Goal: Feedback & Contribution: Submit feedback/report problem

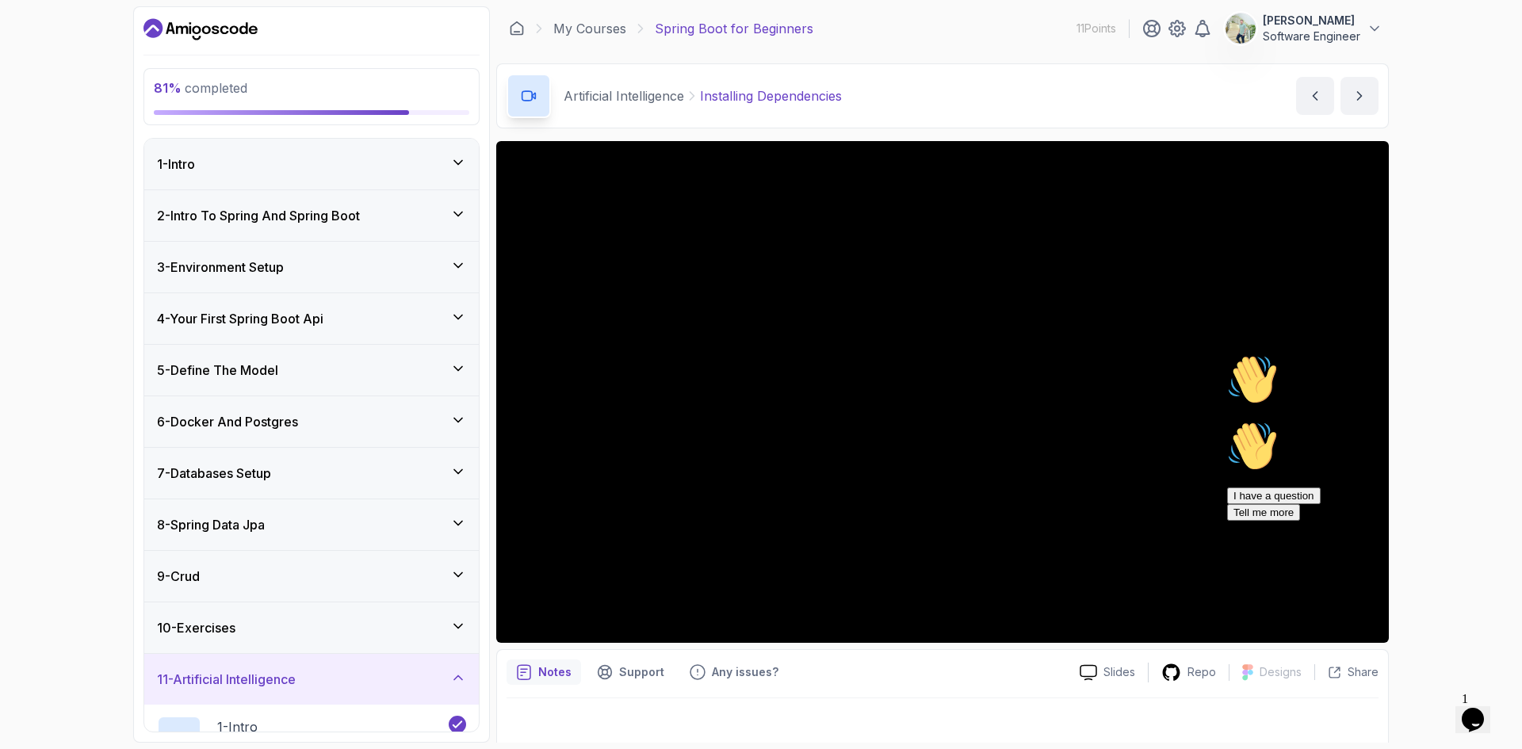
scroll to position [10, 0]
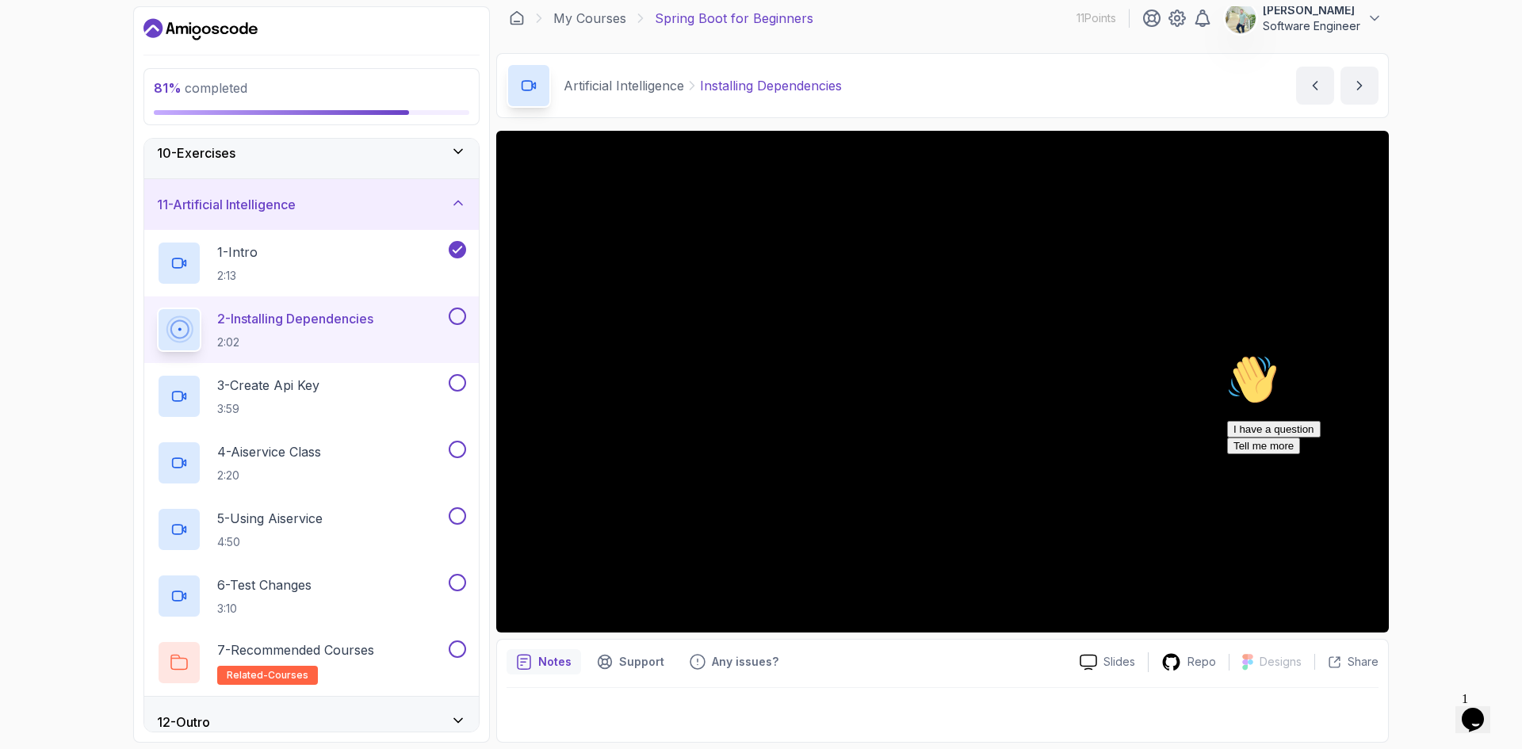
click at [1374, 454] on div "I have a question Tell me more" at bounding box center [1369, 437] width 285 height 33
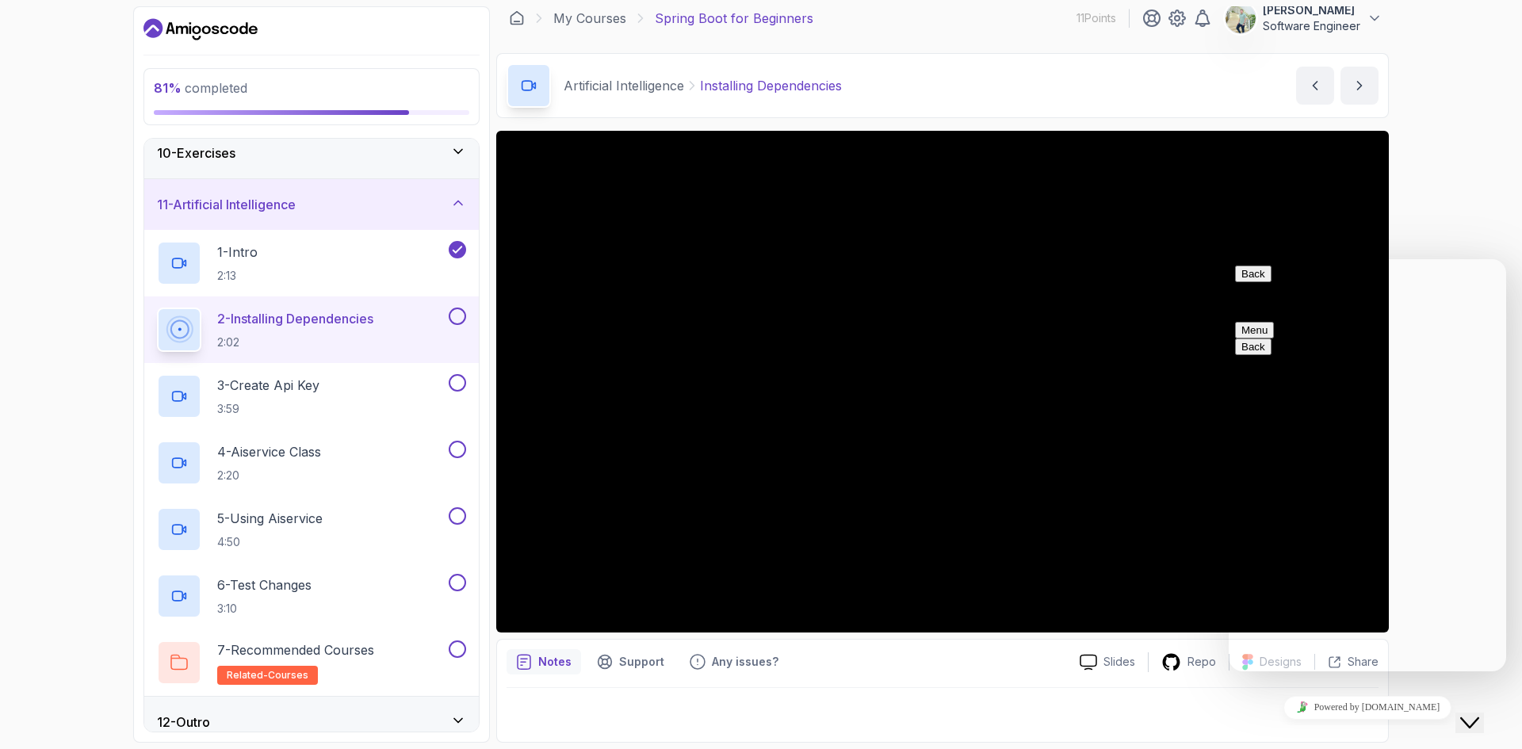
click at [1482, 725] on button "Close Chat This icon closes the chat window." at bounding box center [1470, 723] width 29 height 21
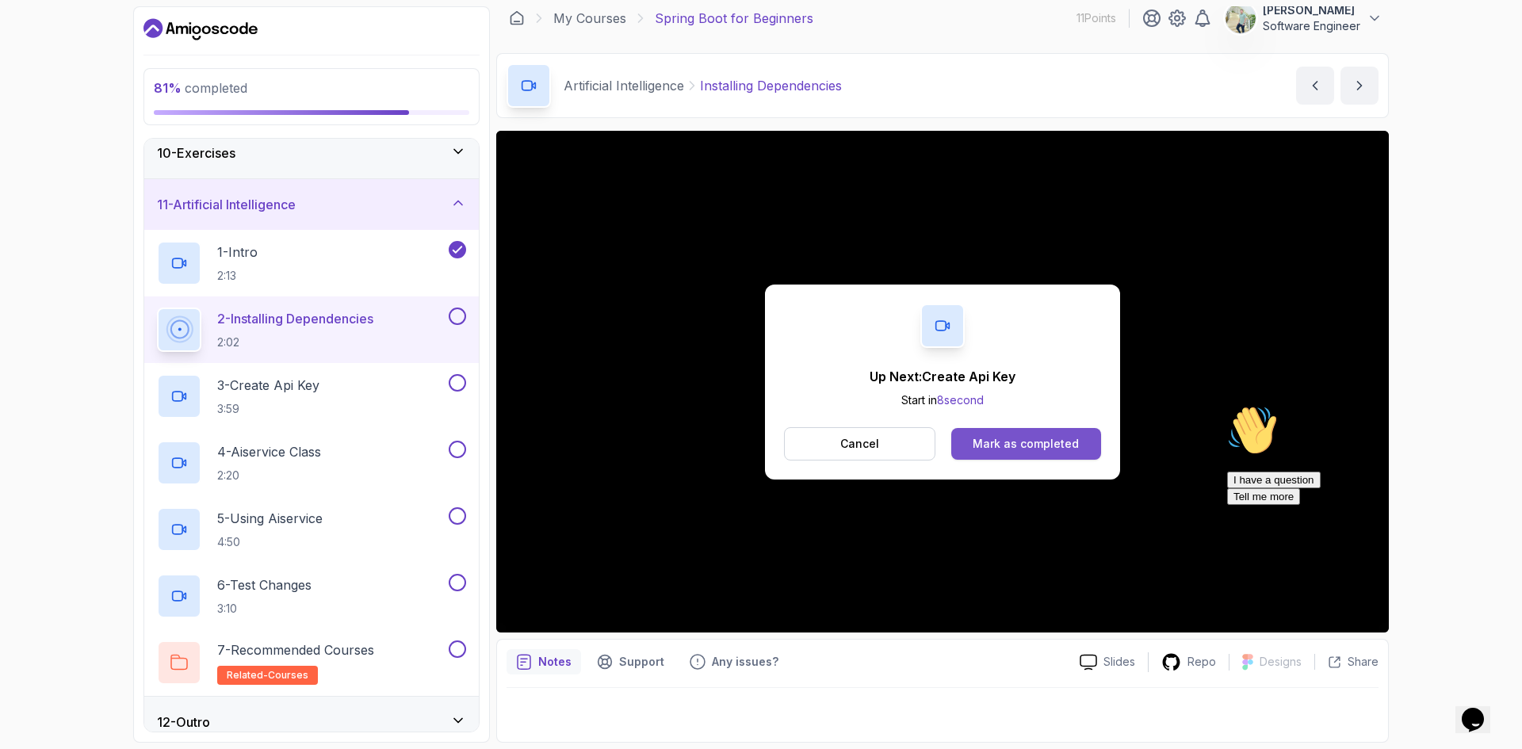
click at [1022, 436] on div "Mark as completed" at bounding box center [1026, 444] width 106 height 16
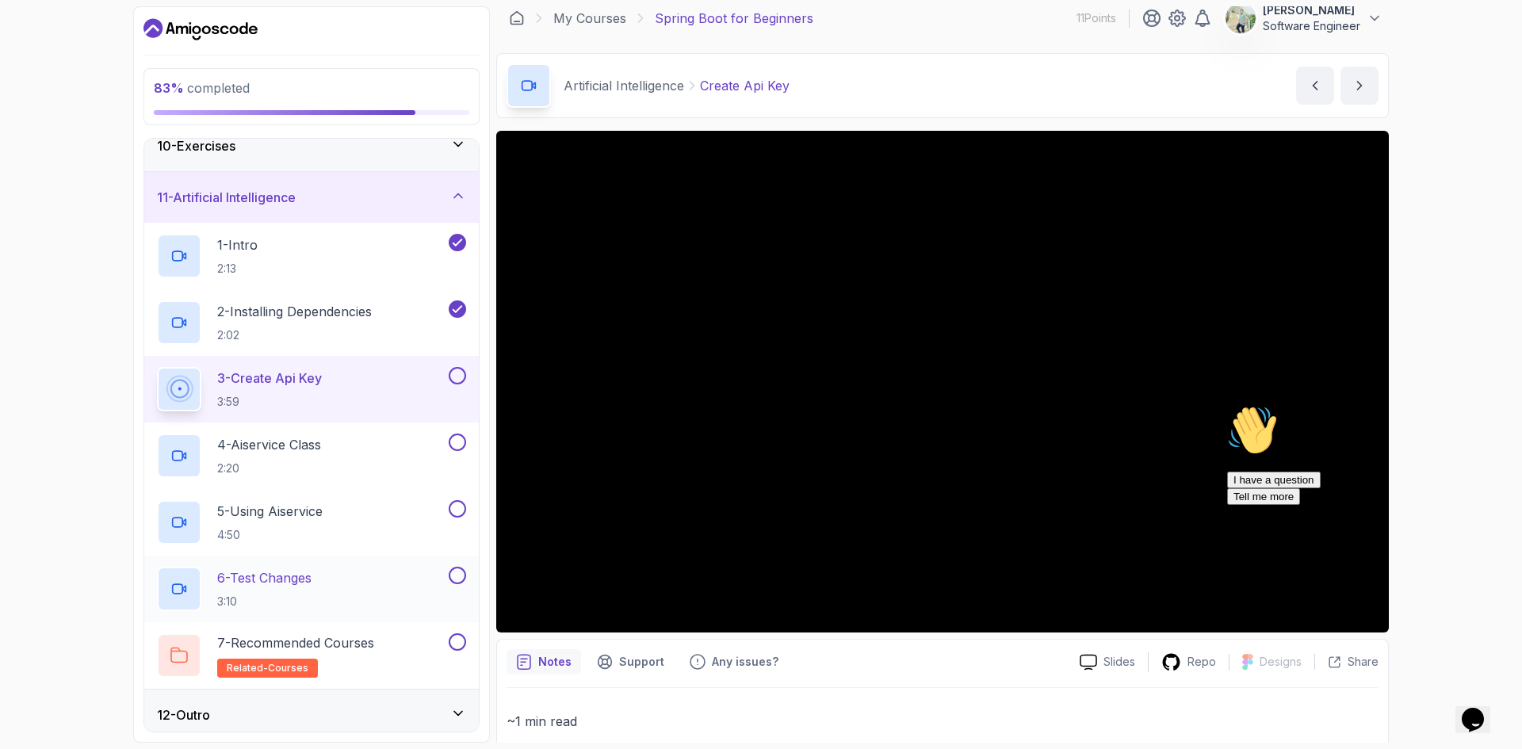
scroll to position [491, 0]
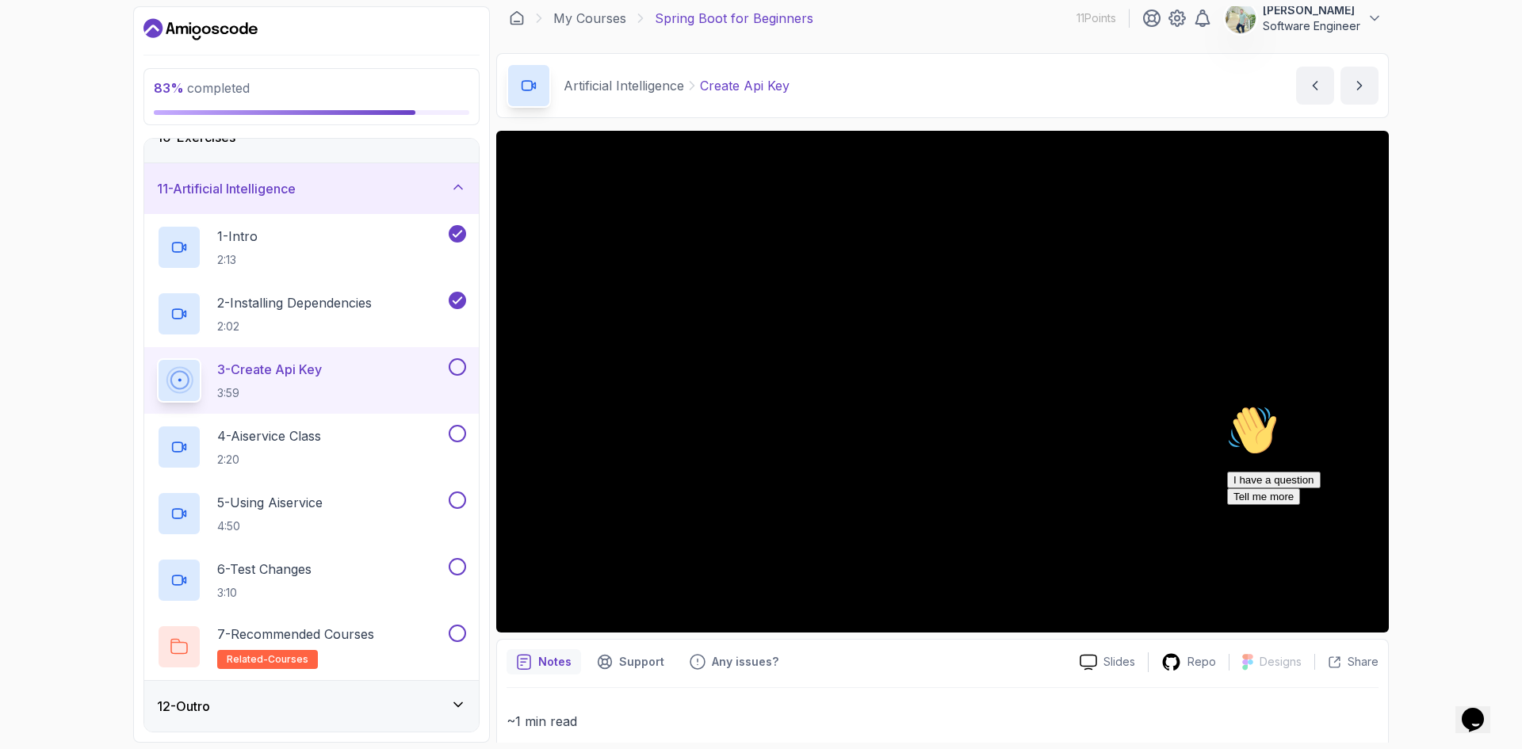
click at [309, 681] on div "12 - Outro" at bounding box center [311, 706] width 335 height 51
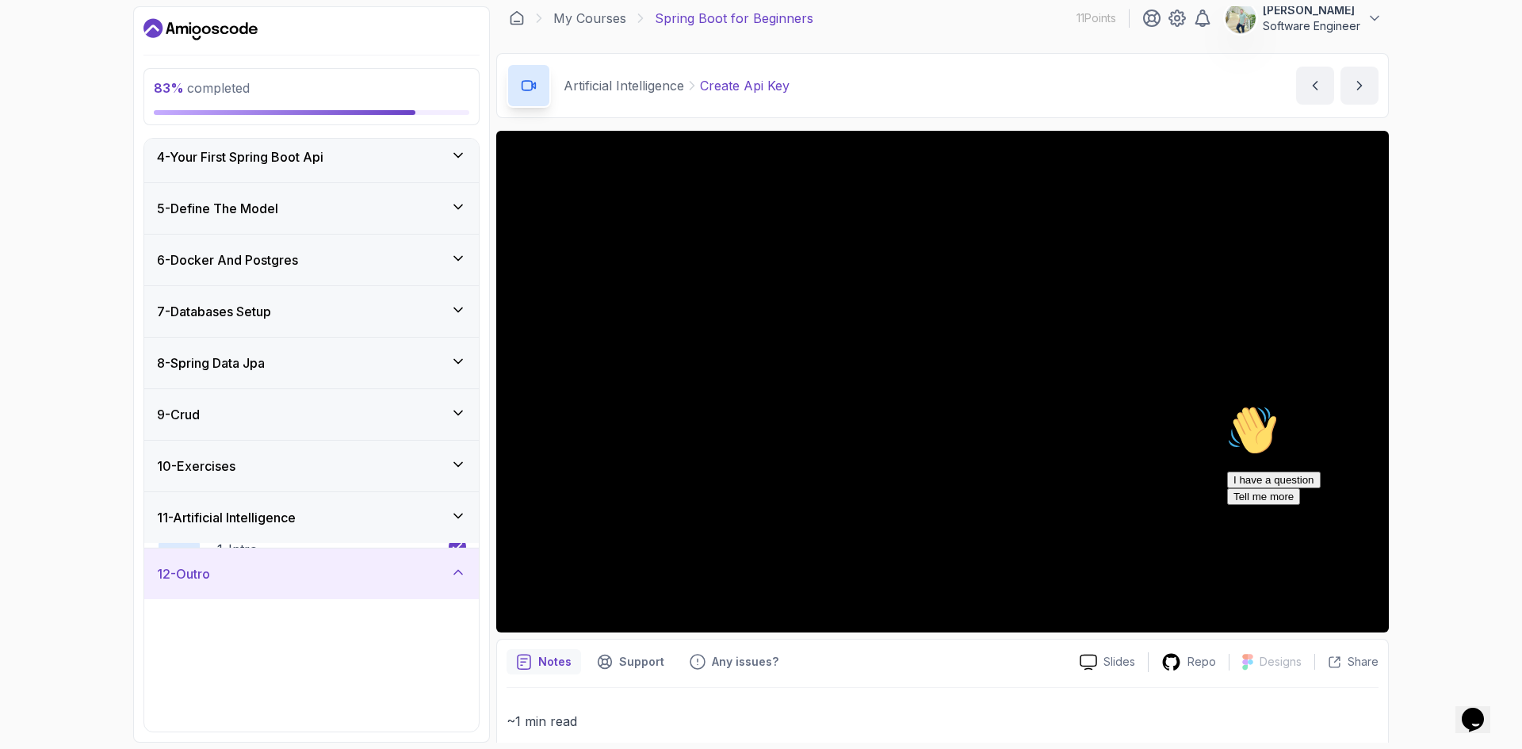
scroll to position [158, 0]
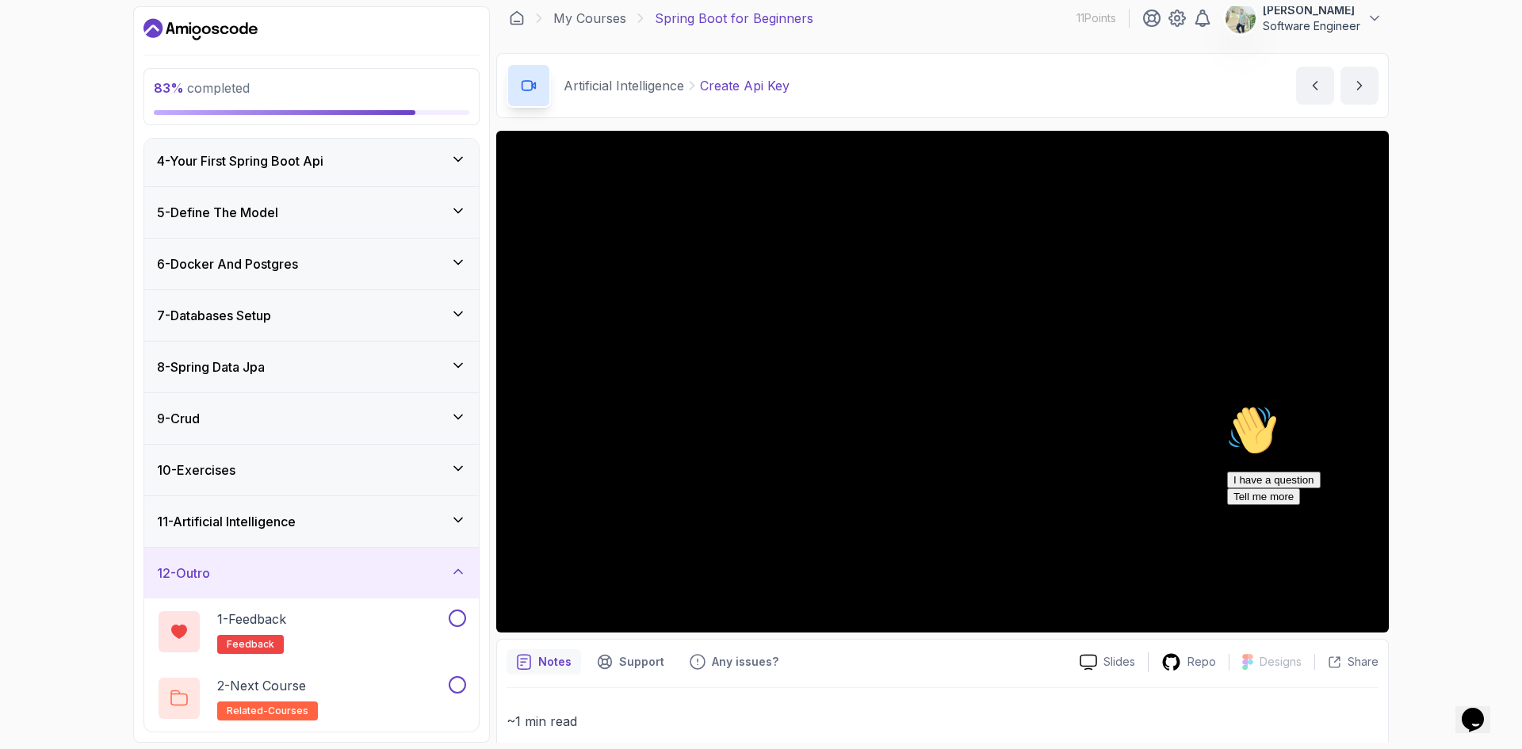
click at [363, 561] on div "12 - Outro" at bounding box center [311, 573] width 335 height 51
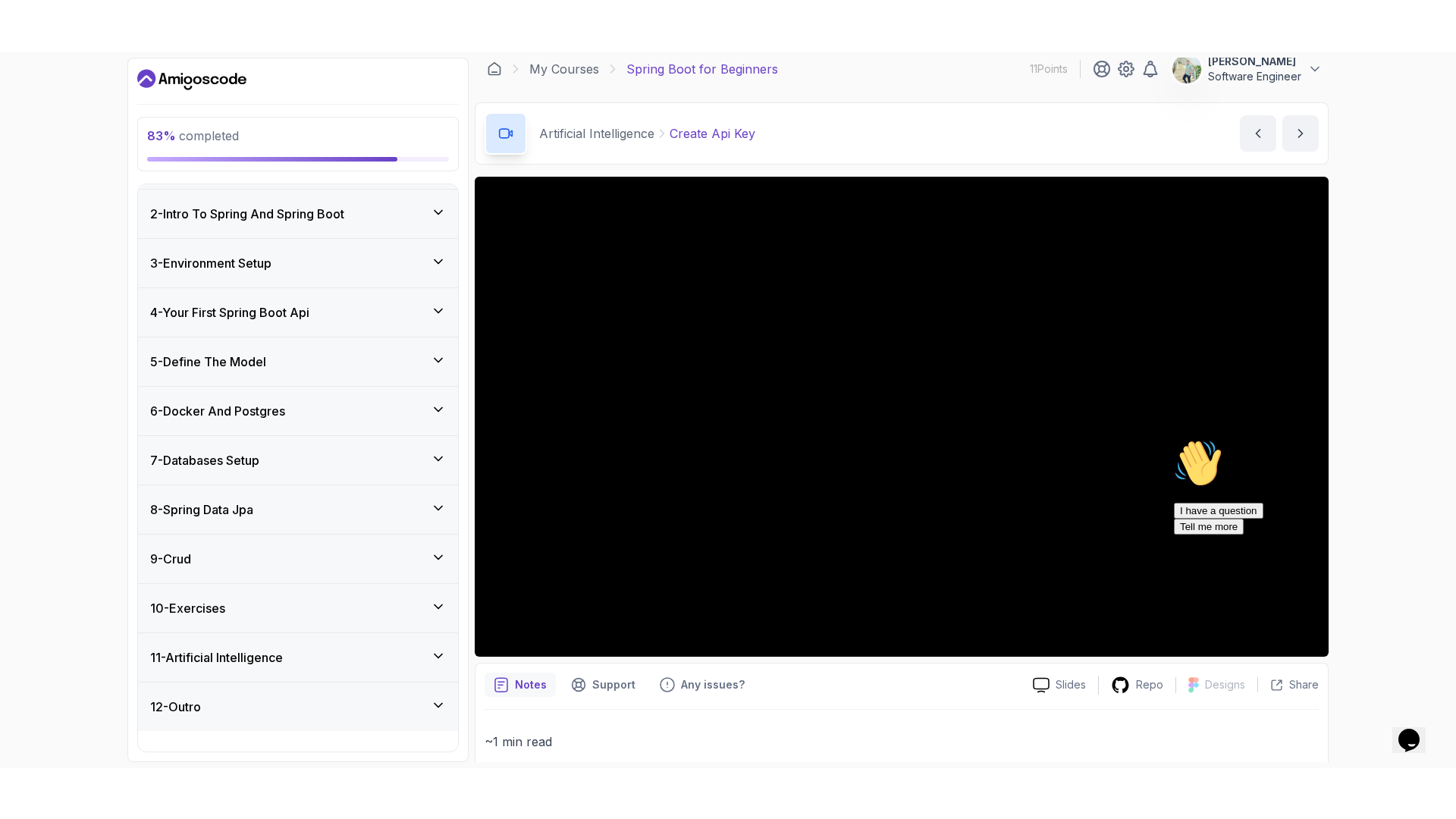
scroll to position [24, 0]
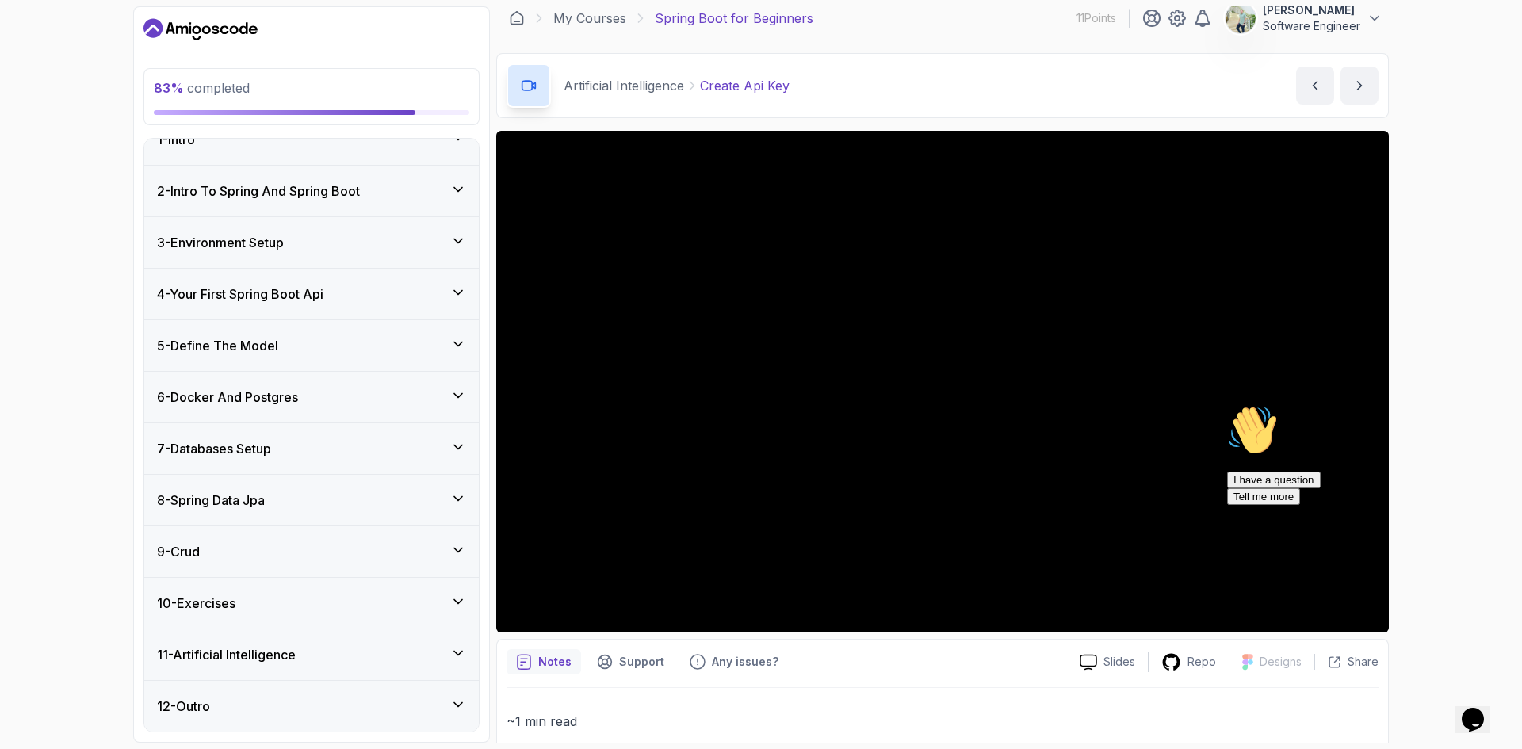
click at [1362, 505] on div "Hi! How can we help? I have a question Tell me more" at bounding box center [1369, 455] width 285 height 100
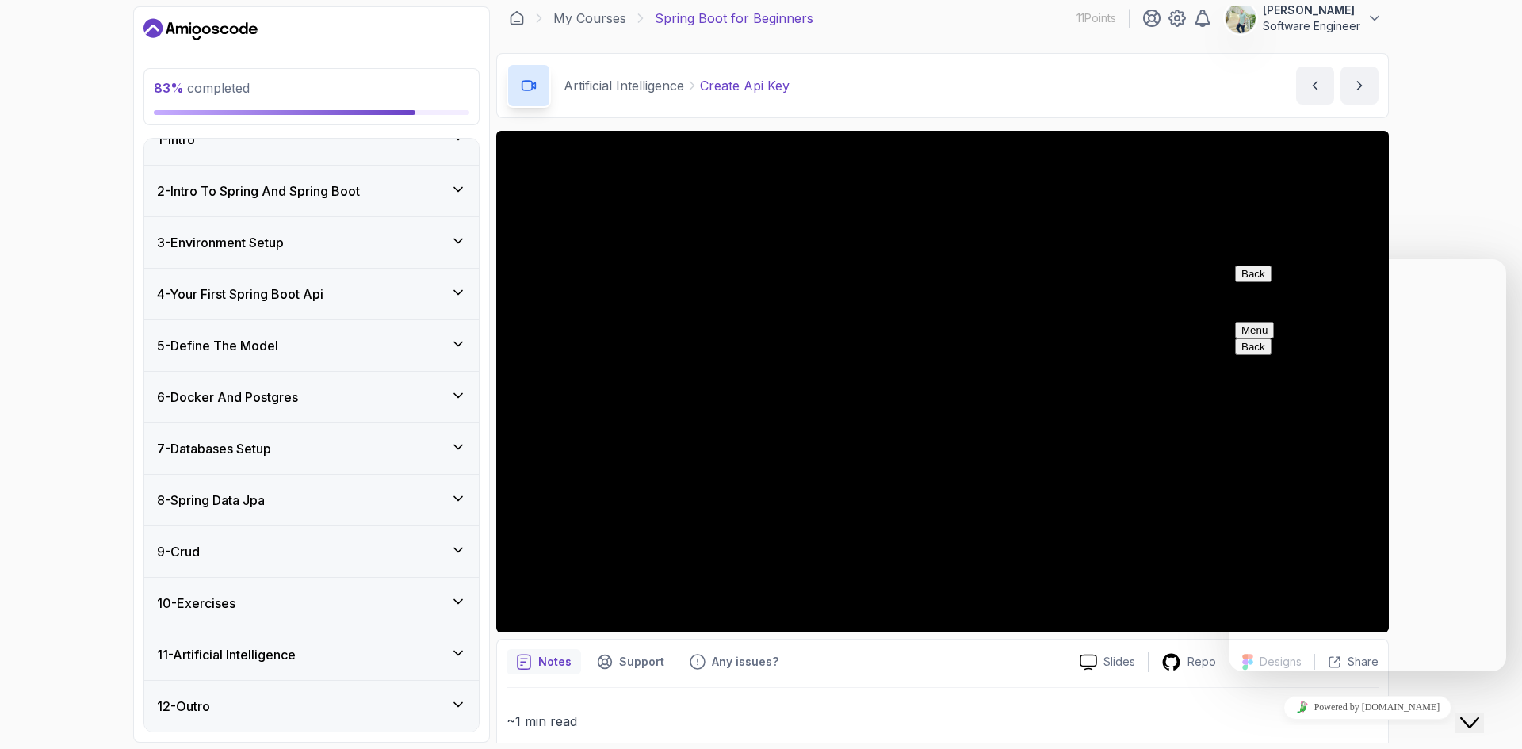
click at [1484, 719] on button "Close Chat This icon closes the chat window." at bounding box center [1470, 723] width 29 height 21
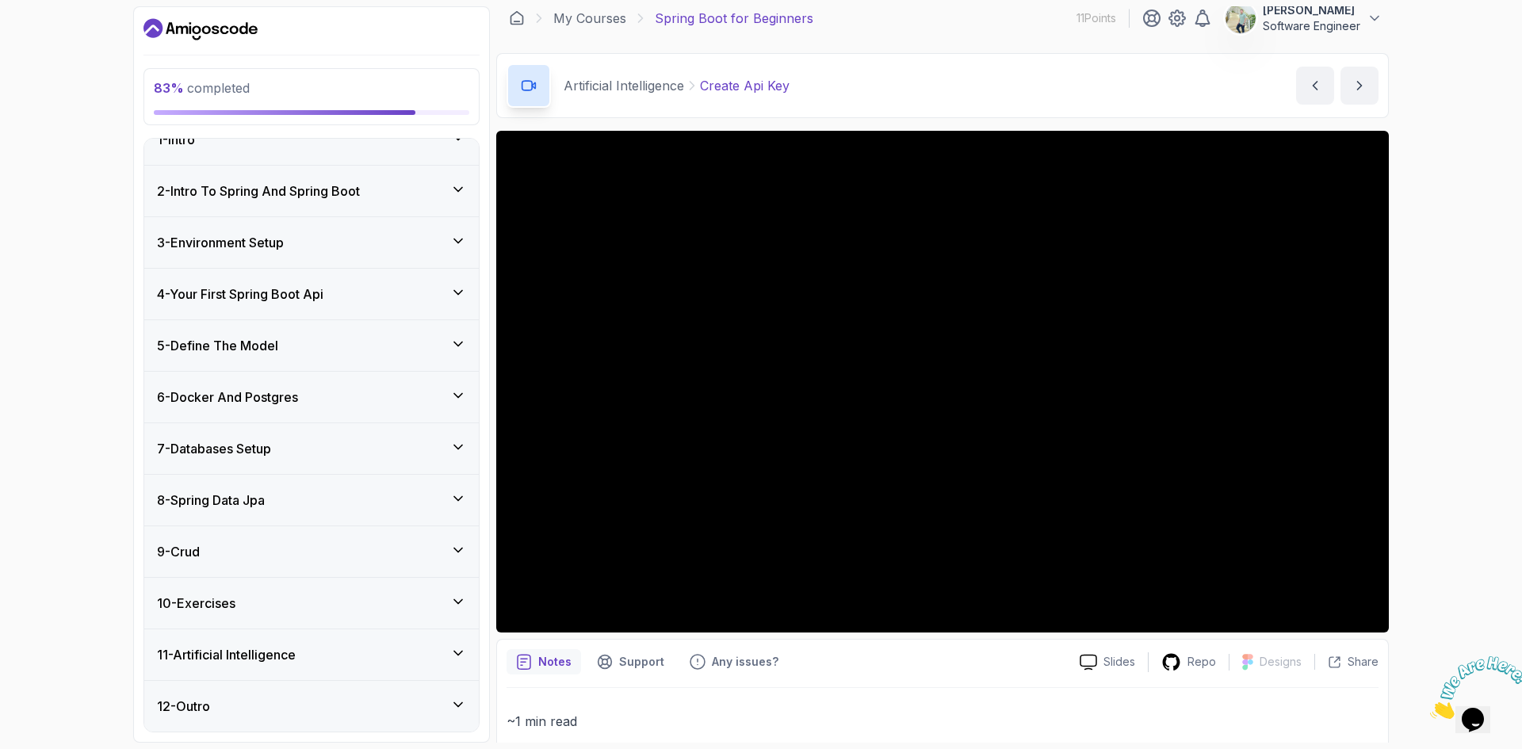
scroll to position [0, 0]
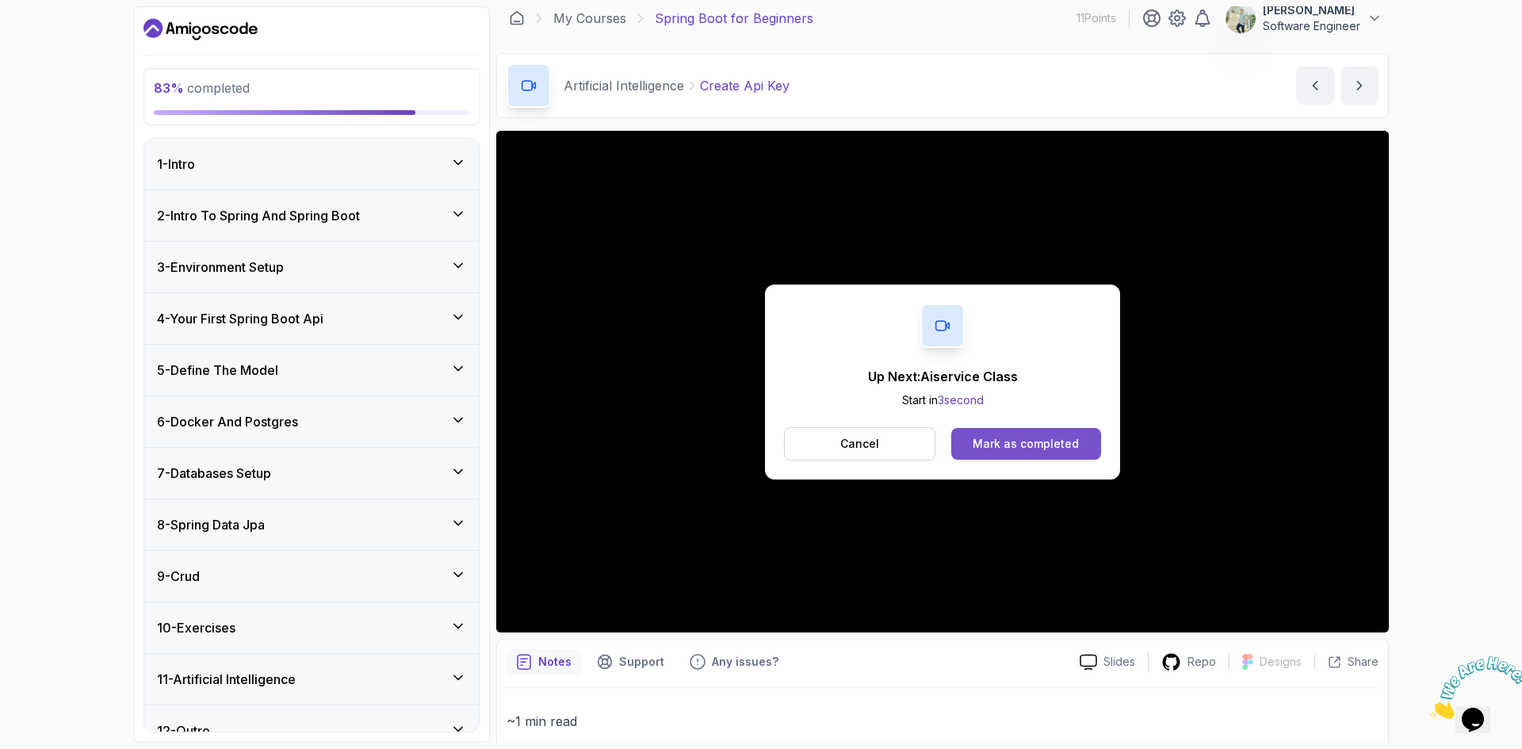
click at [1038, 445] on div "Mark as completed" at bounding box center [1026, 444] width 106 height 16
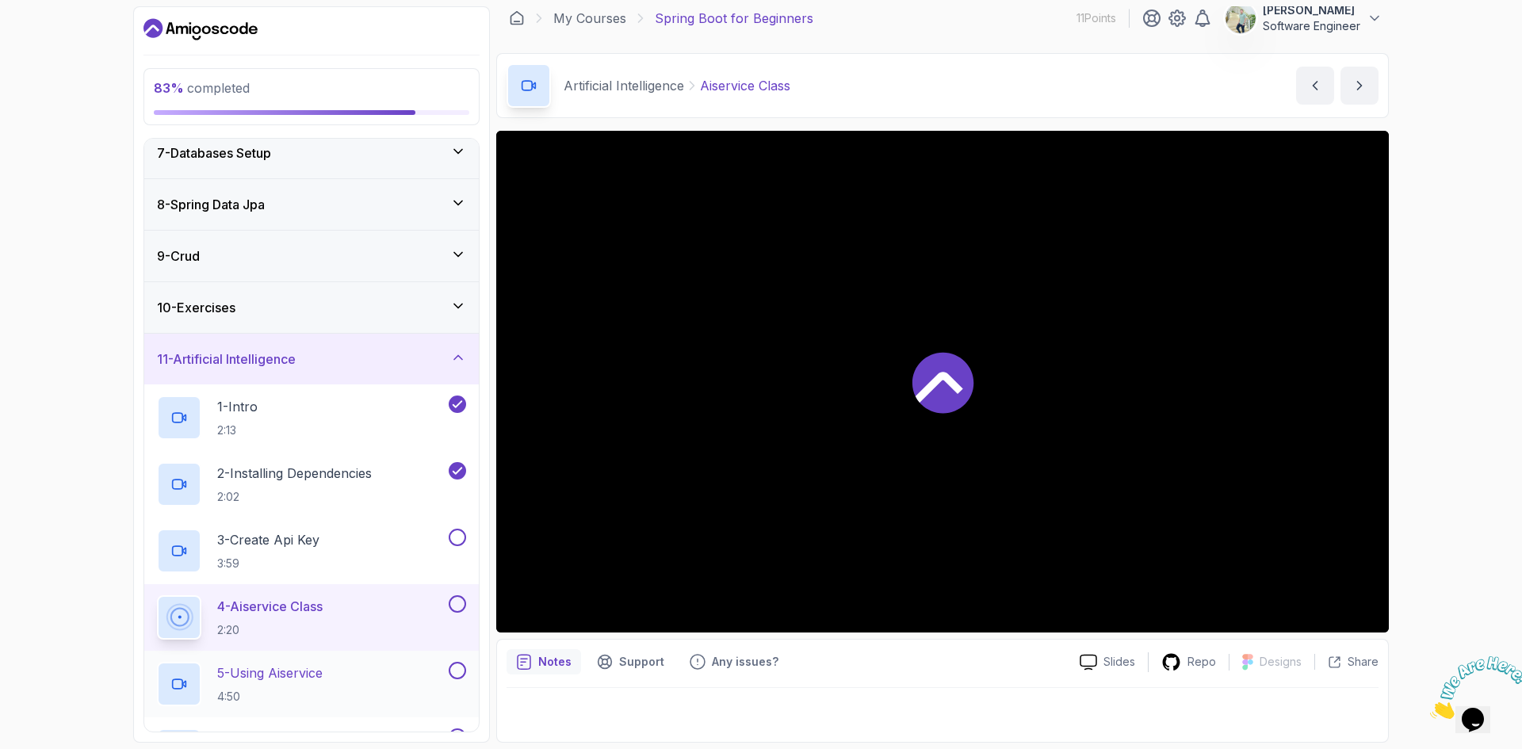
scroll to position [396, 0]
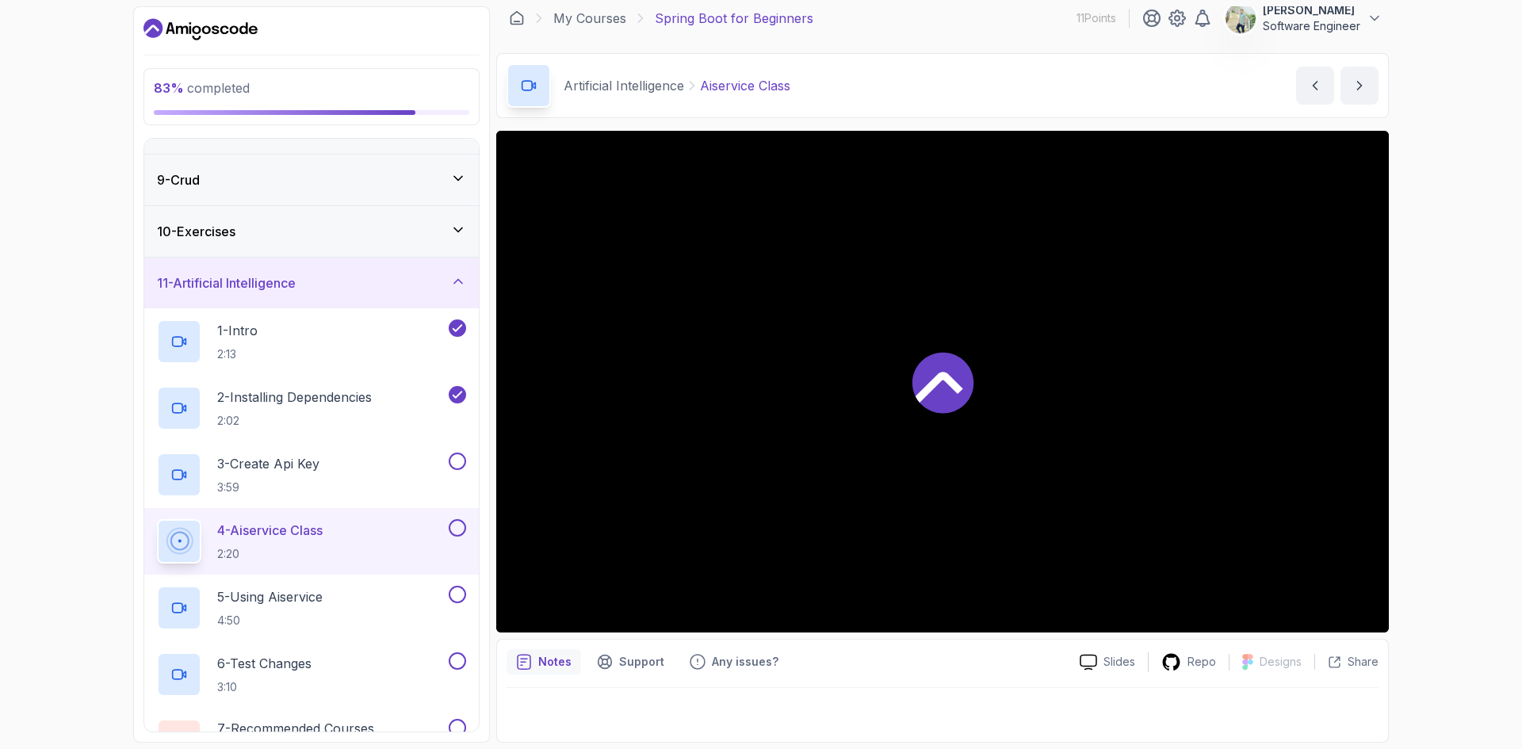
click at [1000, 323] on div at bounding box center [942, 382] width 893 height 502
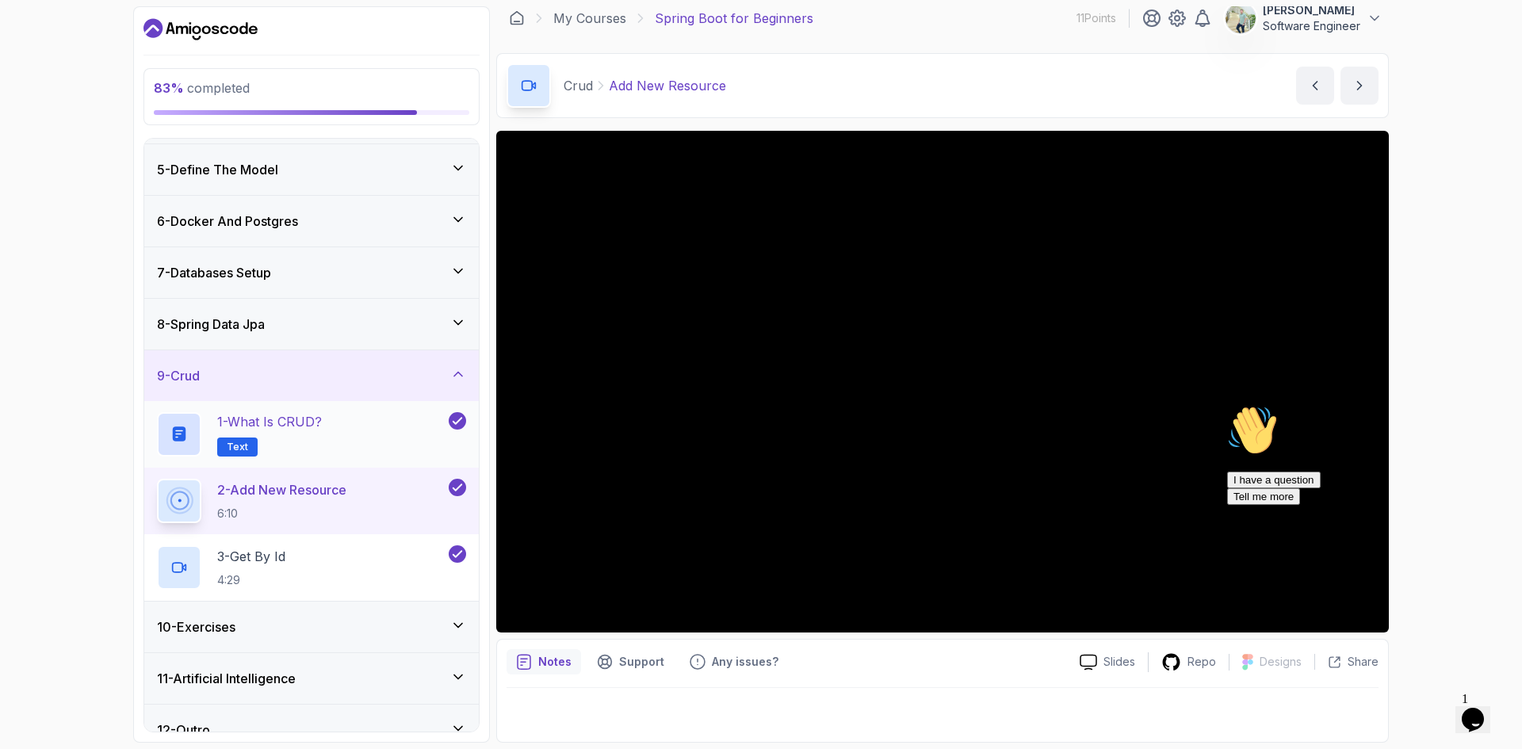
scroll to position [224, 0]
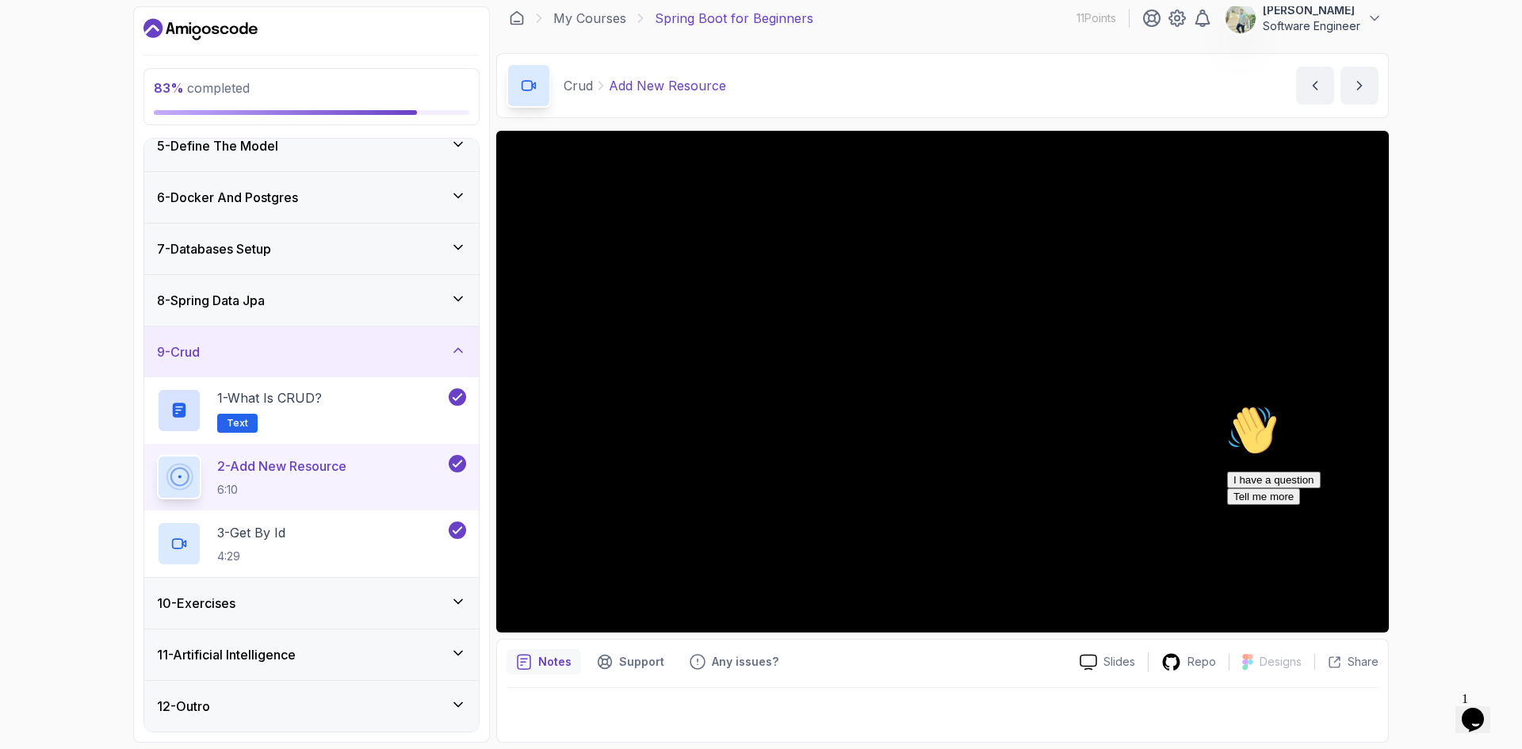
click at [379, 616] on div "10 - Exercises" at bounding box center [311, 603] width 335 height 51
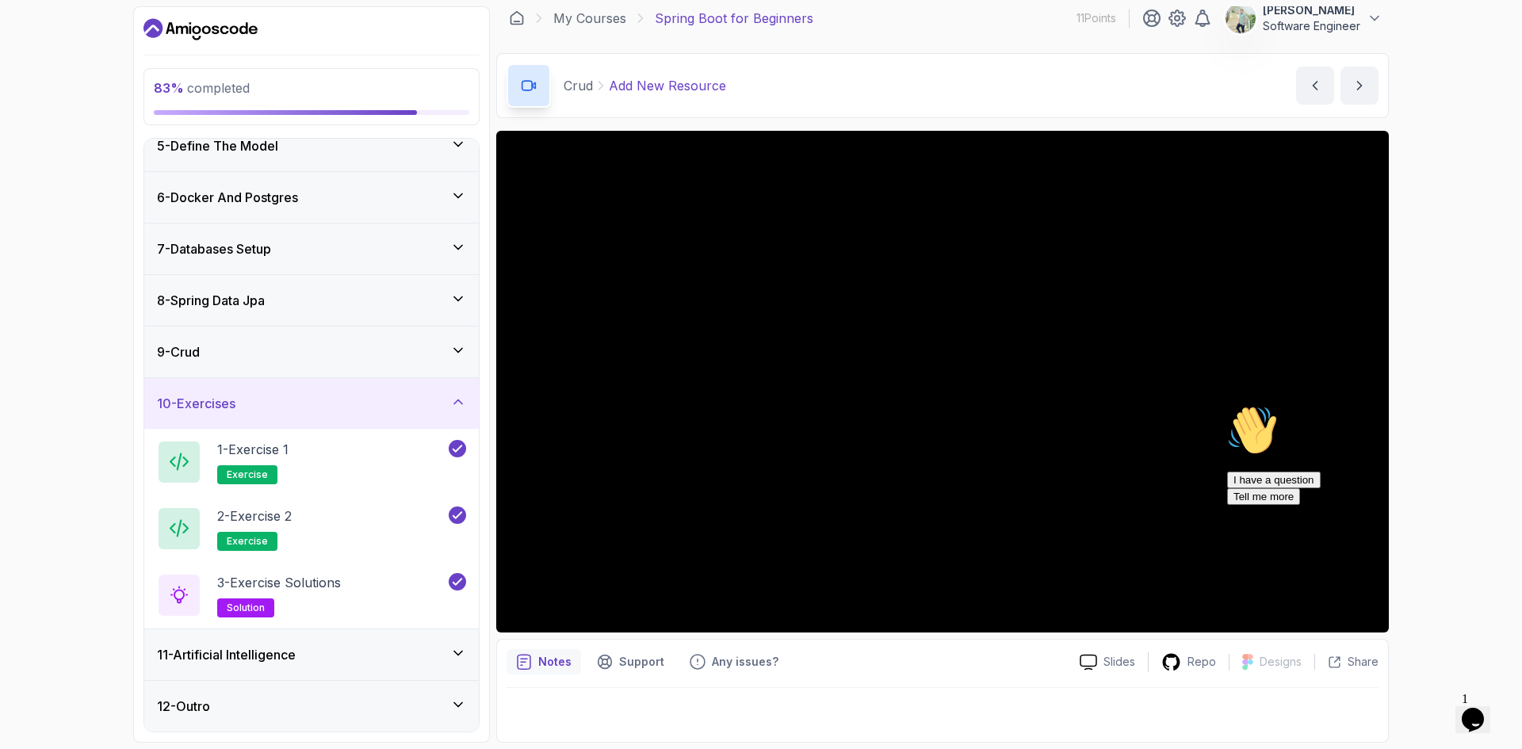
click at [407, 656] on div "11 - Artificial Intelligence" at bounding box center [311, 654] width 309 height 19
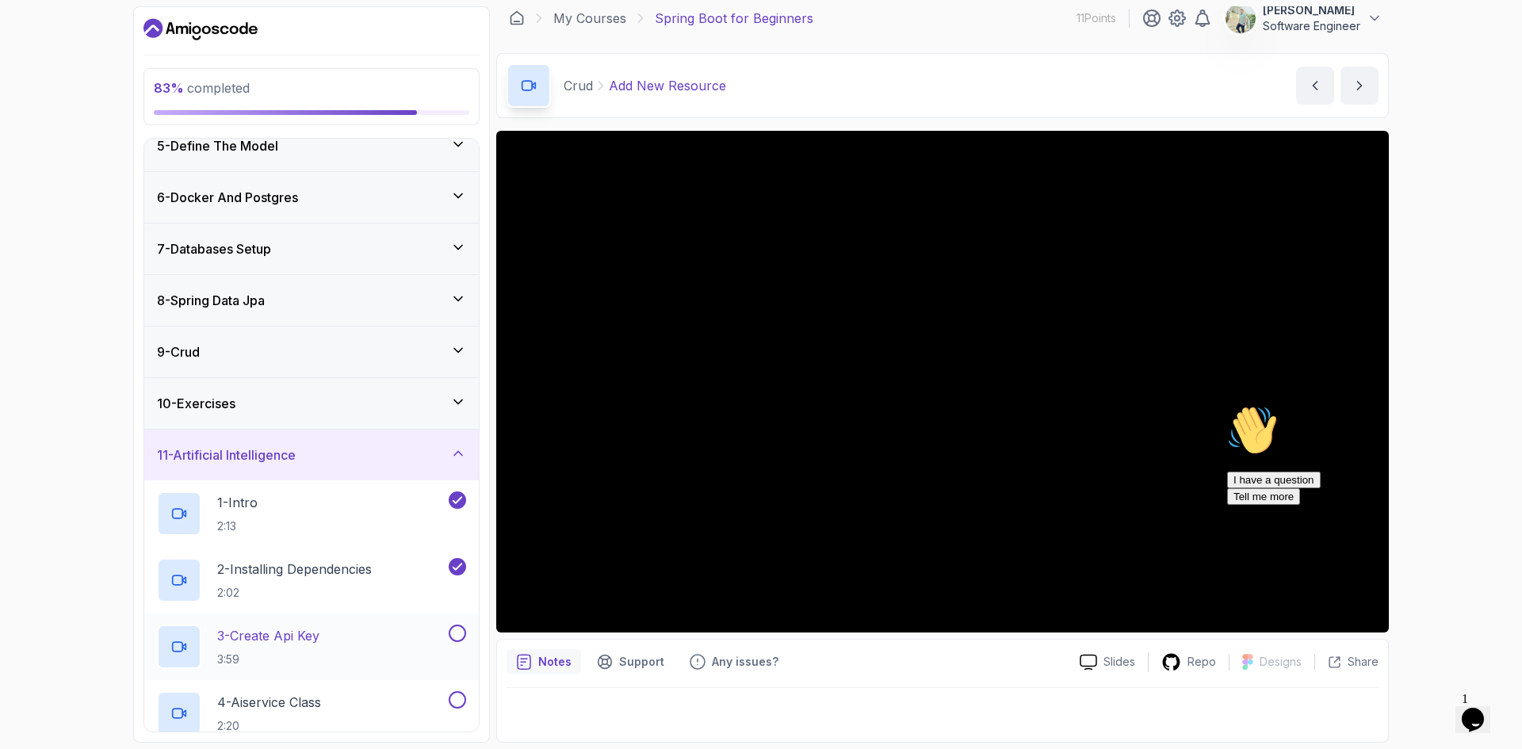
click at [340, 630] on div "3 - Create Api Key 3:59" at bounding box center [301, 647] width 289 height 44
click at [1348, 505] on div "I have a question Tell me more" at bounding box center [1369, 488] width 285 height 33
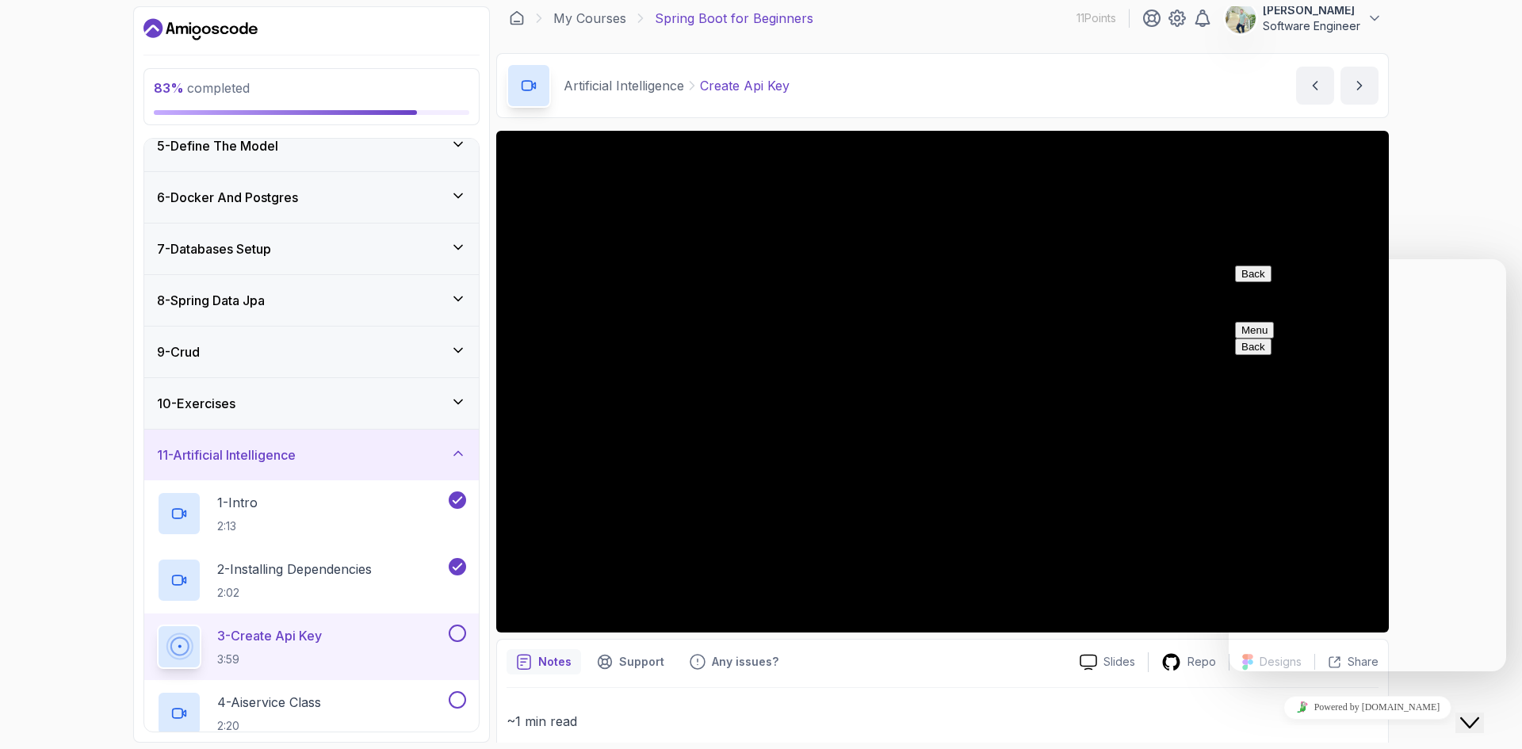
click at [1248, 281] on button "Back" at bounding box center [1253, 274] width 36 height 17
click at [1479, 713] on div "Close Chat This icon closes the chat window." at bounding box center [1469, 722] width 19 height 19
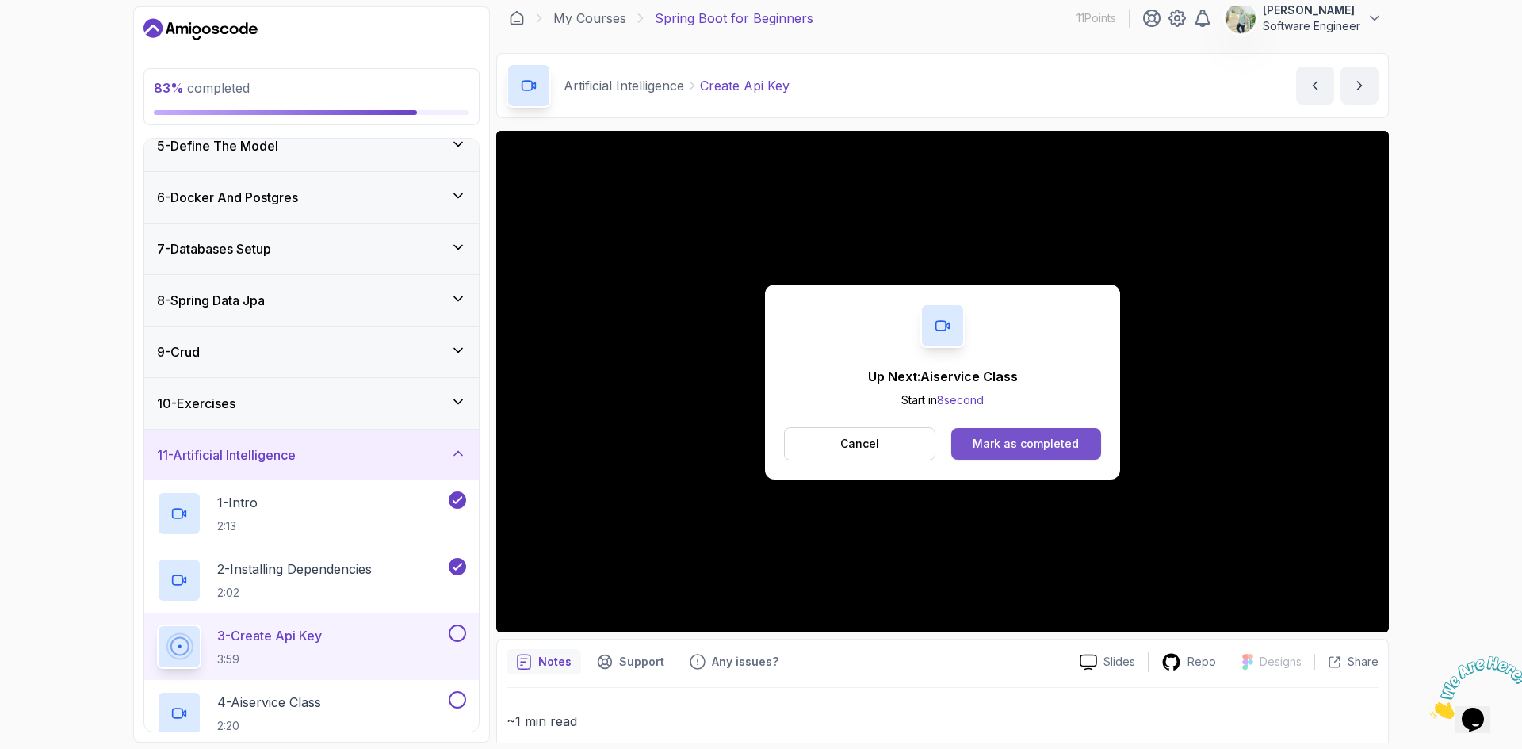
click at [1055, 448] on div "Mark as completed" at bounding box center [1026, 444] width 106 height 16
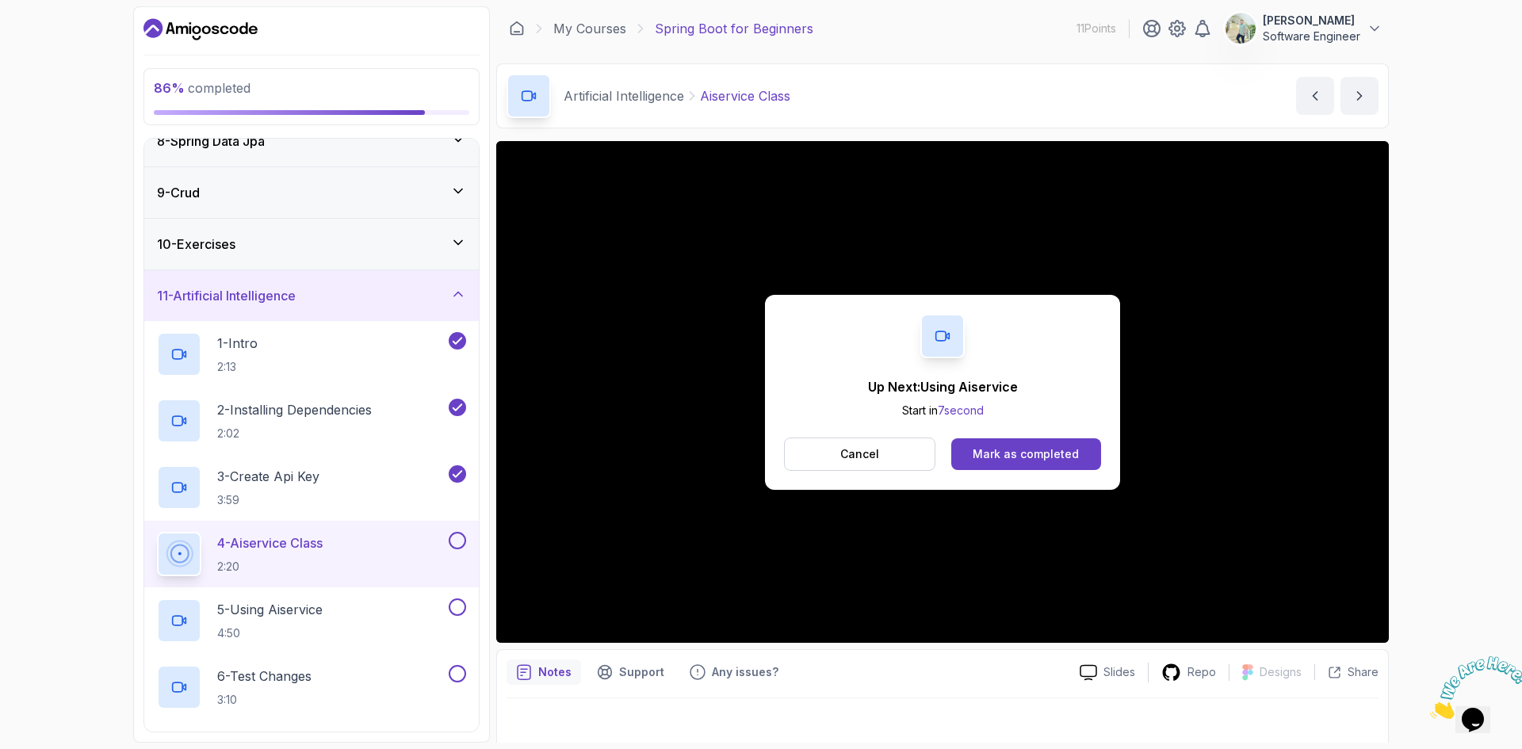
scroll to position [491, 0]
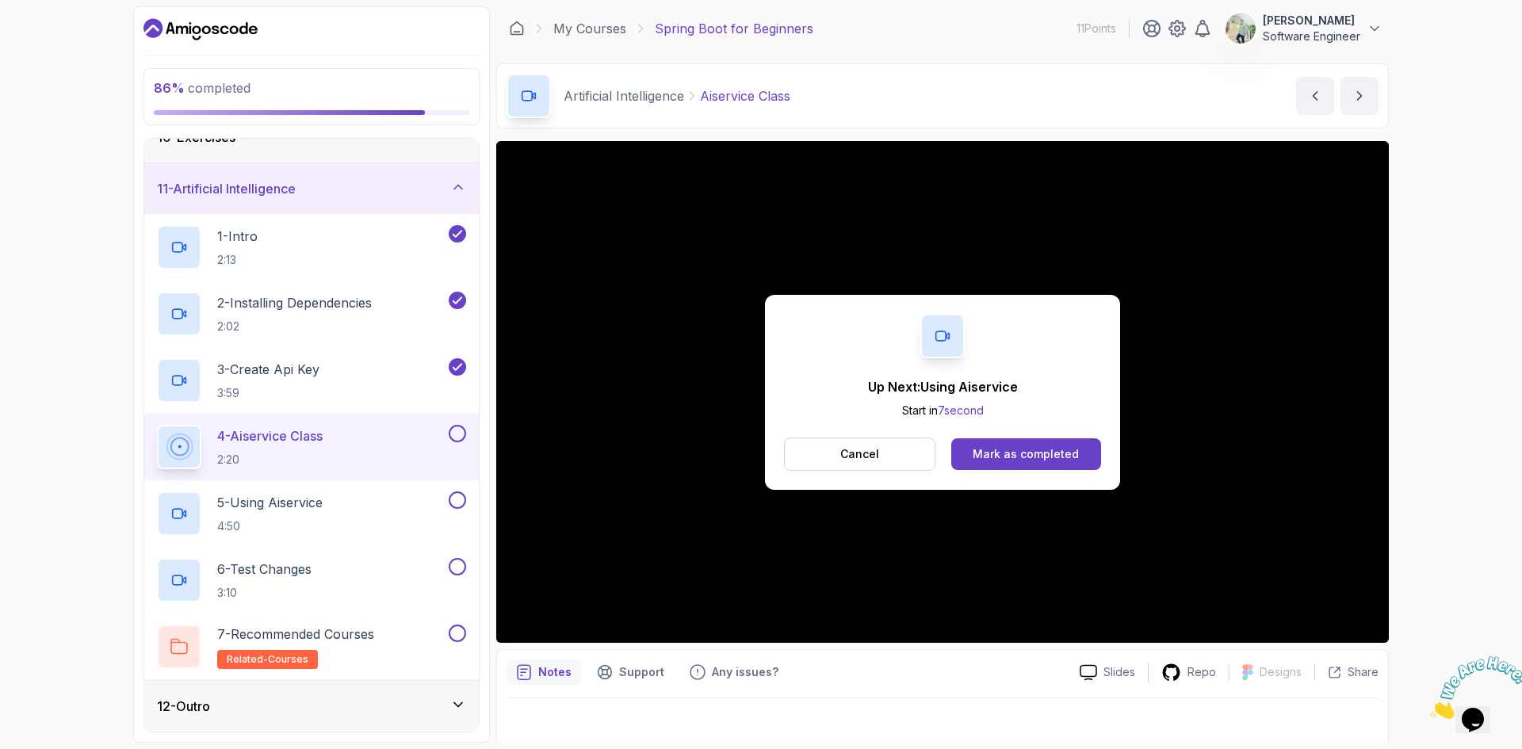
click at [1017, 433] on div "Up Next: Using Aiservice Start in 7 second Cancel Mark as completed" at bounding box center [942, 392] width 355 height 195
click at [1020, 453] on div "Mark as completed" at bounding box center [1026, 454] width 106 height 16
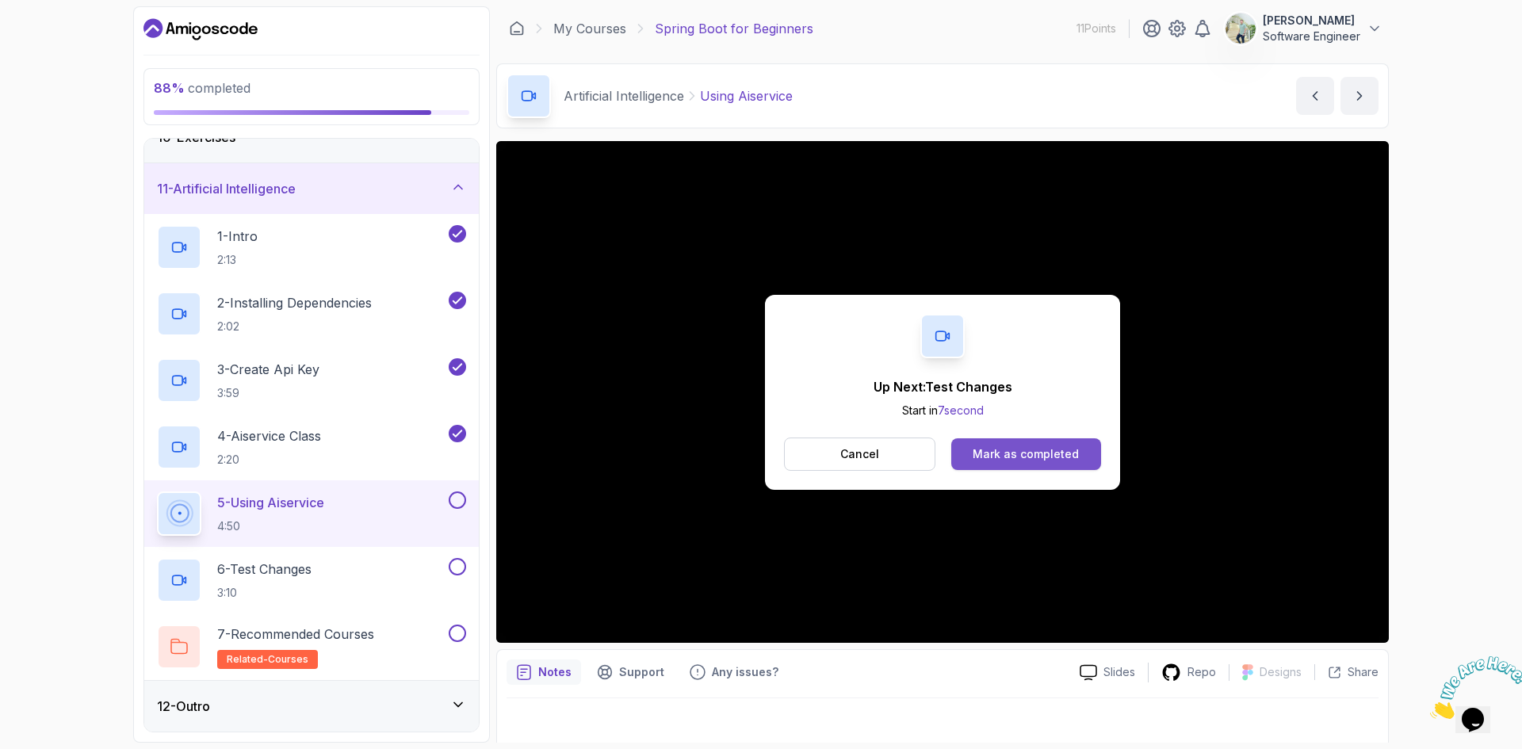
click at [1007, 454] on div "Mark as completed" at bounding box center [1026, 454] width 106 height 16
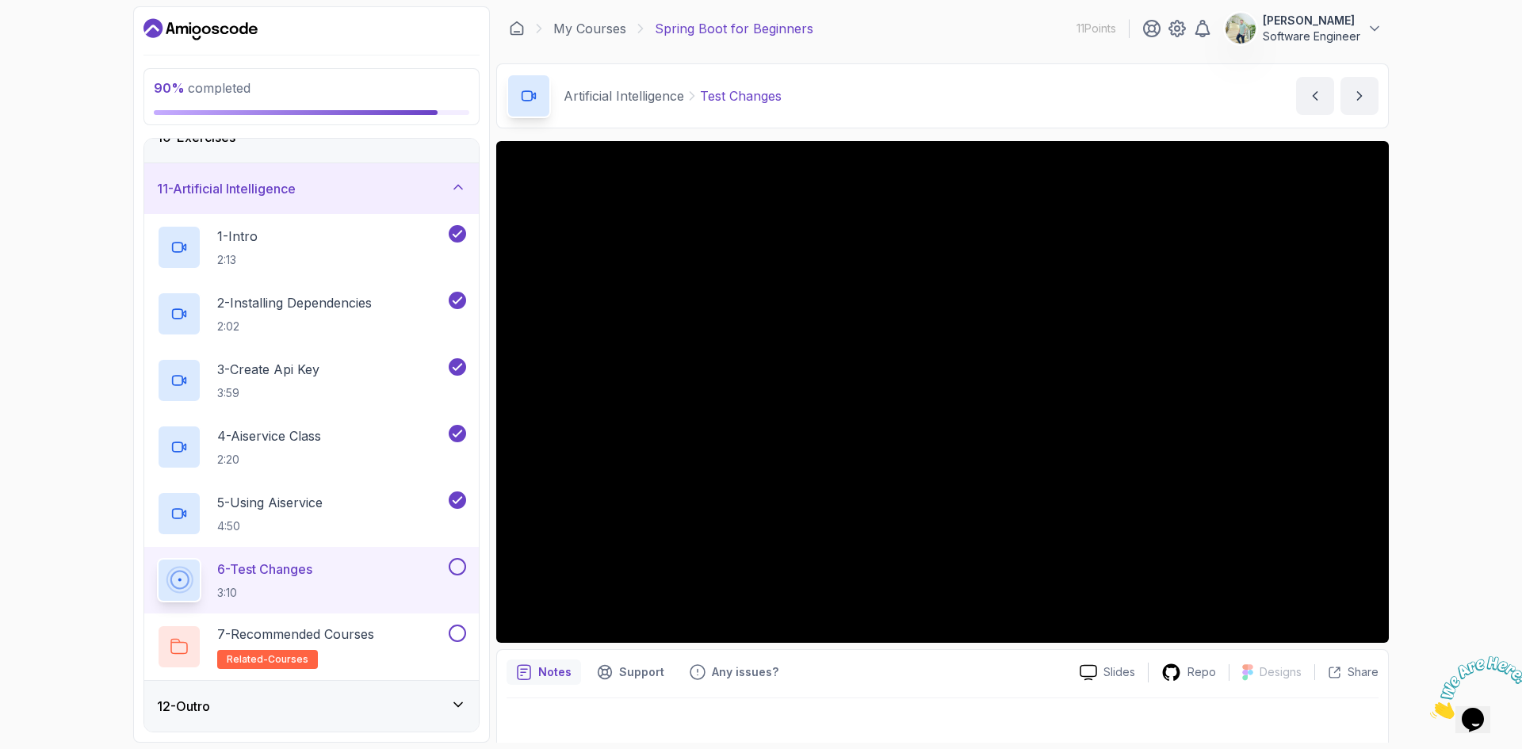
scroll to position [10, 0]
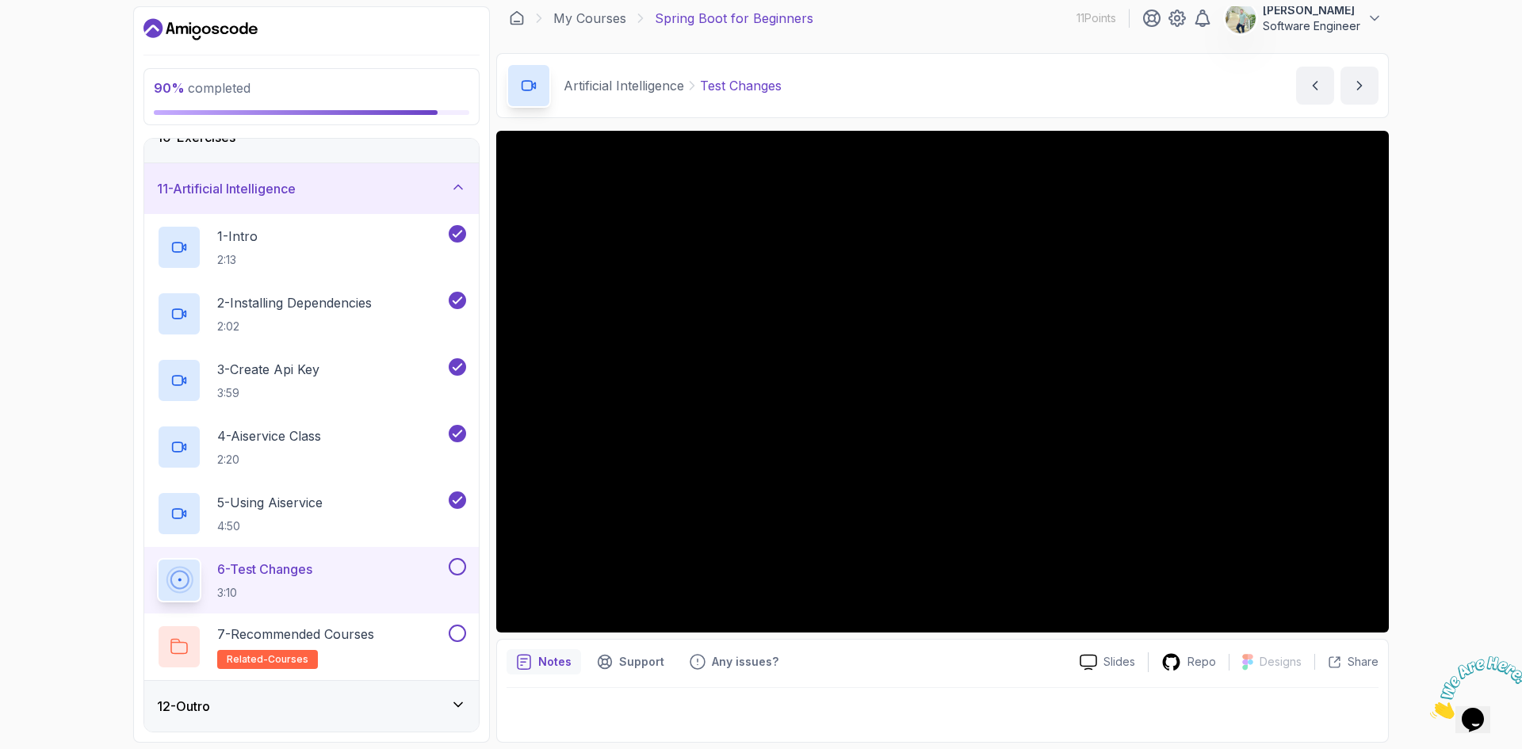
click at [365, 698] on div "12 - Outro" at bounding box center [311, 706] width 309 height 19
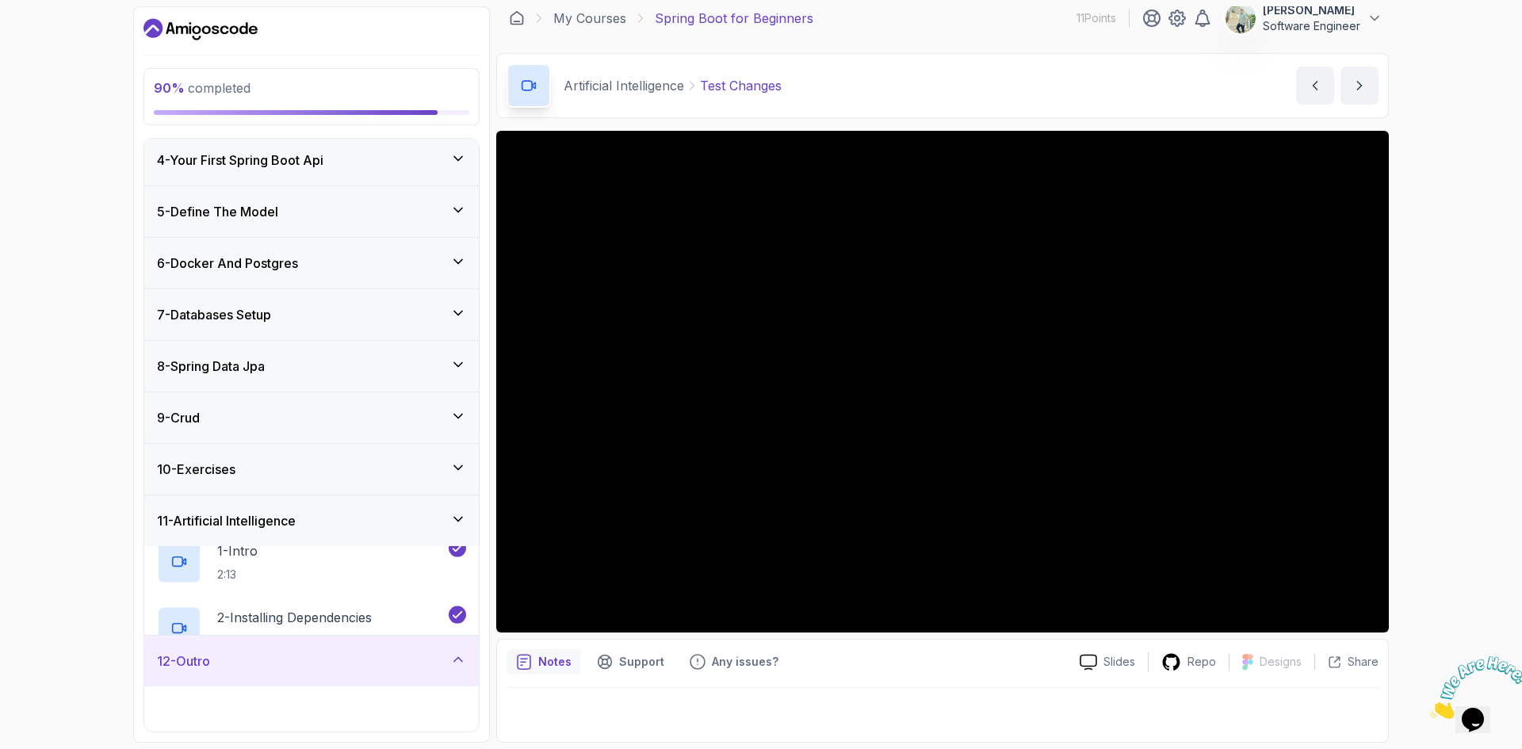
scroll to position [158, 0]
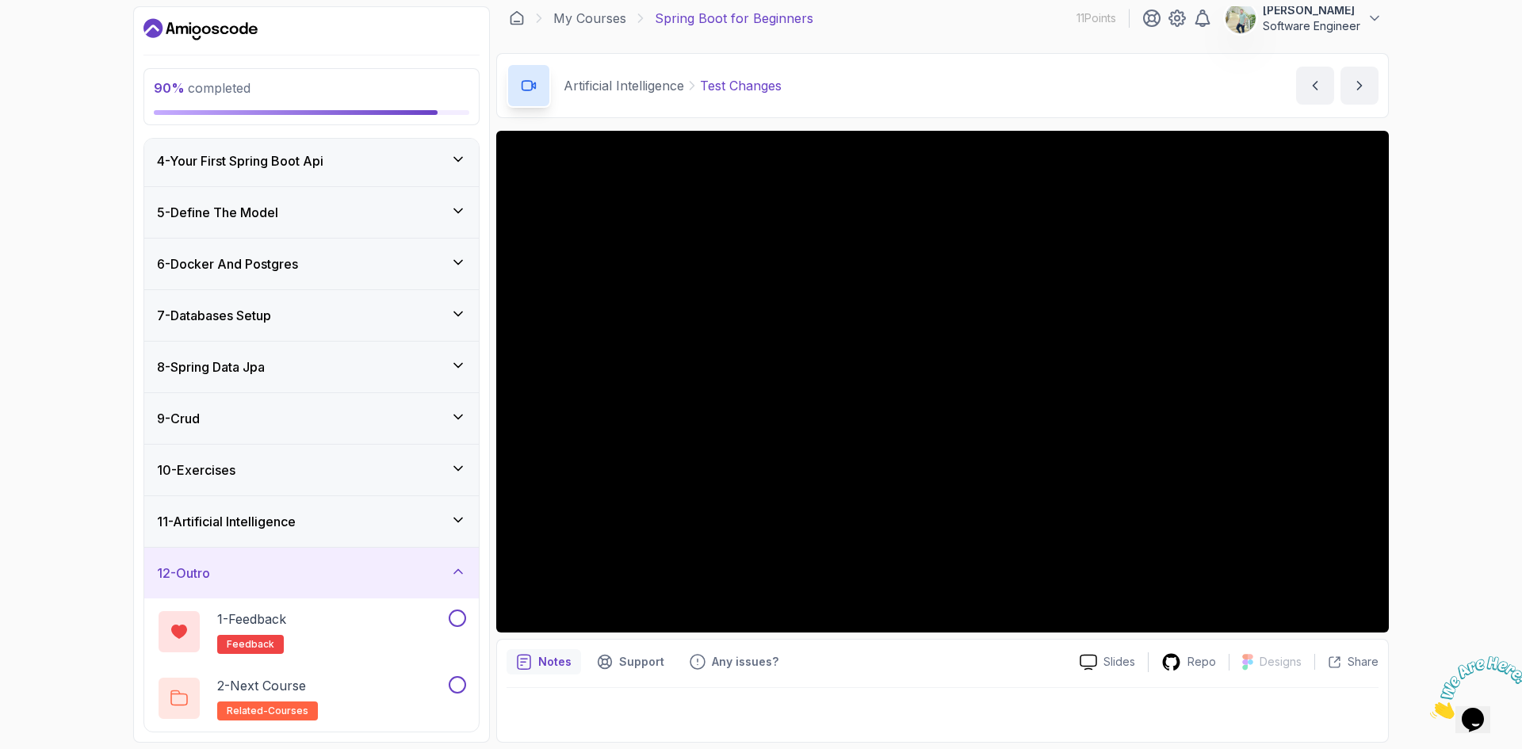
click at [1475, 705] on img at bounding box center [1479, 687] width 98 height 63
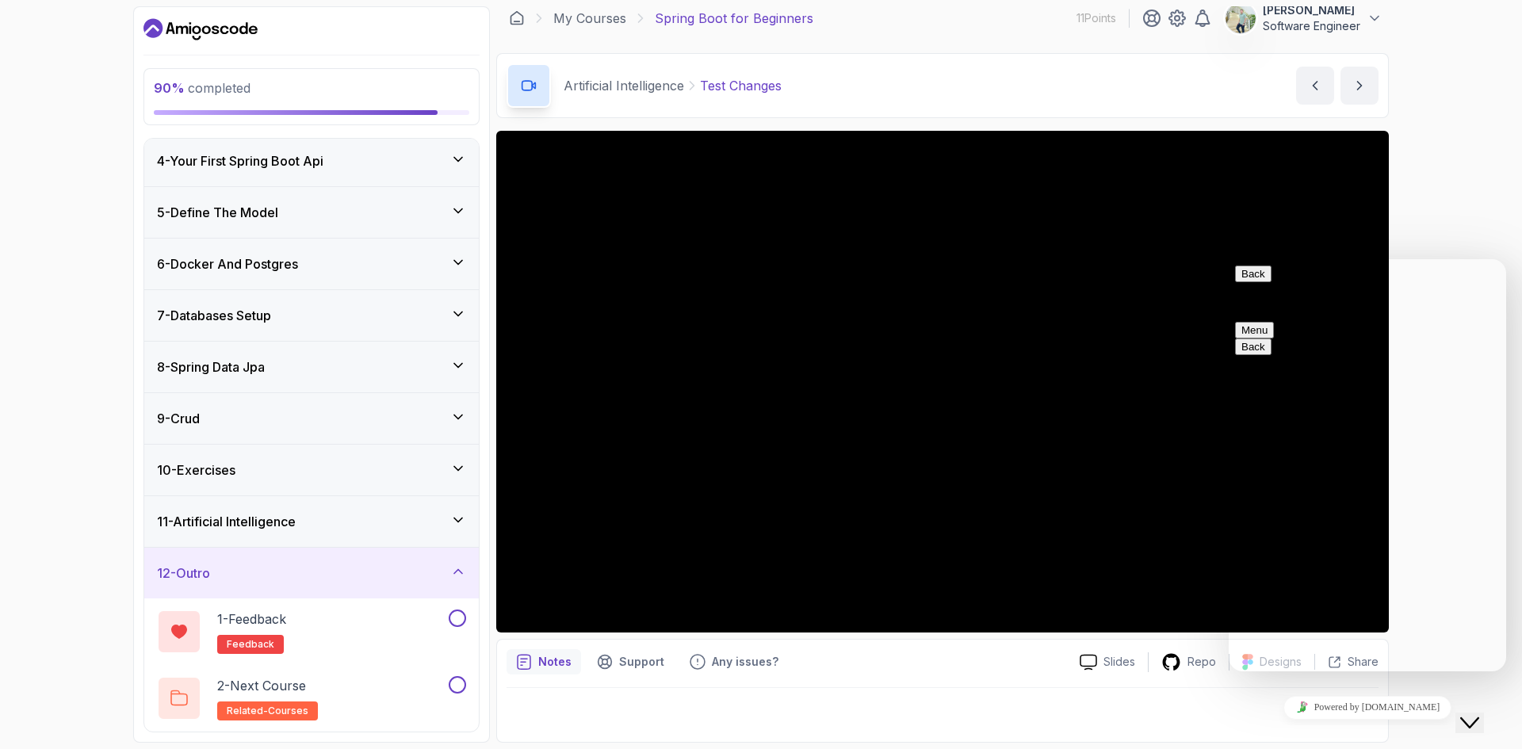
click at [1229, 259] on textarea at bounding box center [1229, 259] width 0 height 0
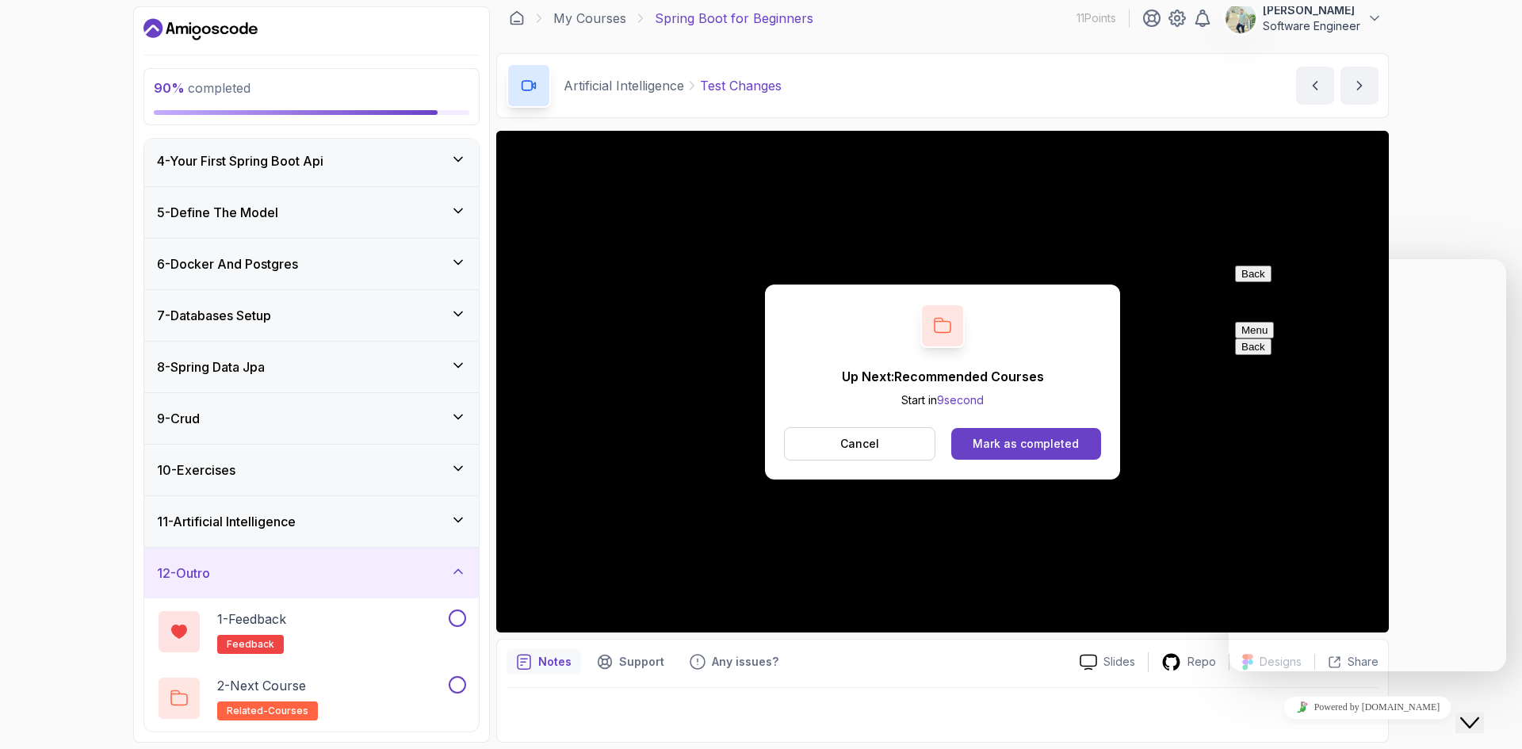
type textarea "Hi"
type textarea "e"
type textarea "w"
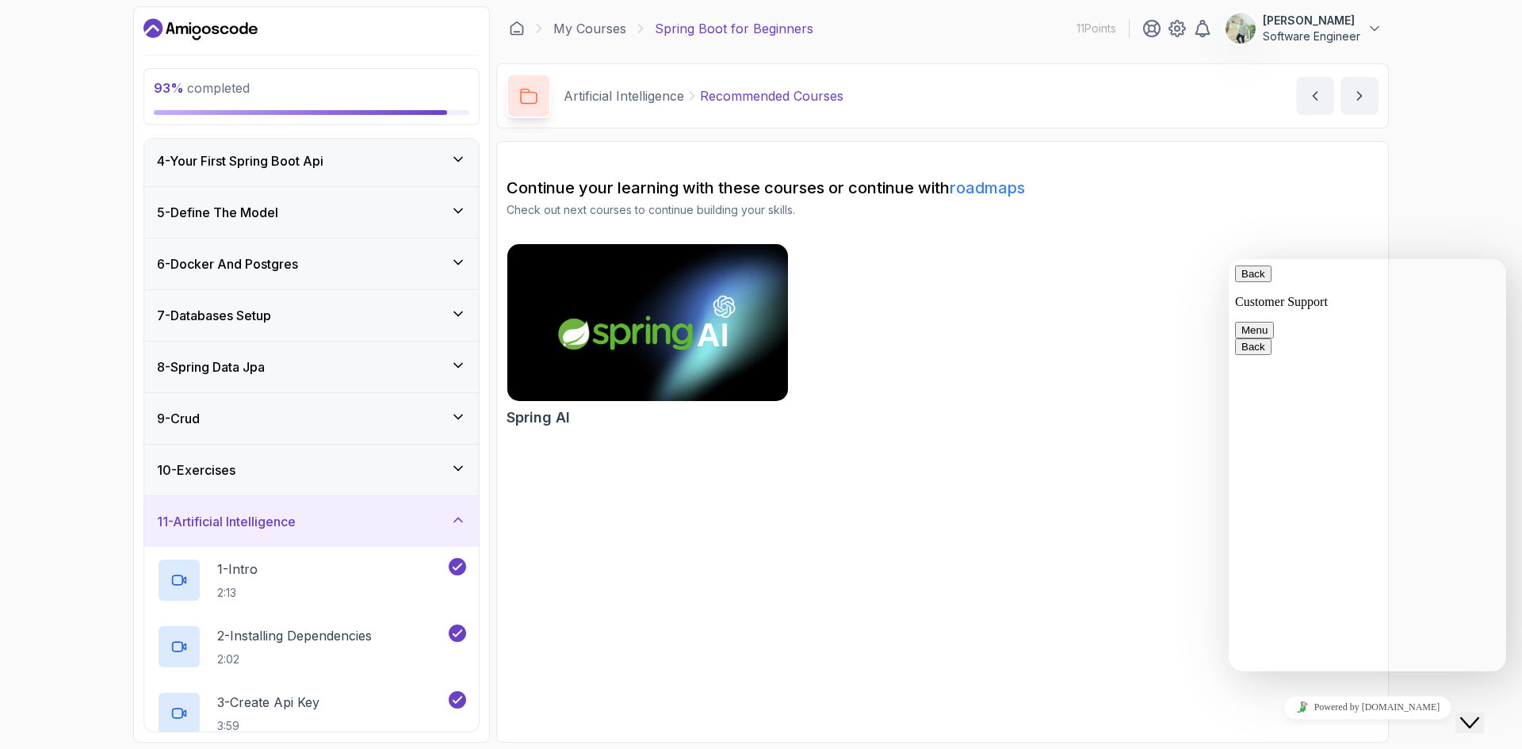
click at [1229, 259] on textarea "i watched i can't subscription" at bounding box center [1229, 259] width 0 height 0
drag, startPoint x: 1288, startPoint y: 652, endPoint x: 1241, endPoint y: 656, distance: 47.7
click at [1229, 259] on div "i watched i can subscription 5 days as free tair Rate this chat Insert emoji Se…" at bounding box center [1229, 259] width 0 height 0
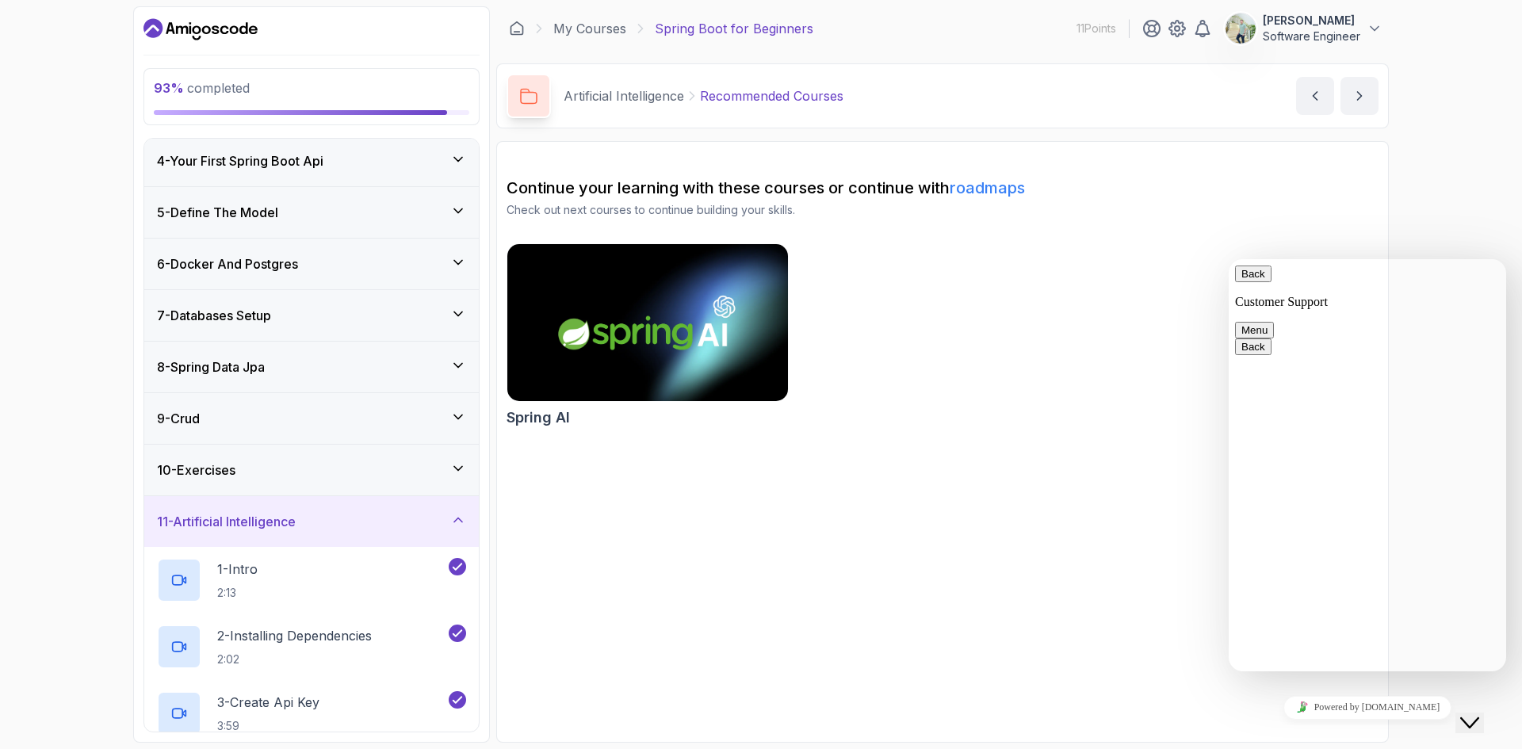
paste textarea "ie"
click at [1229, 259] on textarea "i watched i can subscription 5 days as free tier" at bounding box center [1229, 259] width 0 height 0
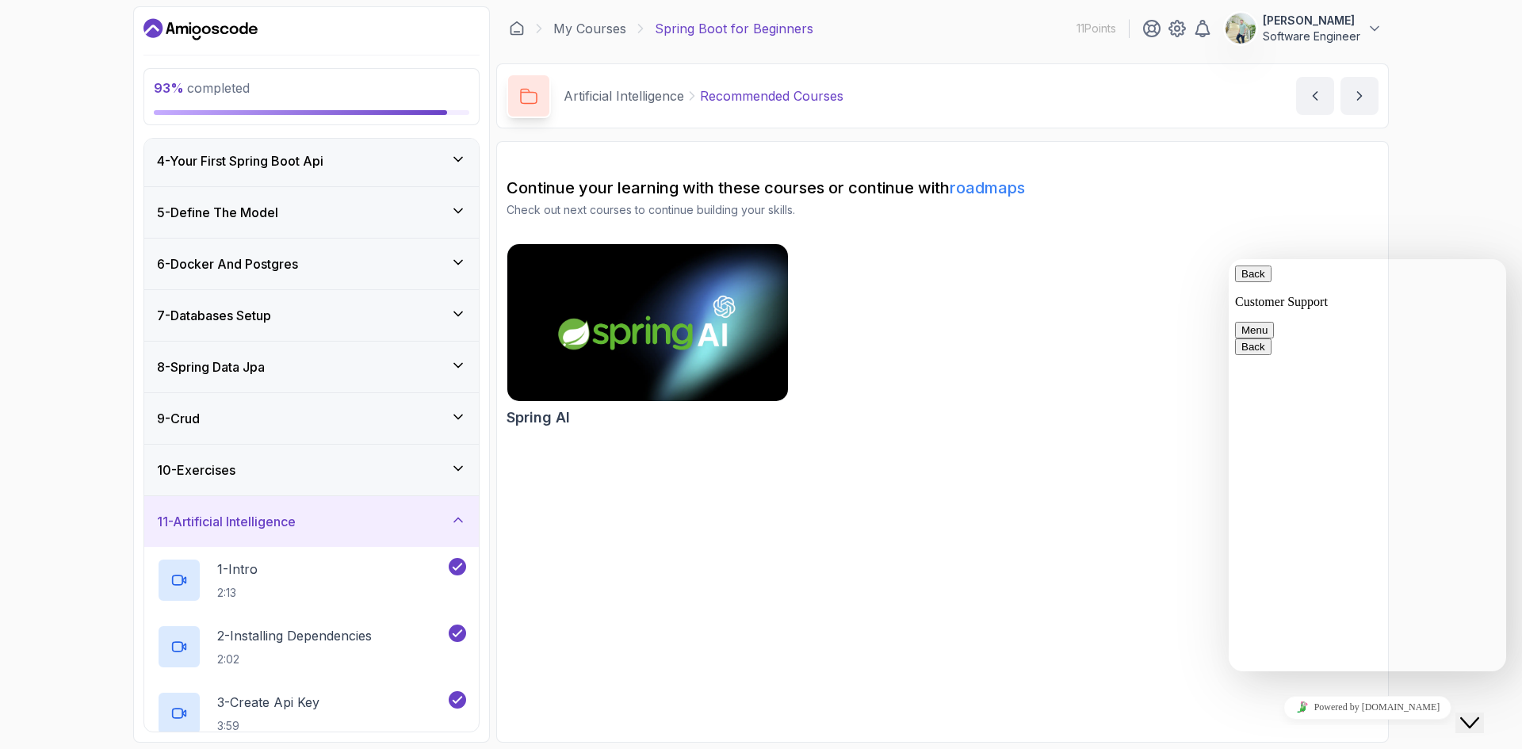
scroll to position [20, 0]
type textarea "i watched a ads or pop up in website (here) i can subscription 5 days as free t…"
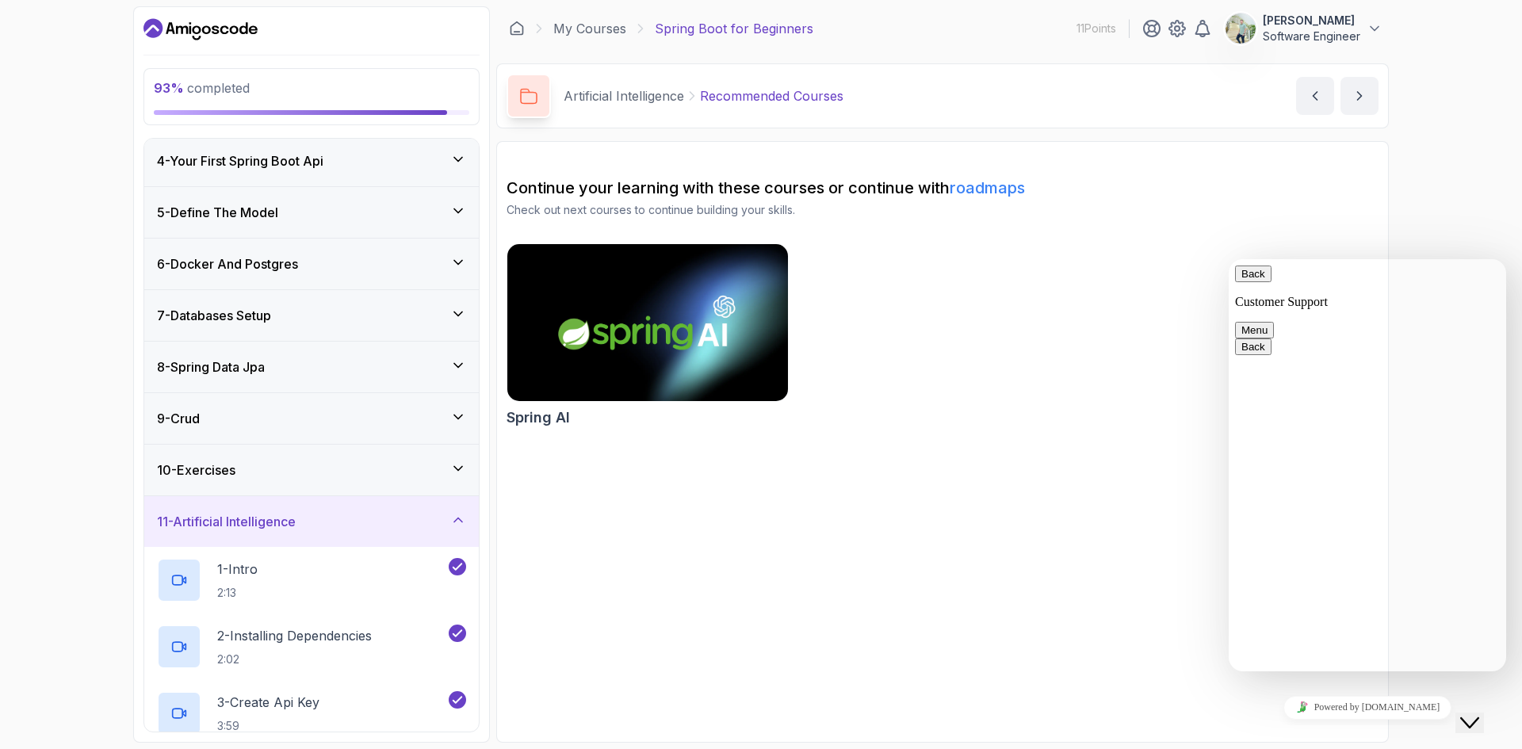
type input "moemen"
type input "moemengaballa@gmail.com"
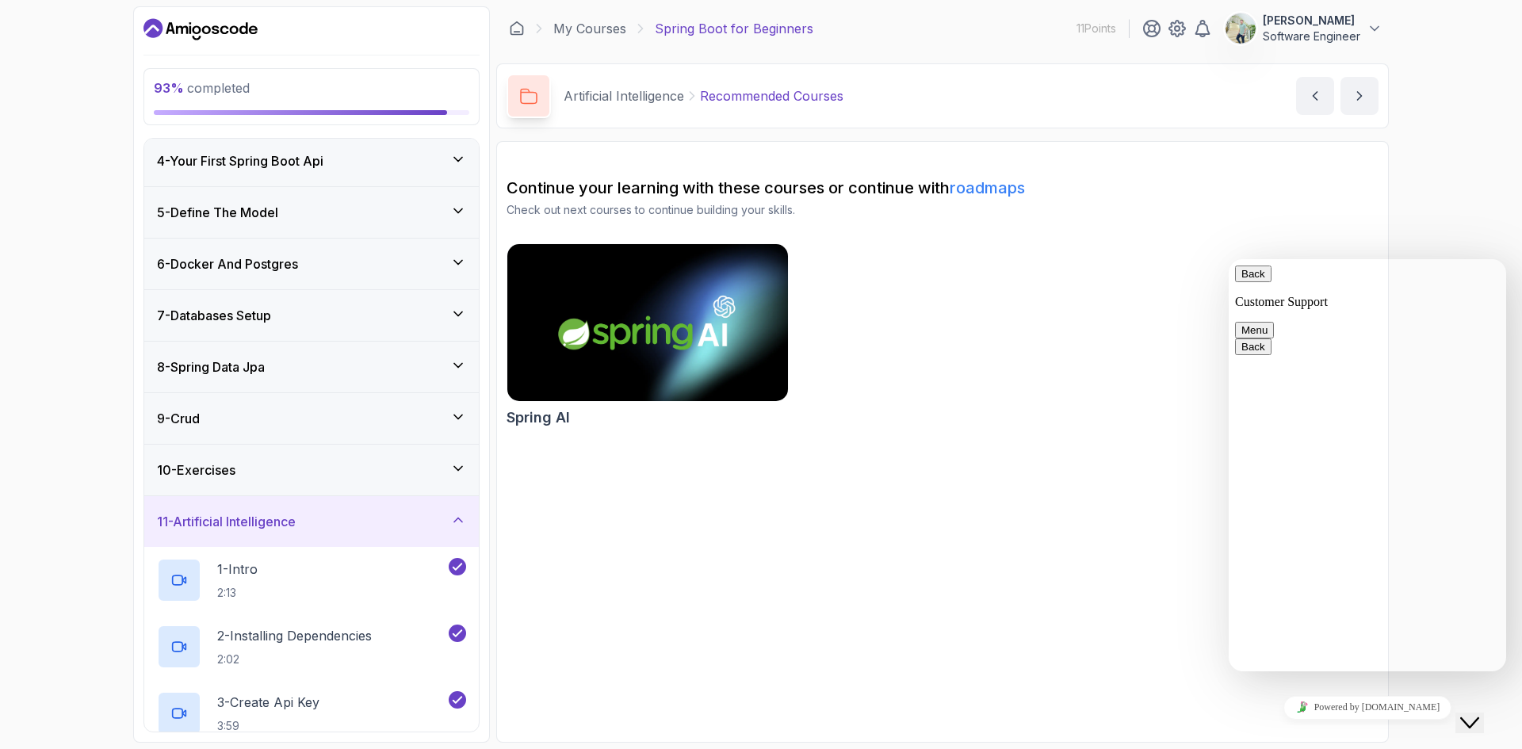
scroll to position [496, 0]
type input "201212283207"
drag, startPoint x: 1421, startPoint y: 561, endPoint x: 1300, endPoint y: 482, distance: 144.2
copy span "i watched a ads or pop up in website (here) i can subscription 5 days as free t…"
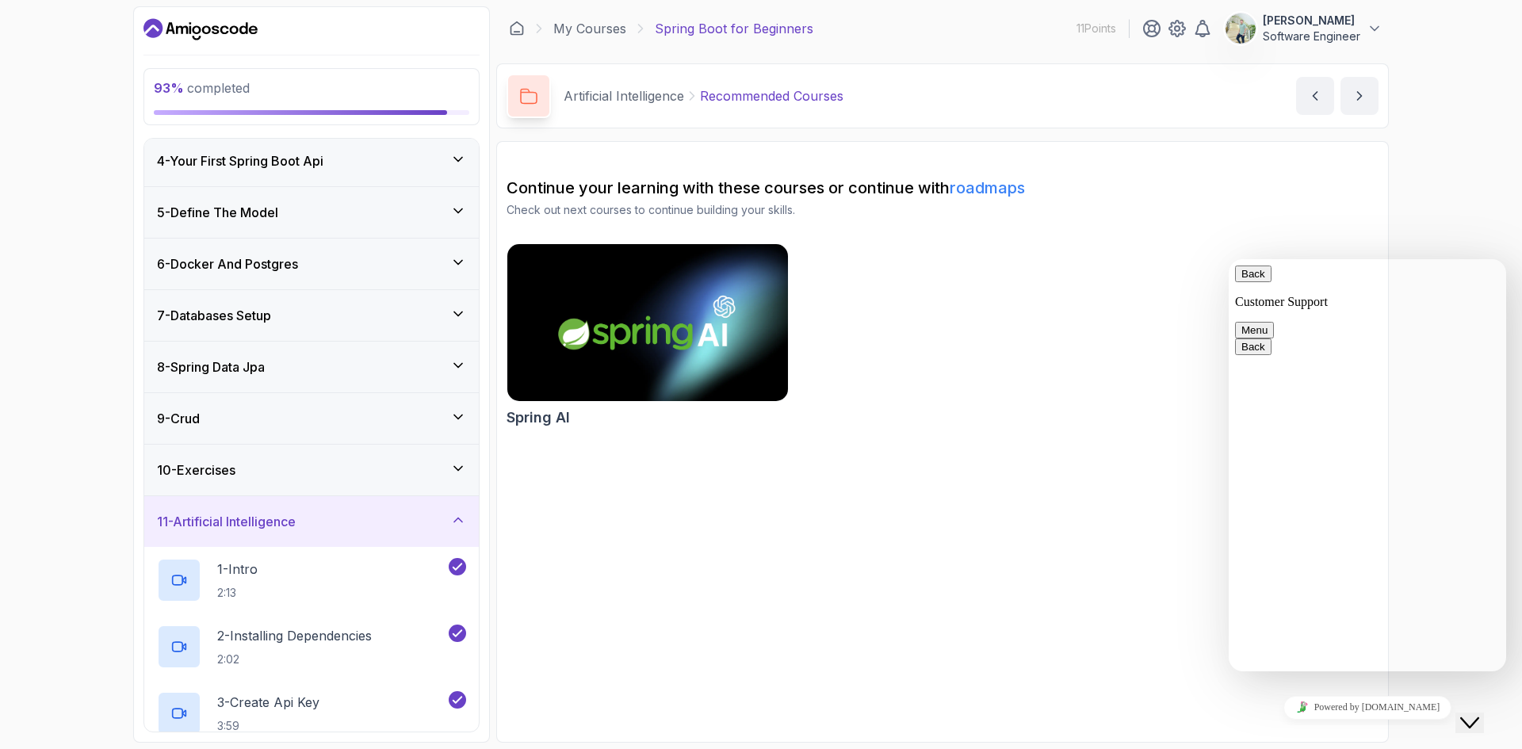
paste textarea "i watched a ads or pop up in website (here) i can subscription 5 days as free t…"
drag, startPoint x: 1349, startPoint y: 382, endPoint x: 1402, endPoint y: 378, distance: 53.3
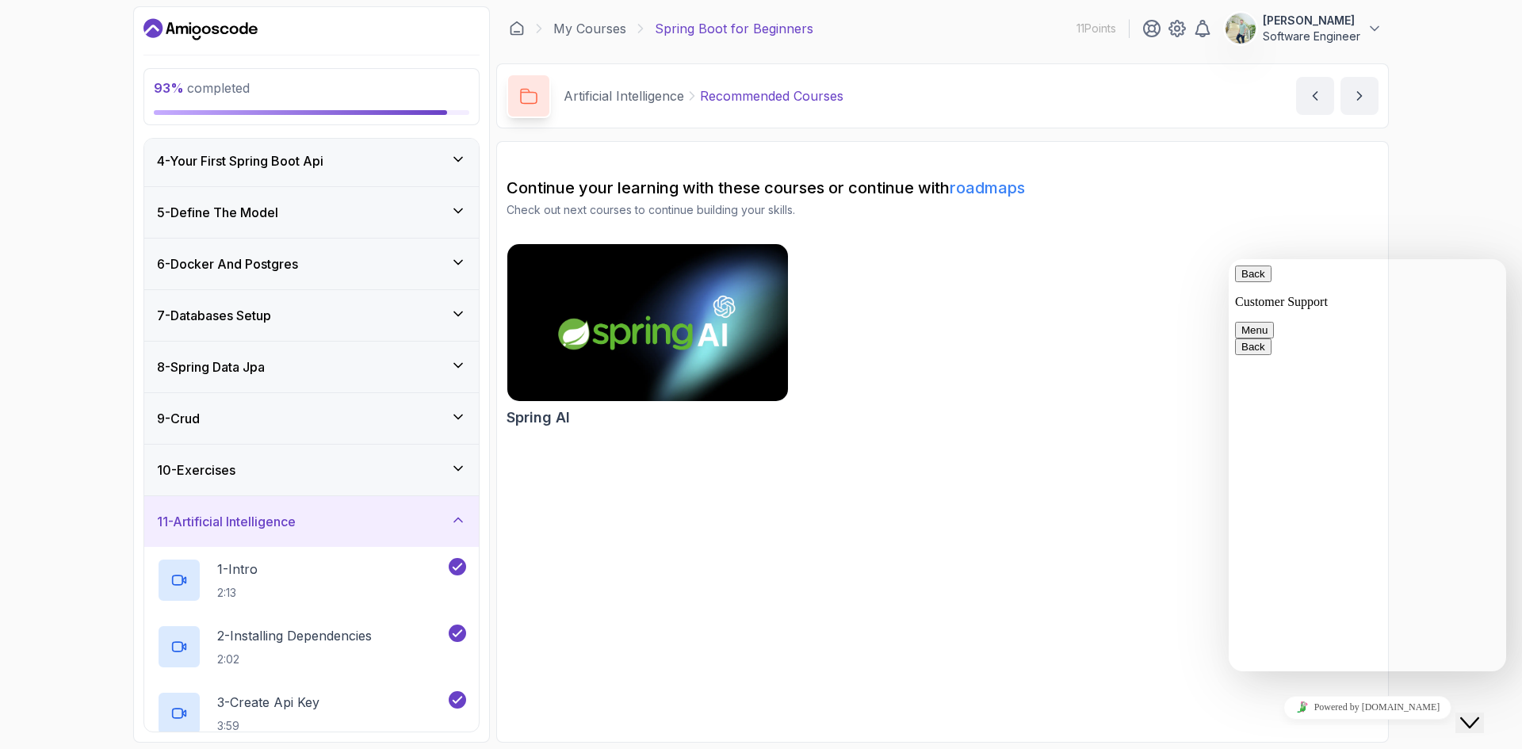
type textarea "i watched a ads or pop up in website (here) i can subscription 5 days as free t…"
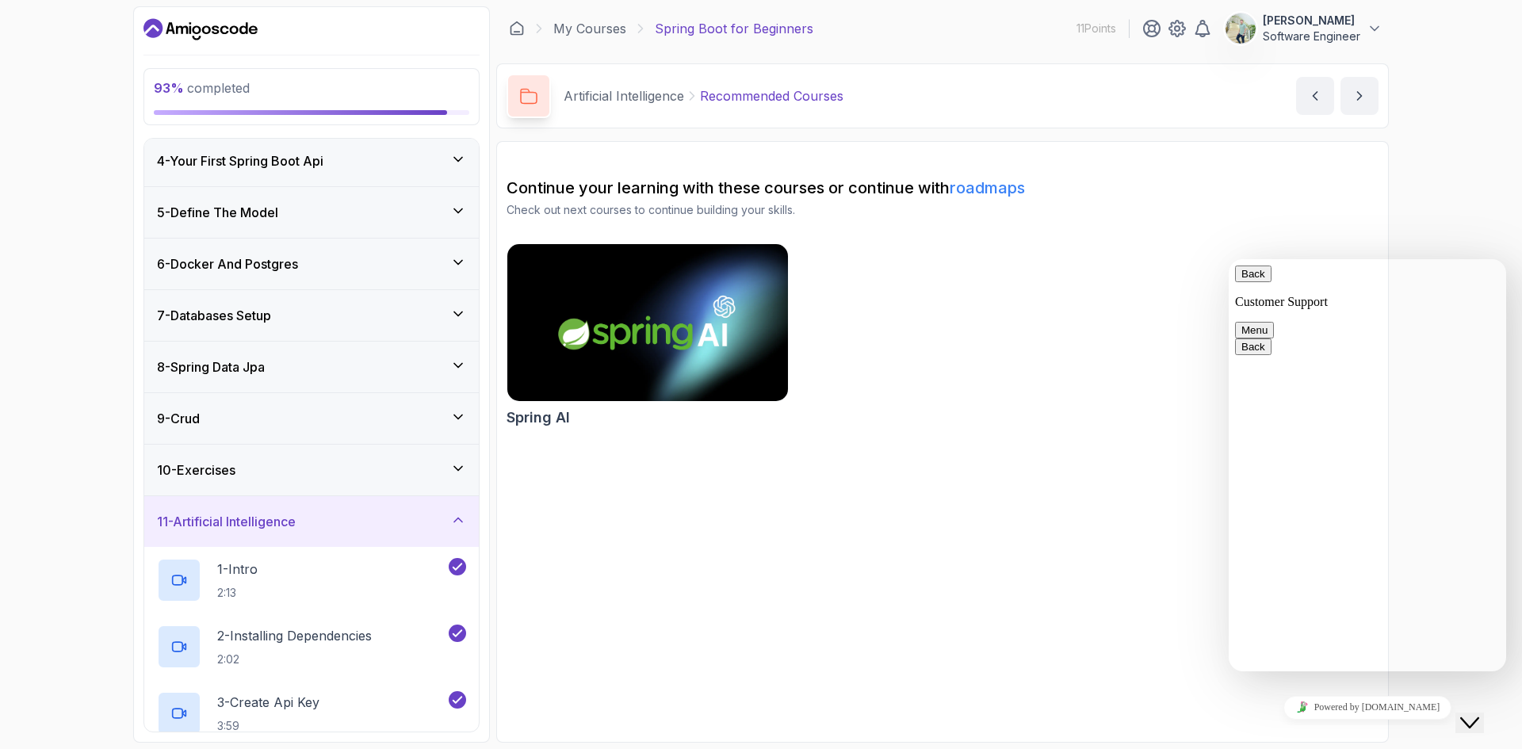
paste input "5 days as free tier"
type input "does we have 5 days as free tier?"
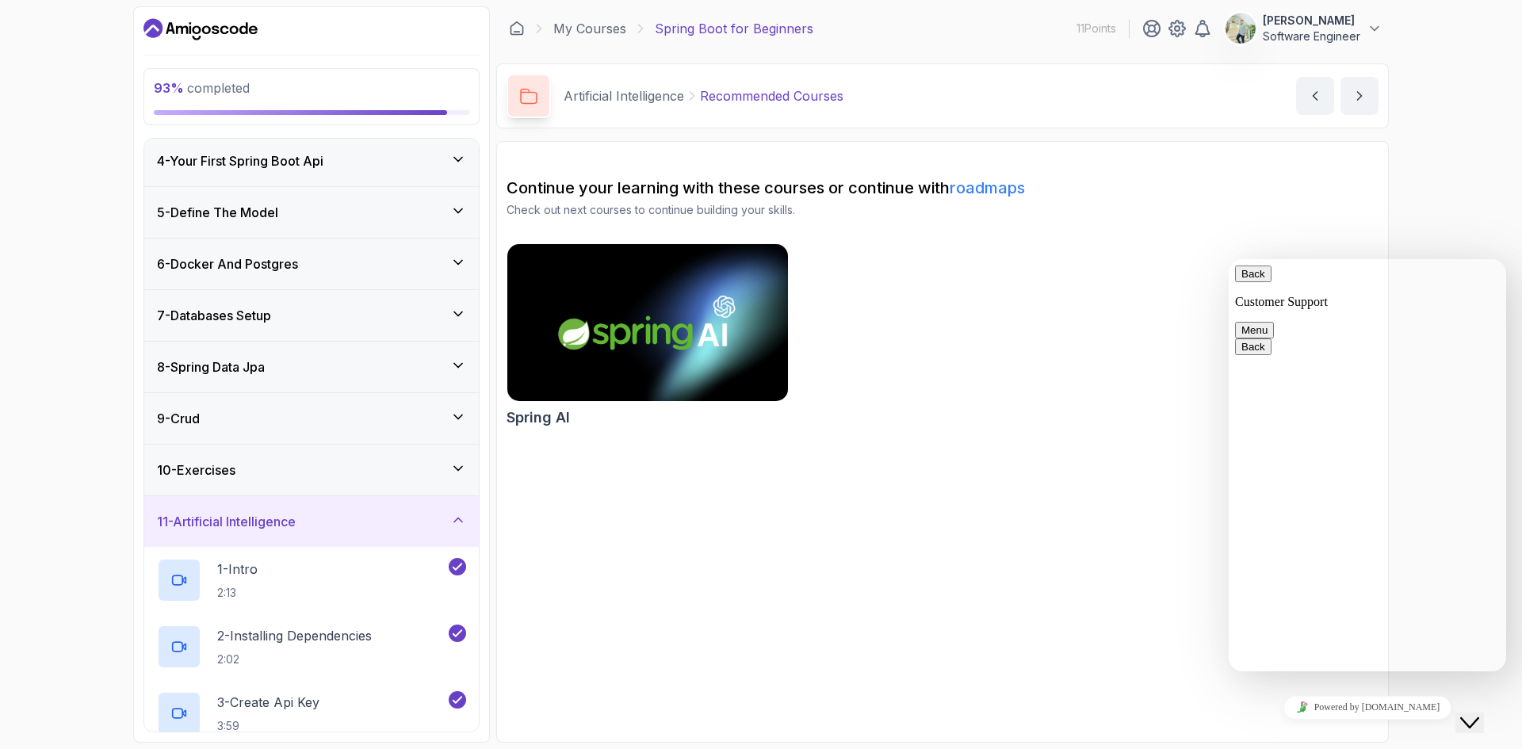
click at [1114, 510] on section "Continue your learning with these courses or continue with roadmaps Check out n…" at bounding box center [942, 442] width 893 height 602
click at [1471, 713] on icon "Close Chat This icon closes the chat window." at bounding box center [1469, 722] width 19 height 19
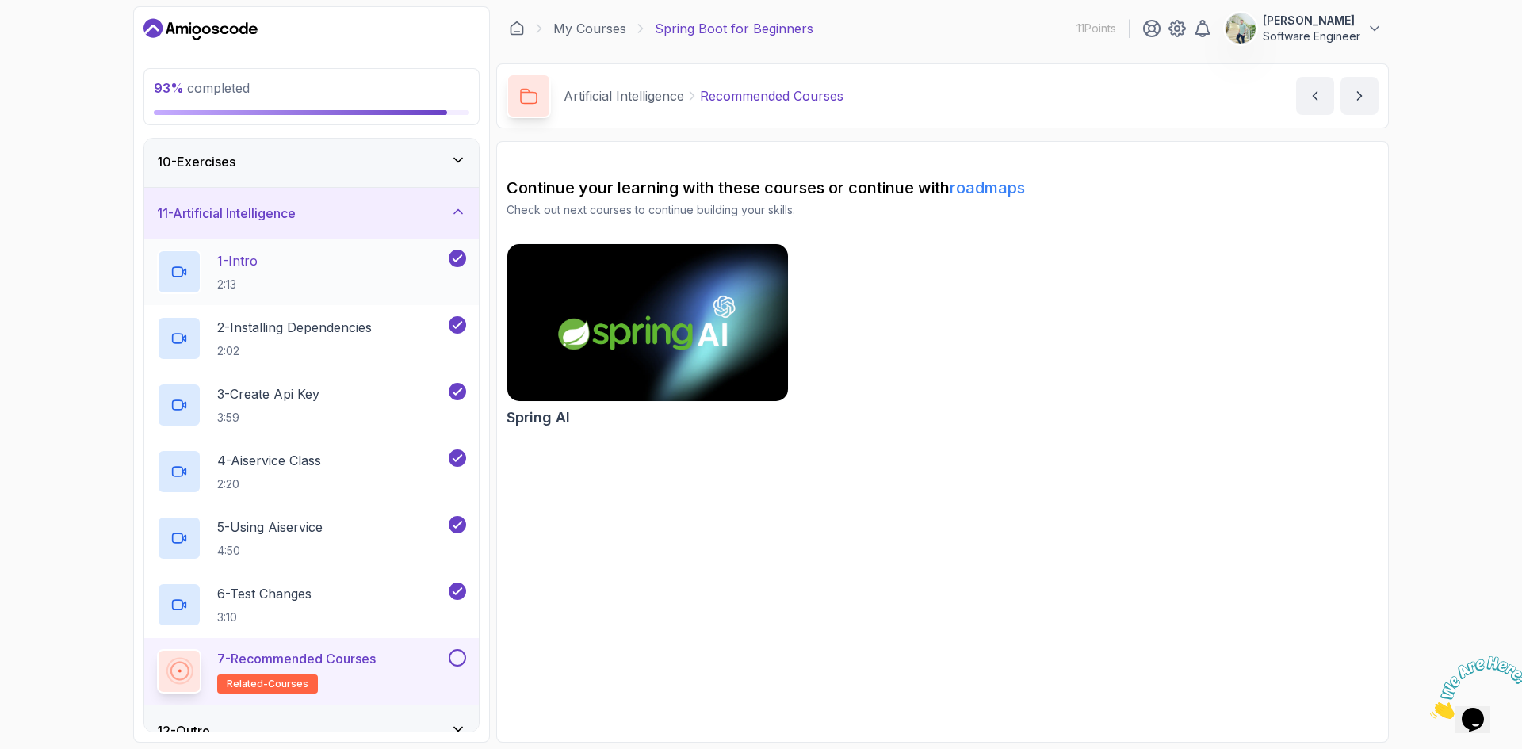
scroll to position [491, 0]
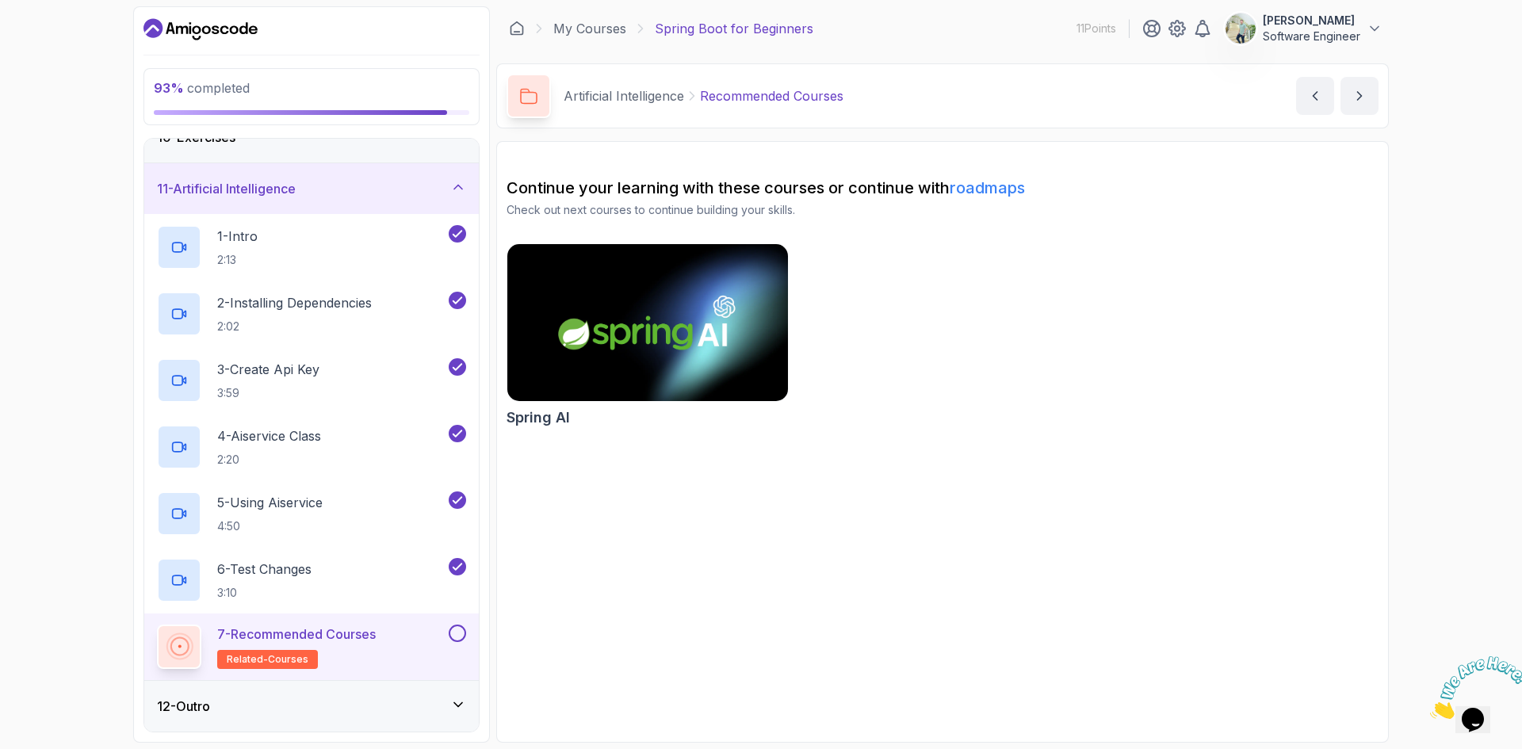
click at [461, 633] on button at bounding box center [457, 633] width 17 height 17
click at [459, 707] on icon at bounding box center [458, 705] width 16 height 16
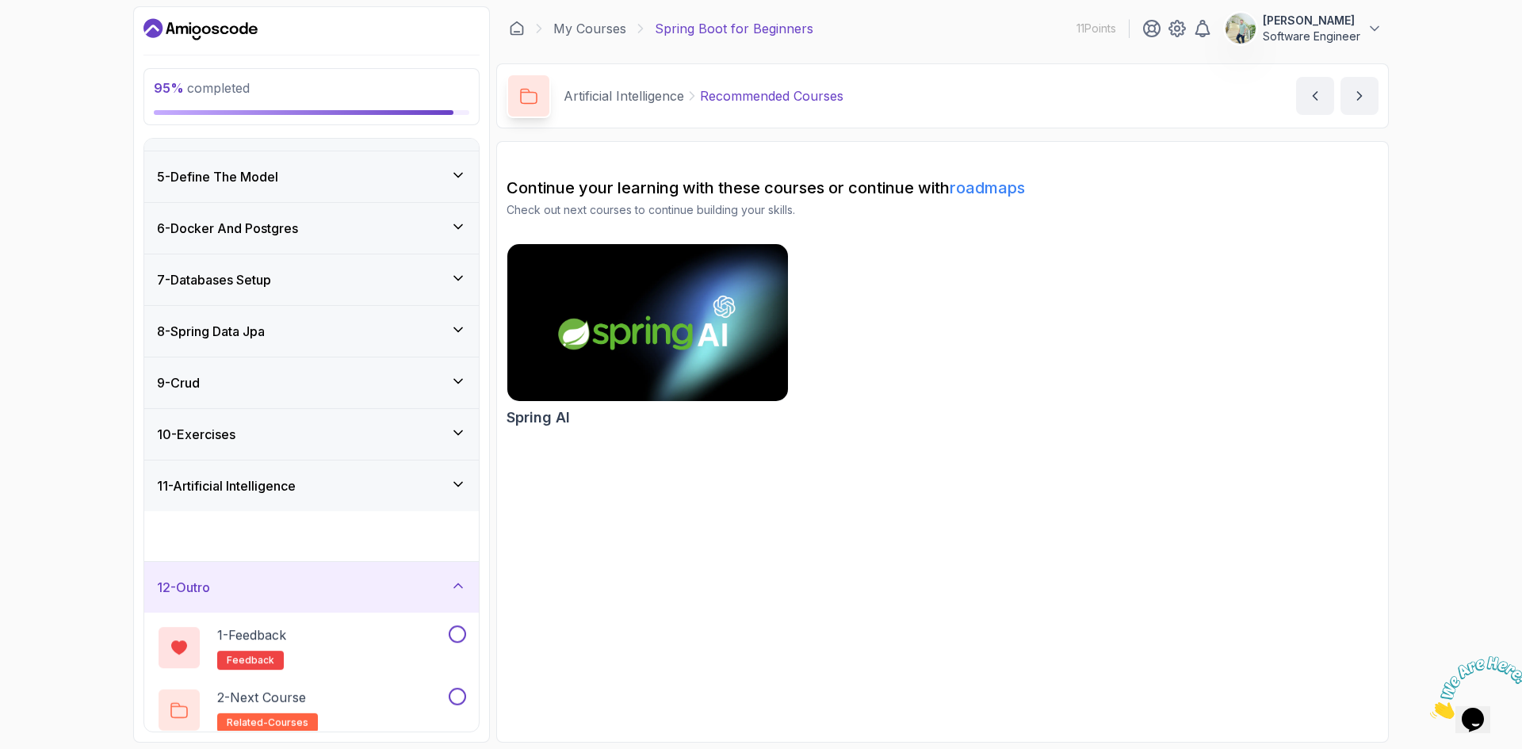
scroll to position [158, 0]
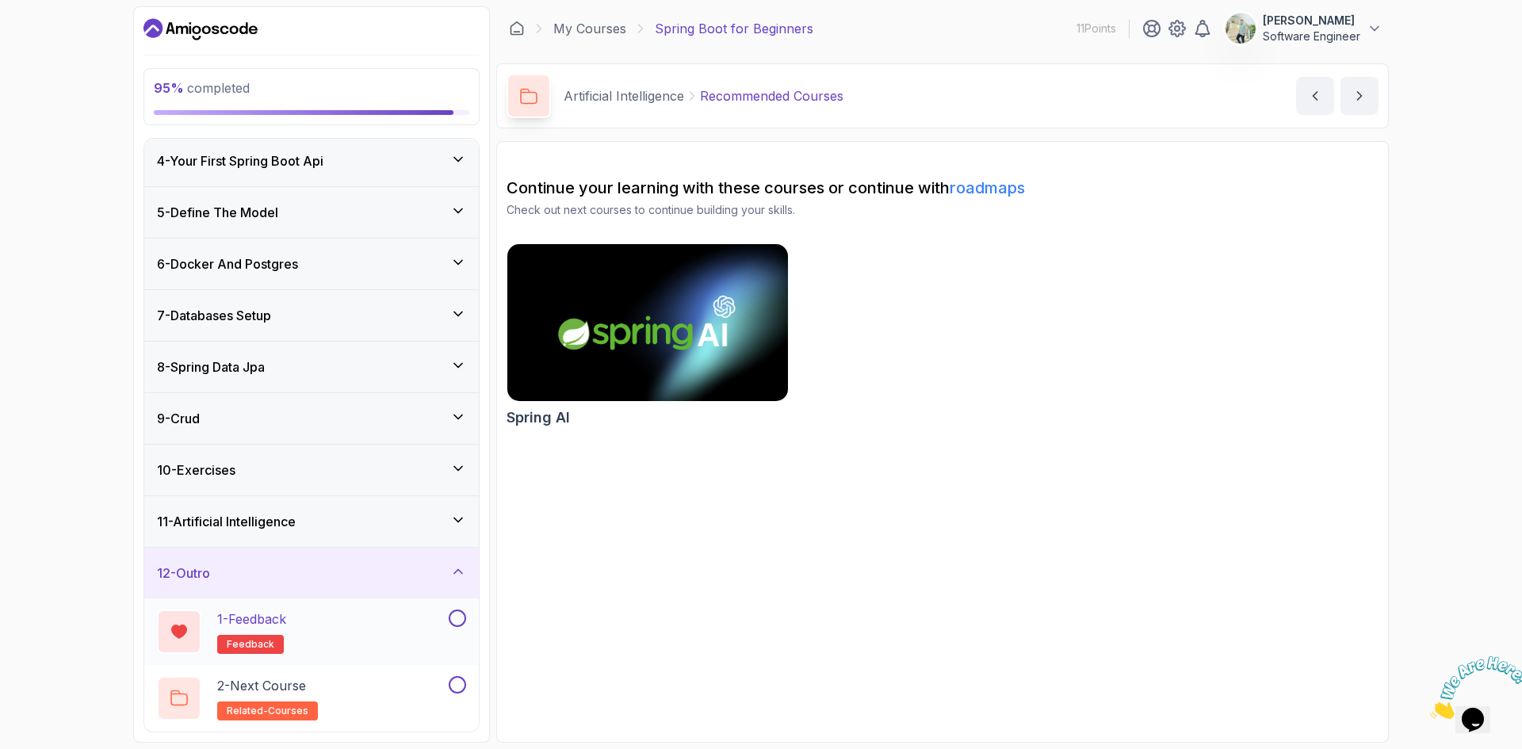
click at [335, 633] on div "1 - Feedback feedback" at bounding box center [301, 632] width 289 height 44
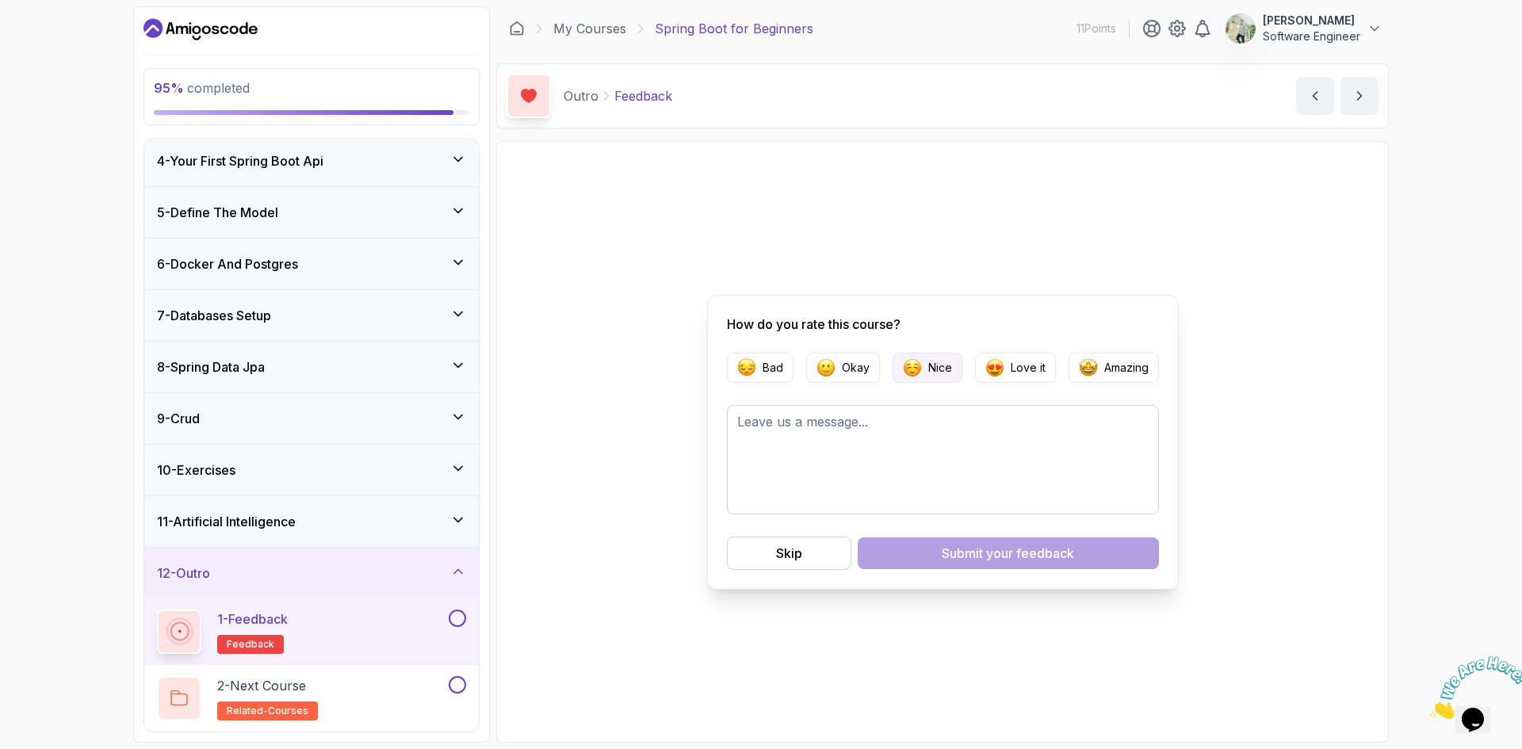
click at [925, 366] on button "Nice" at bounding box center [928, 368] width 70 height 30
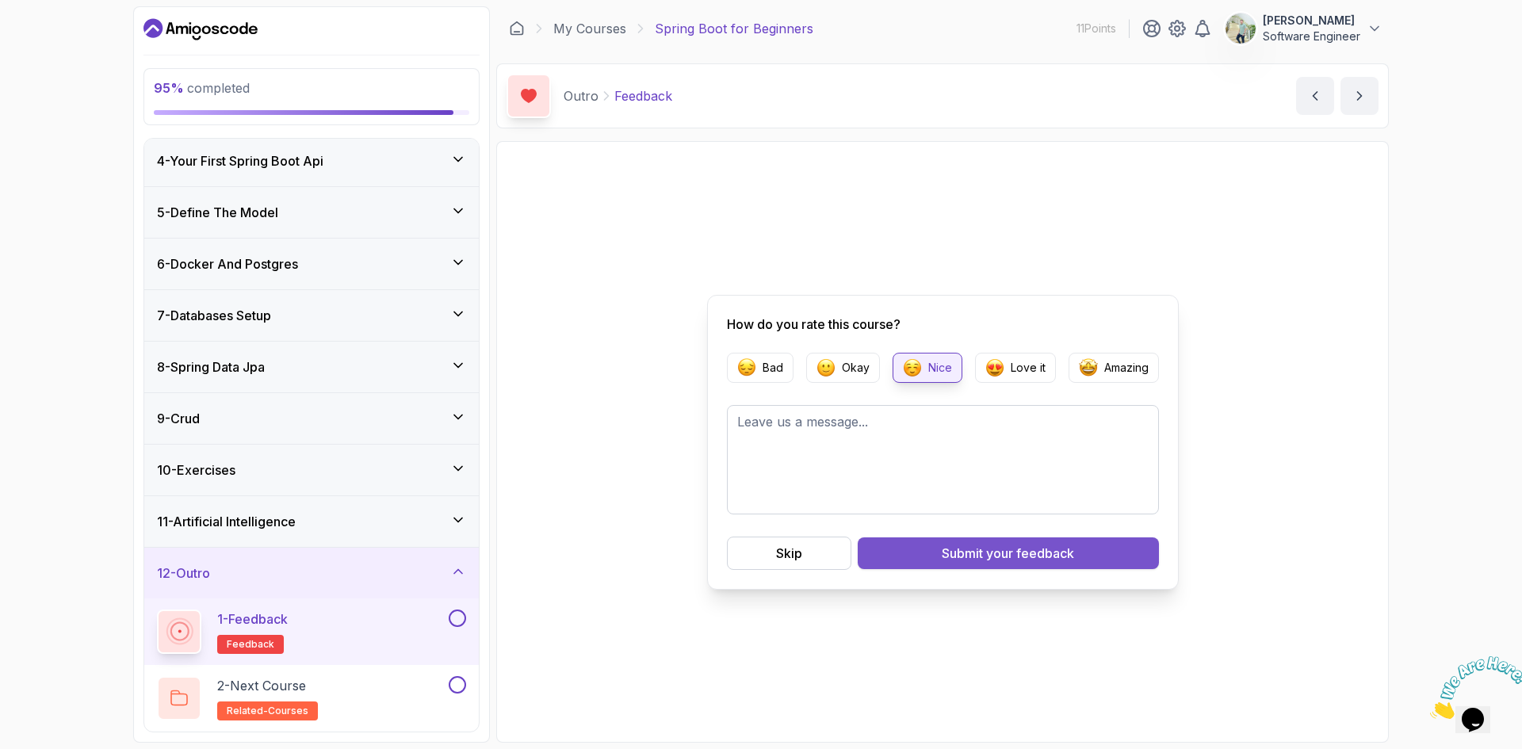
click at [955, 553] on div "Submit your feedback" at bounding box center [1008, 553] width 132 height 19
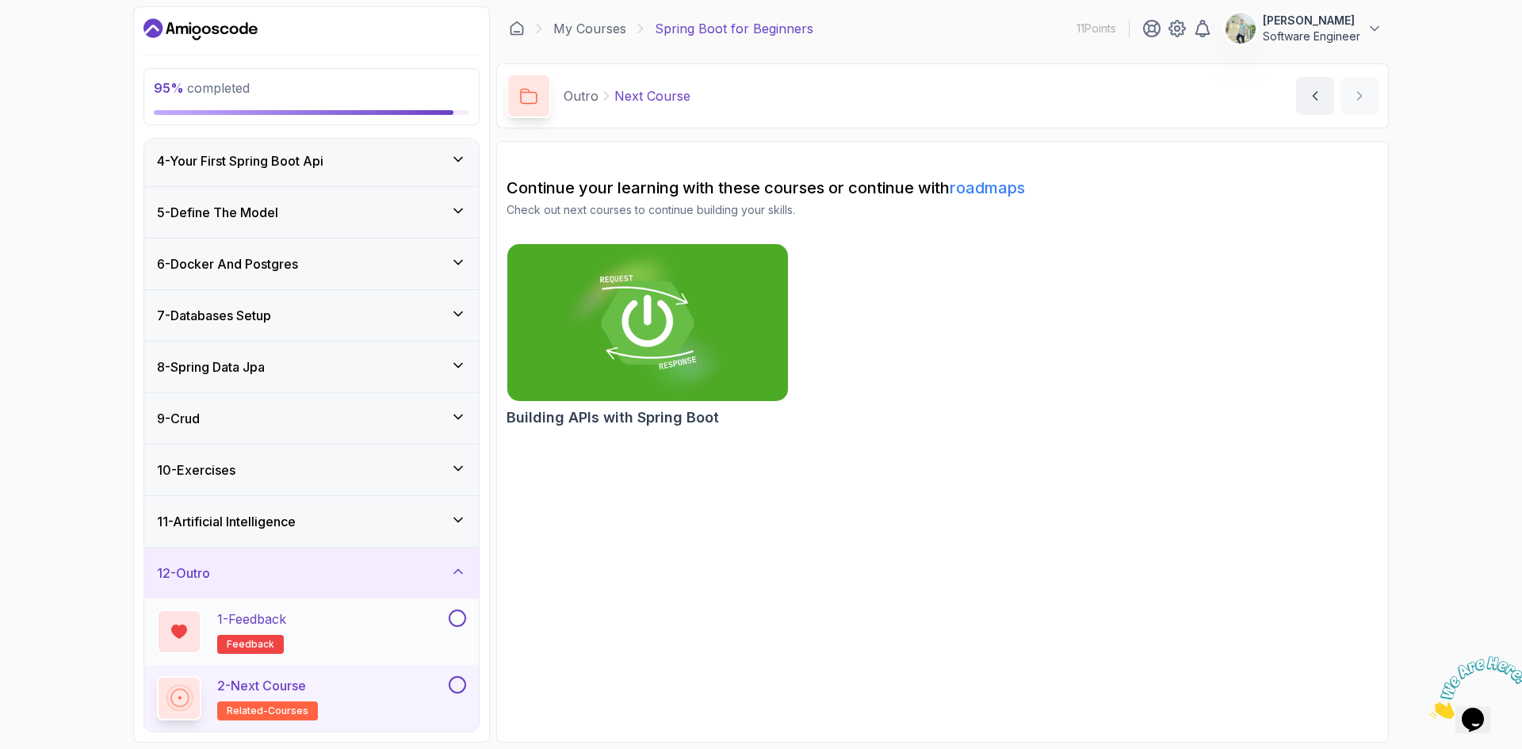
click at [457, 620] on button at bounding box center [457, 618] width 17 height 17
click at [358, 687] on div "2 - Next Course related-courses" at bounding box center [301, 698] width 289 height 44
click at [465, 686] on button at bounding box center [457, 684] width 17 height 17
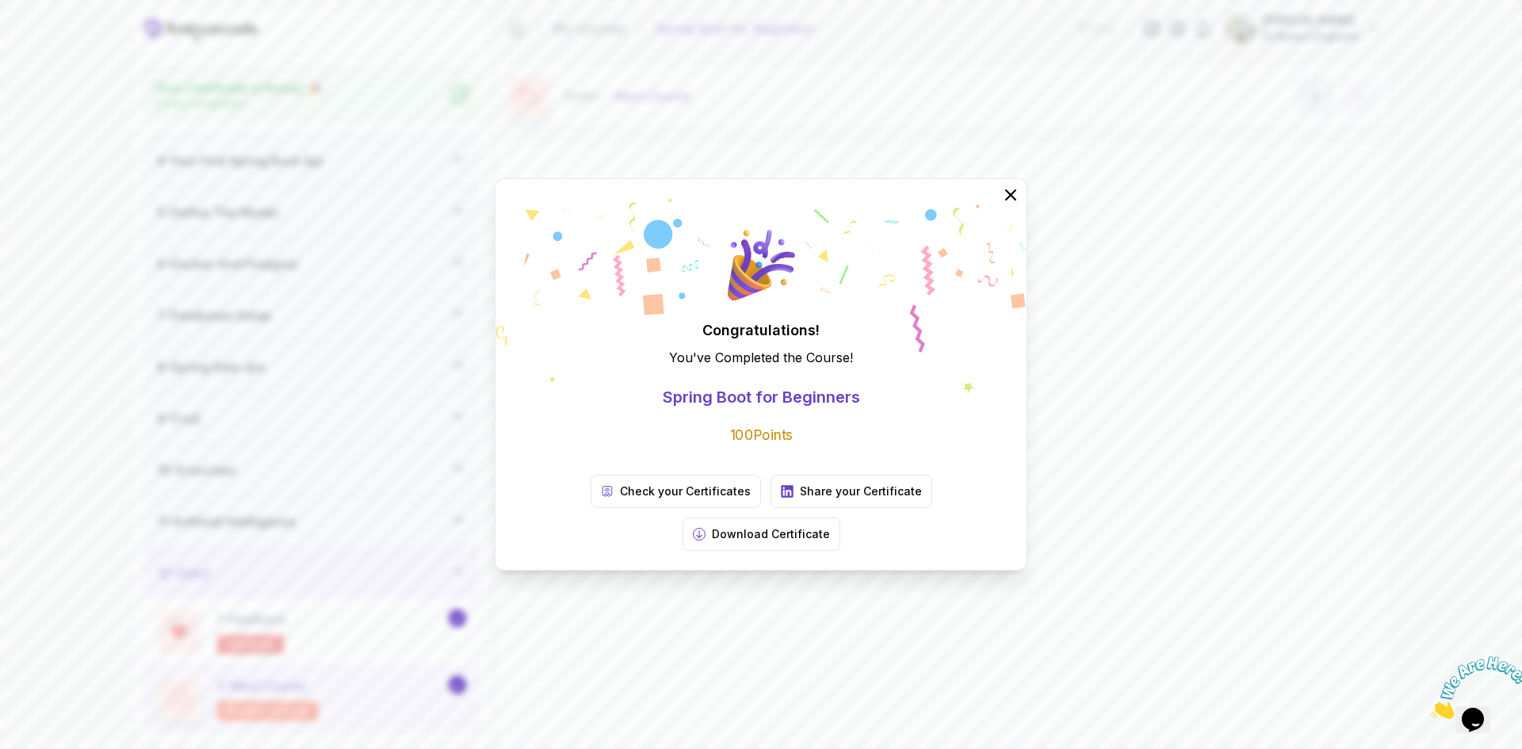
scroll to position [153, 0]
click at [830, 526] on p "Download Certificate" at bounding box center [771, 534] width 118 height 16
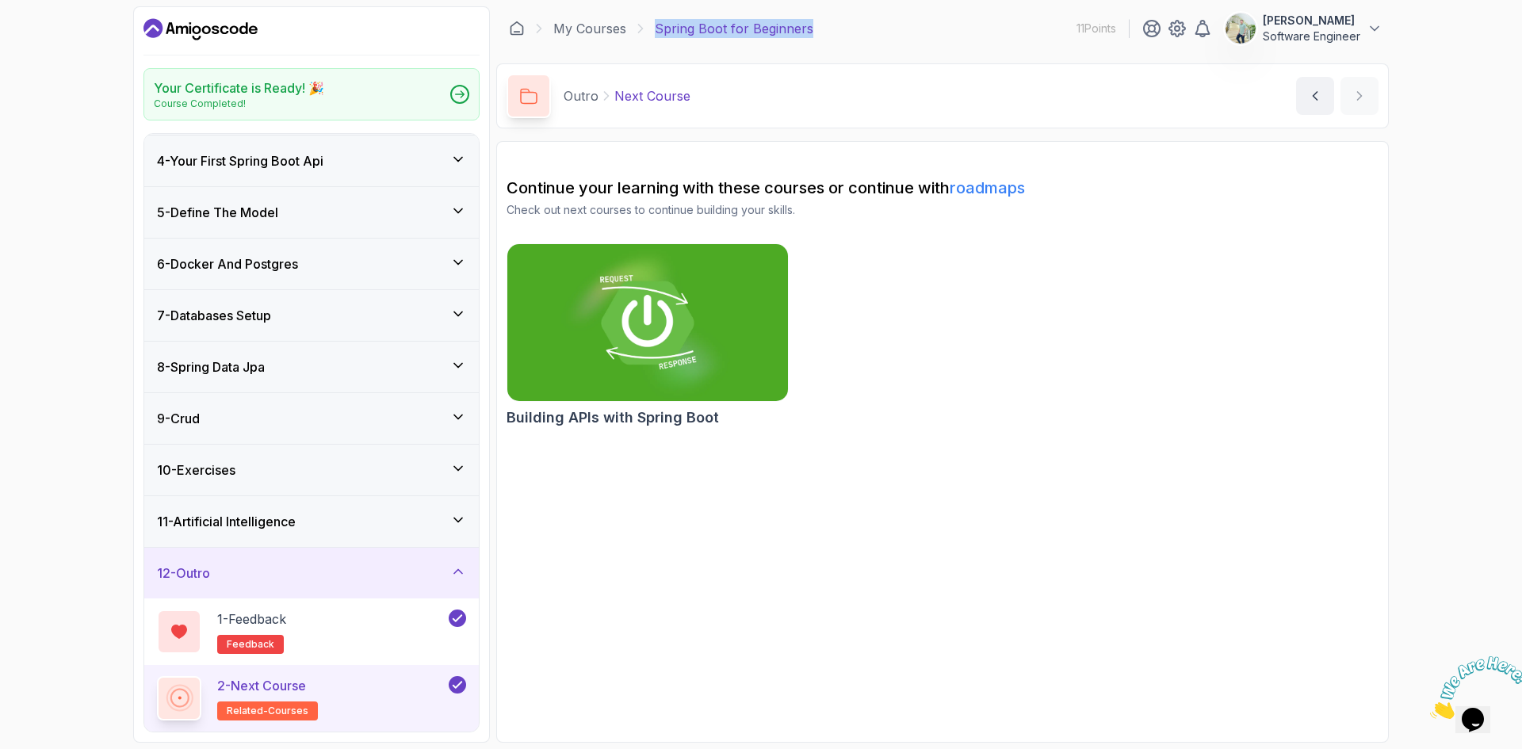
drag, startPoint x: 848, startPoint y: 35, endPoint x: 653, endPoint y: 31, distance: 195.1
click at [653, 31] on div "My Courses Spring Boot for Beginners 11 Points moemen gaballa Software Engineer" at bounding box center [942, 28] width 893 height 44
copy p "Spring Boot for Beginners"
click at [740, 592] on section "Continue your learning with these courses or continue with roadmaps Check out n…" at bounding box center [942, 442] width 893 height 602
click at [465, 683] on button at bounding box center [457, 684] width 17 height 17
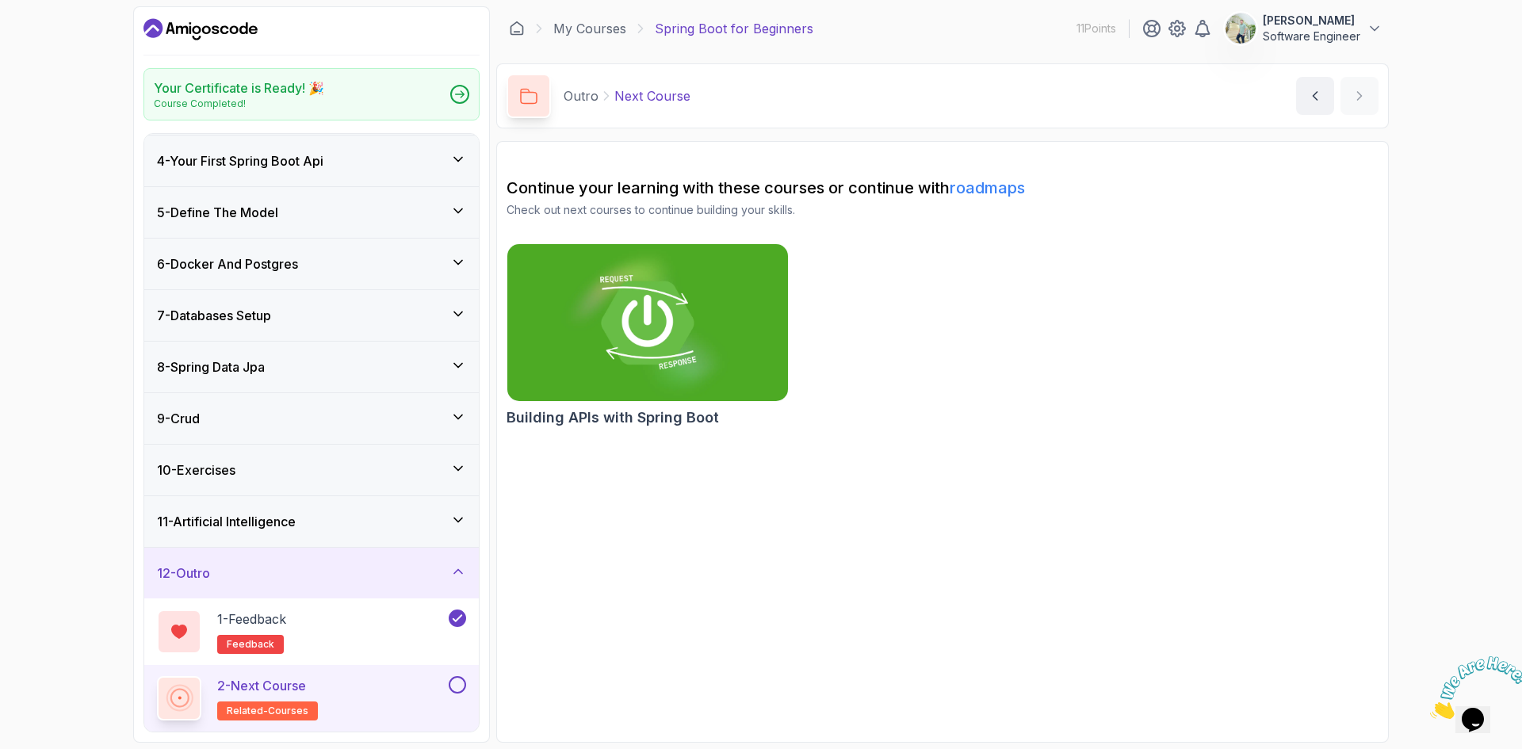
click at [460, 683] on button at bounding box center [457, 684] width 17 height 17
click at [231, 86] on h2 "Your Certificate is Ready! 🎉" at bounding box center [239, 87] width 170 height 19
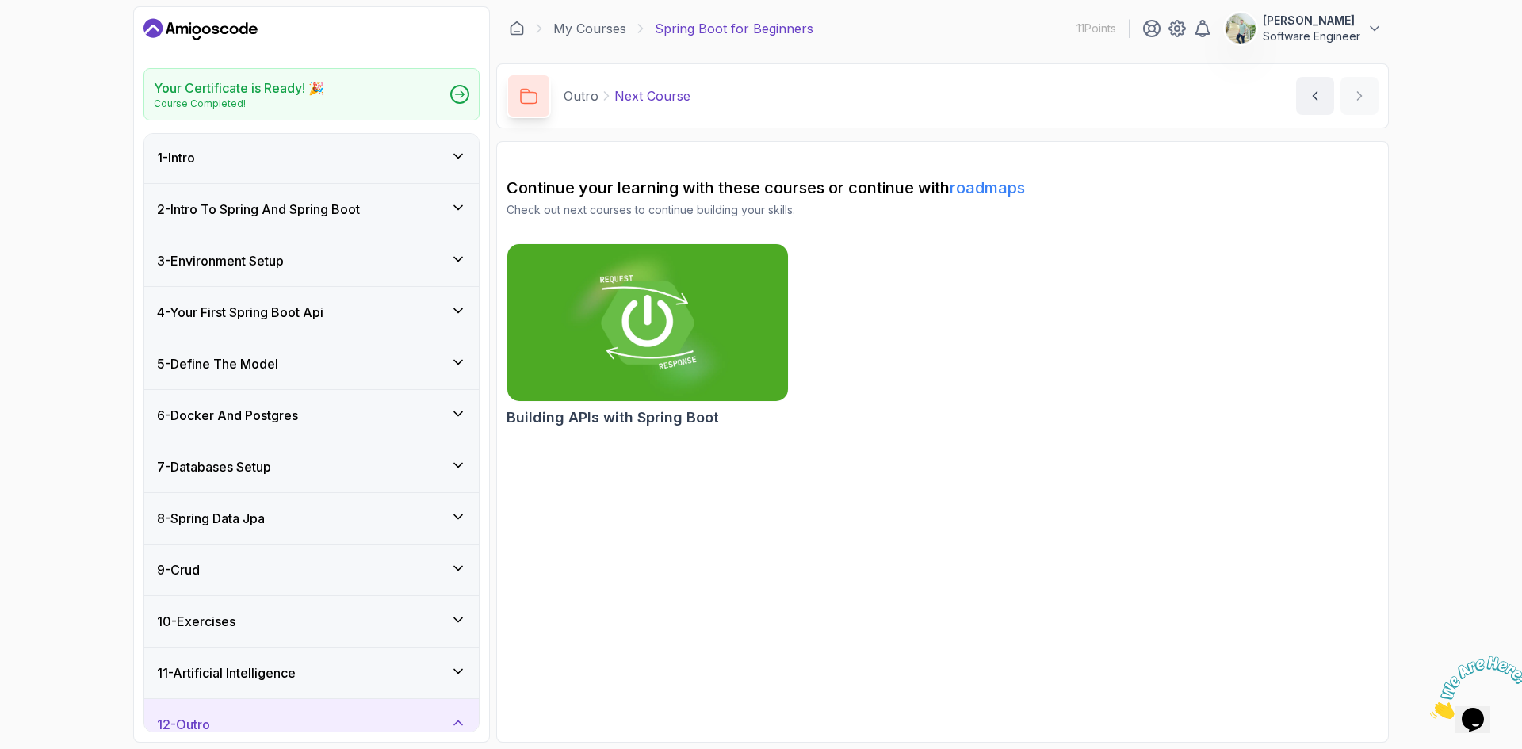
scroll to position [0, 0]
click at [691, 29] on p "Spring Boot for Beginners" at bounding box center [734, 28] width 159 height 19
click at [602, 28] on link "My Courses" at bounding box center [589, 28] width 73 height 19
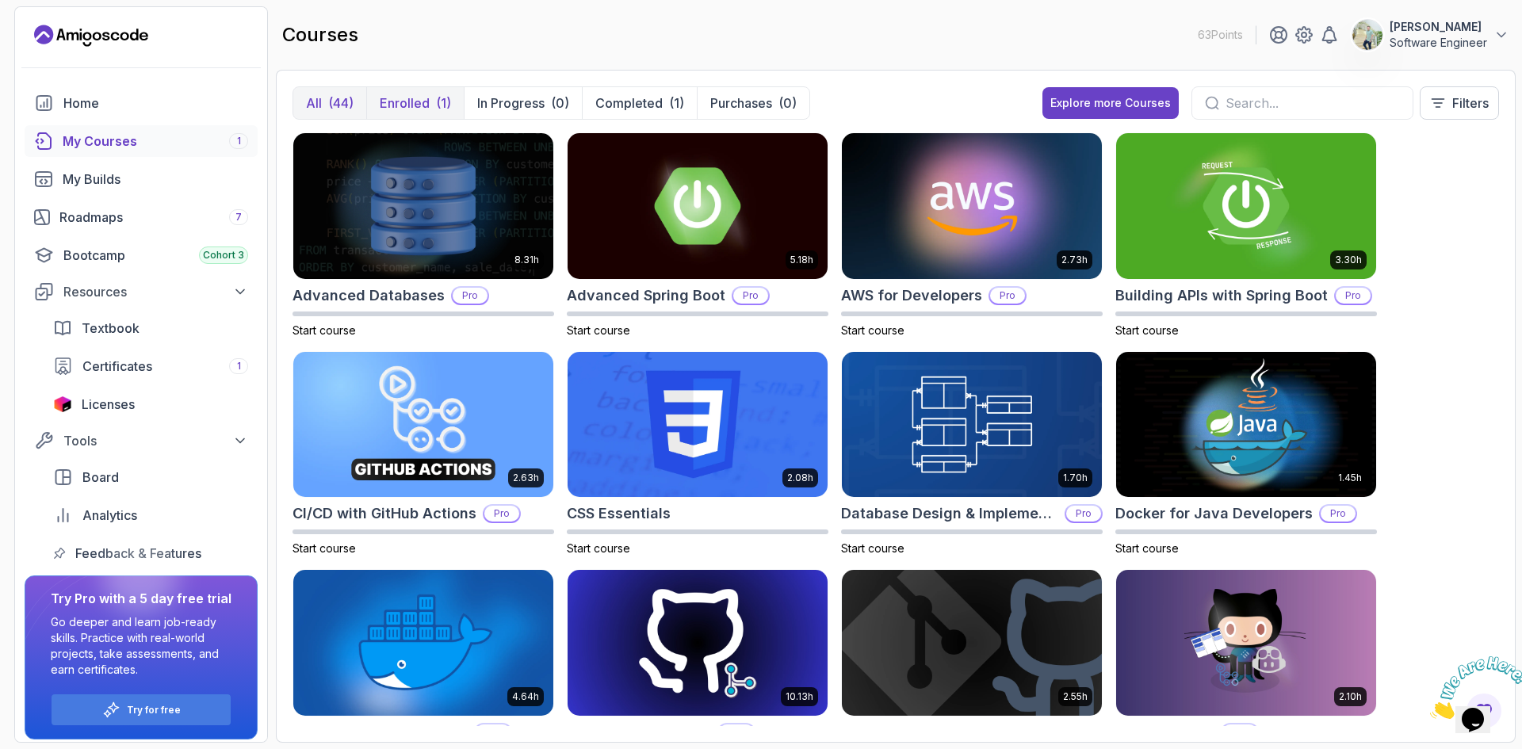
click at [404, 108] on p "Enrolled" at bounding box center [405, 103] width 50 height 19
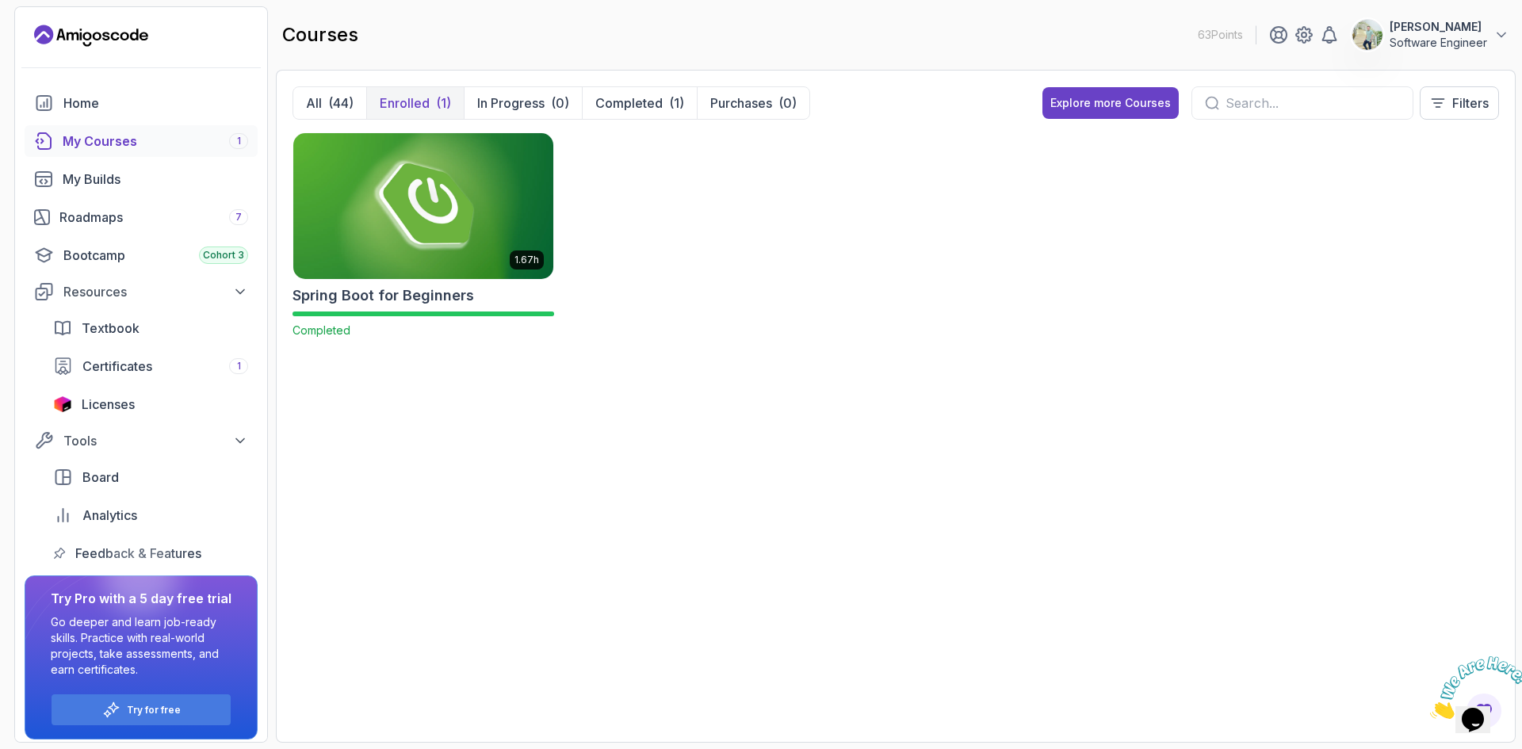
click at [417, 290] on h2 "Spring Boot for Beginners" at bounding box center [384, 296] width 182 height 22
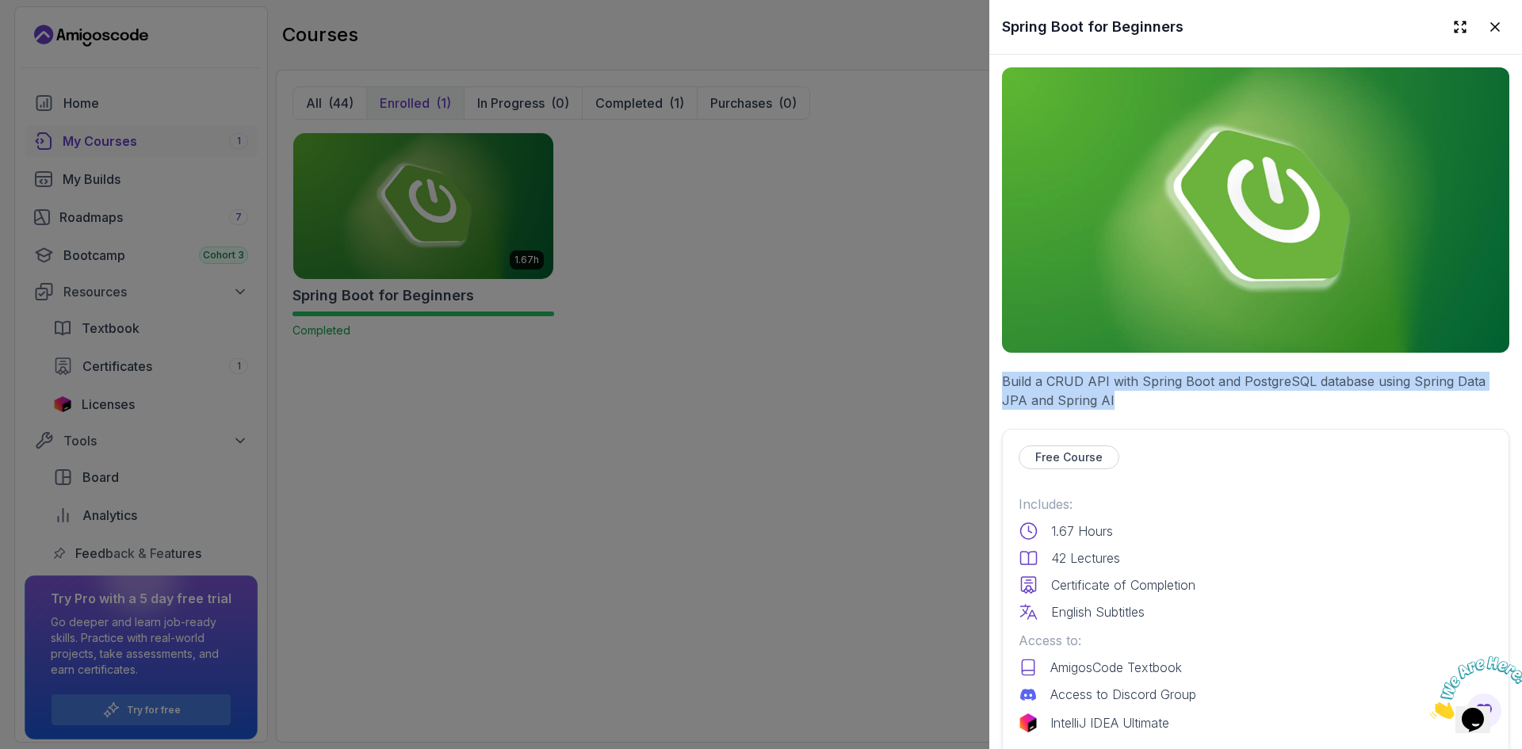
drag, startPoint x: 1128, startPoint y: 399, endPoint x: 991, endPoint y: 373, distance: 139.5
copy p "Build a CRUD API with Spring Boot and PostgreSQL database using Spring Data JPA…"
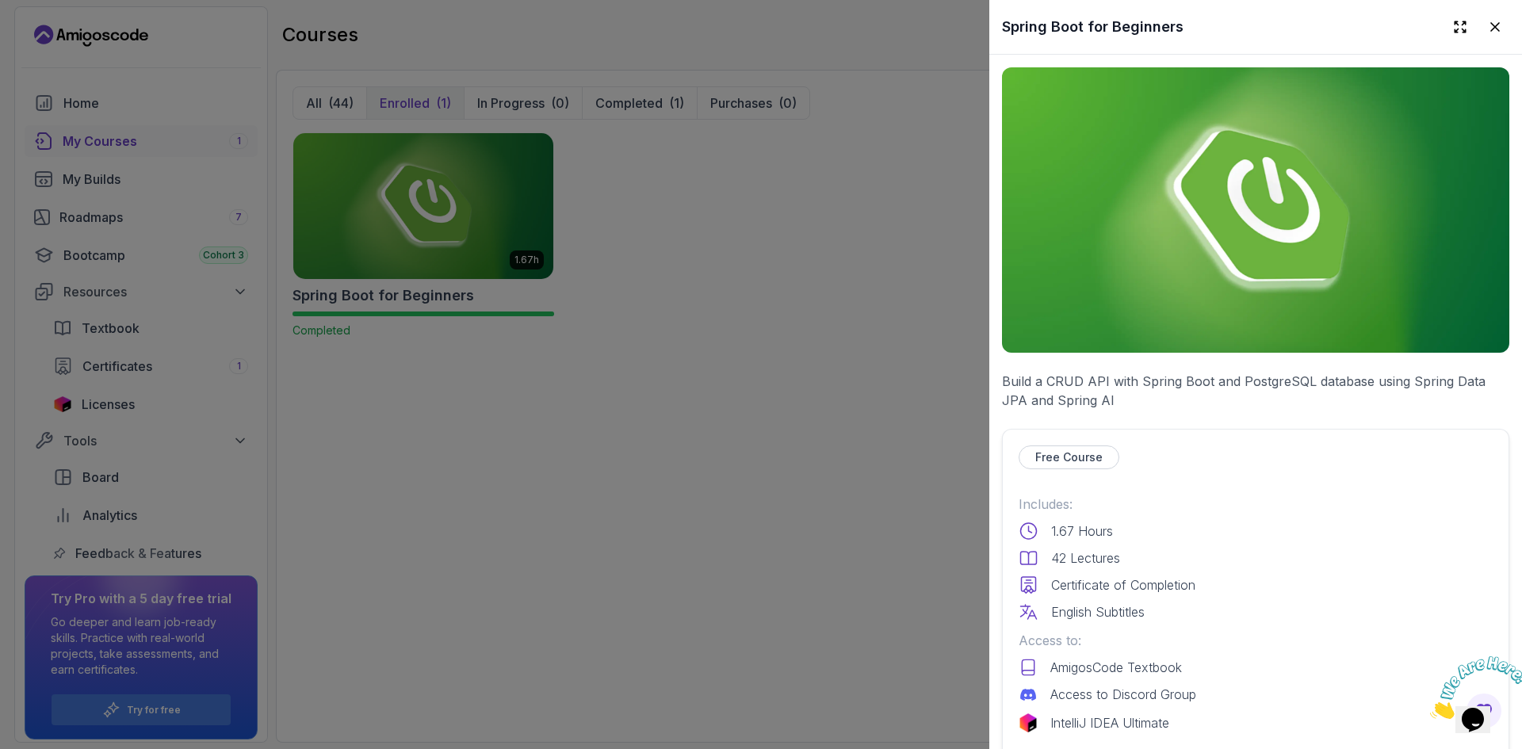
click at [882, 384] on div at bounding box center [761, 374] width 1522 height 749
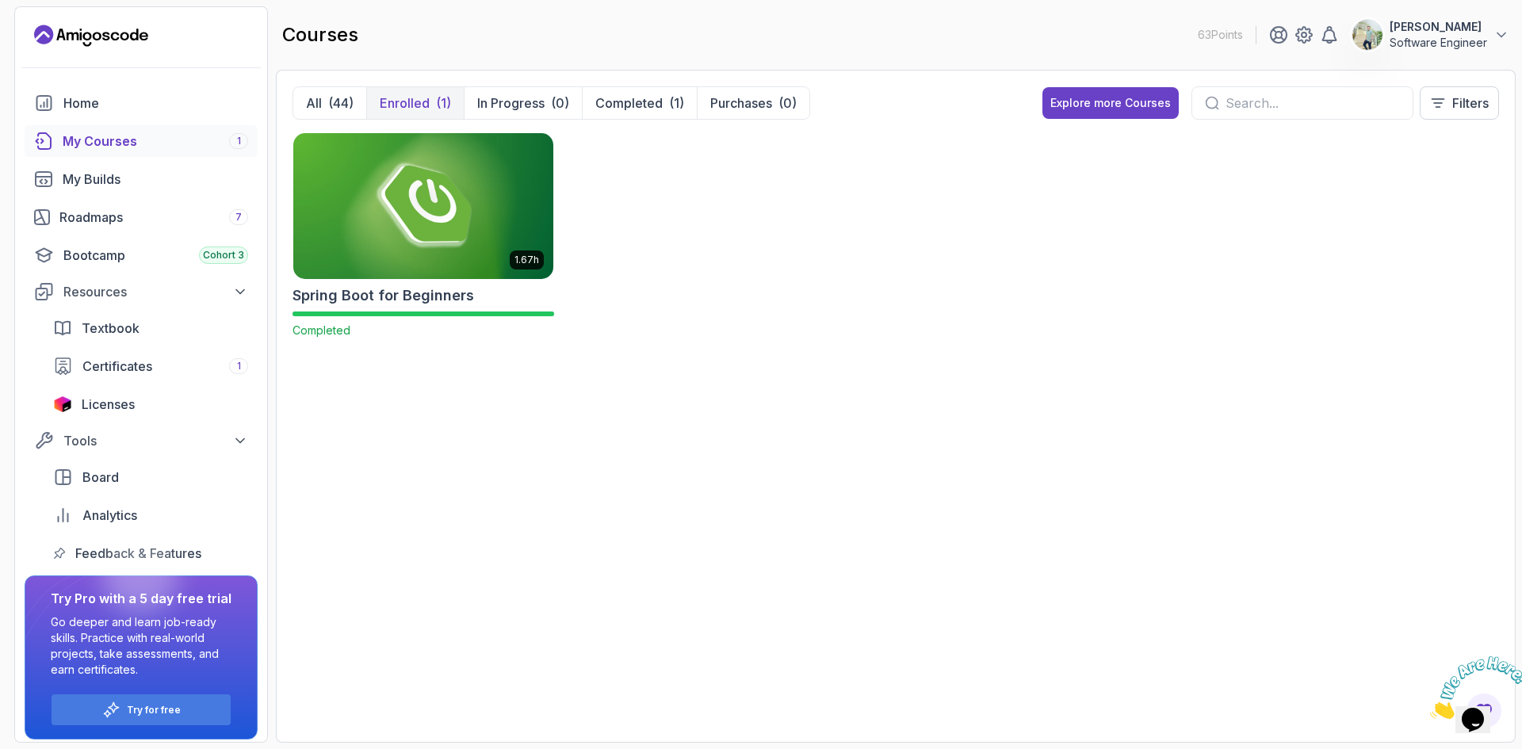
click at [90, 626] on icon at bounding box center [66, 620] width 83 height 89
click at [132, 718] on div "Try for free" at bounding box center [141, 709] width 179 height 31
click at [169, 710] on p "Try for free" at bounding box center [154, 710] width 54 height 13
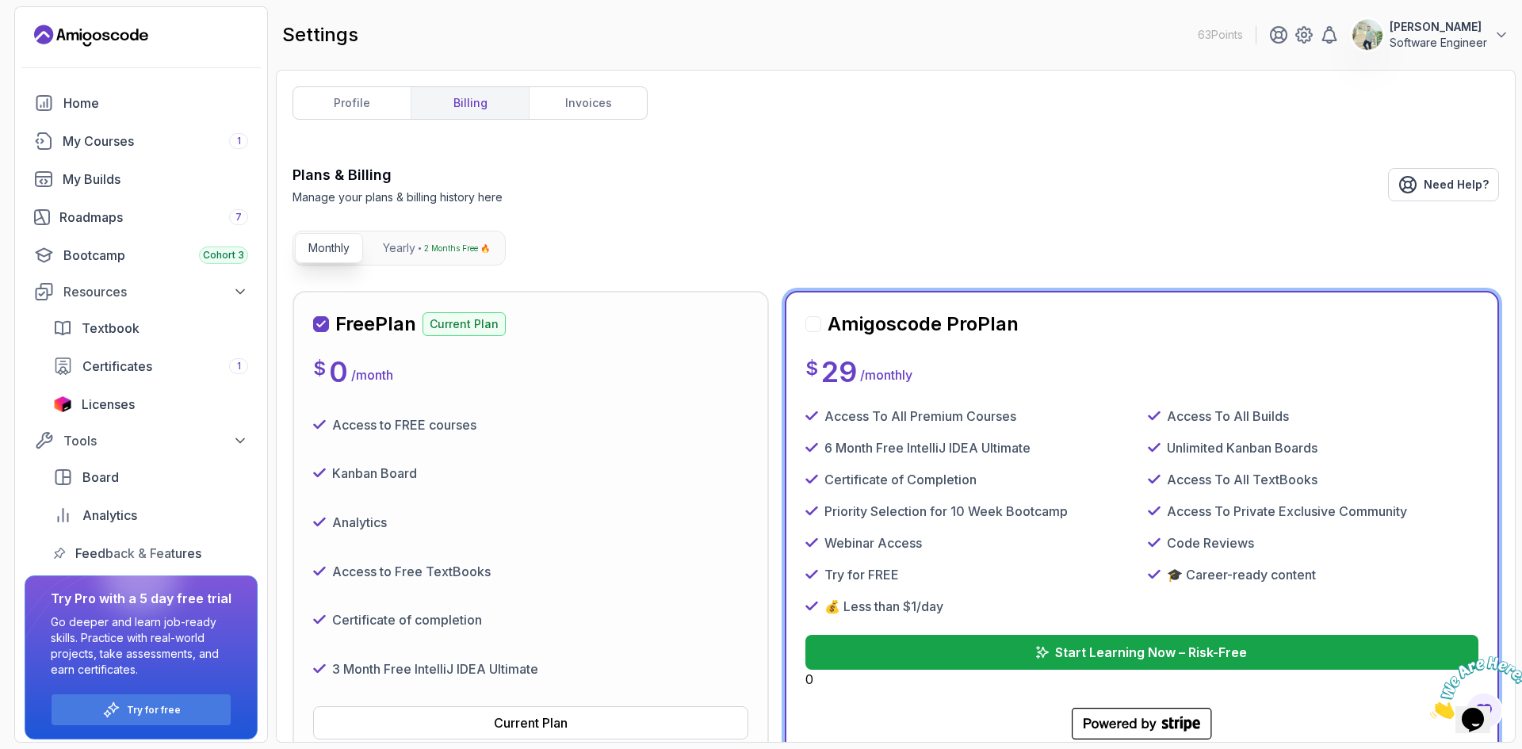
scroll to position [79, 0]
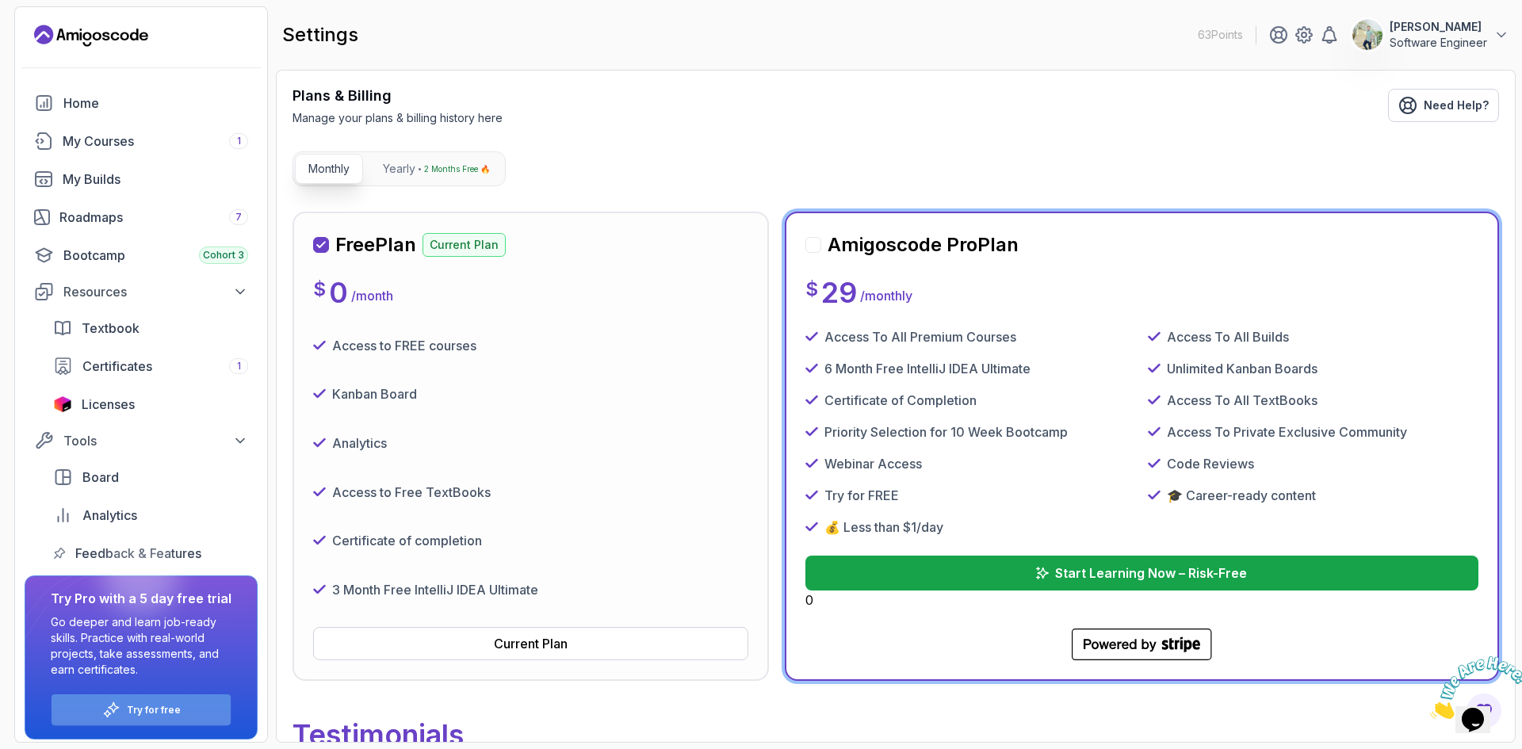
click at [167, 721] on div "Try for free" at bounding box center [141, 709] width 179 height 31
click at [167, 719] on div "Try for free" at bounding box center [141, 709] width 179 height 31
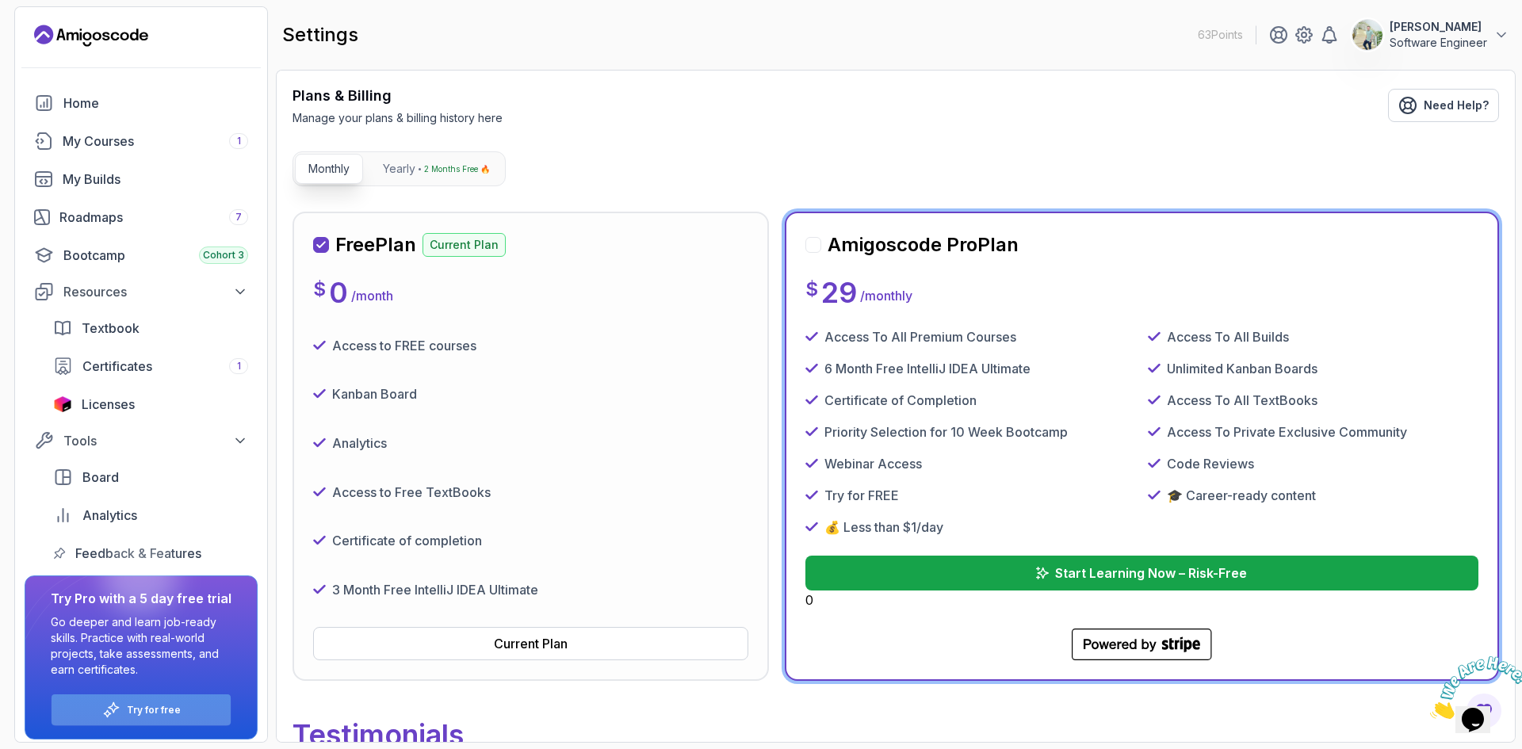
click at [167, 719] on div "Try for free" at bounding box center [141, 709] width 179 height 31
click at [126, 708] on div "Try for free" at bounding box center [141, 709] width 179 height 31
click at [125, 606] on div at bounding box center [140, 576] width 76 height 76
click at [142, 643] on p "Go deeper and learn job-ready skills. Practice with real-world projects, take a…" at bounding box center [141, 645] width 181 height 63
click at [142, 716] on p "Try for free" at bounding box center [154, 710] width 54 height 13
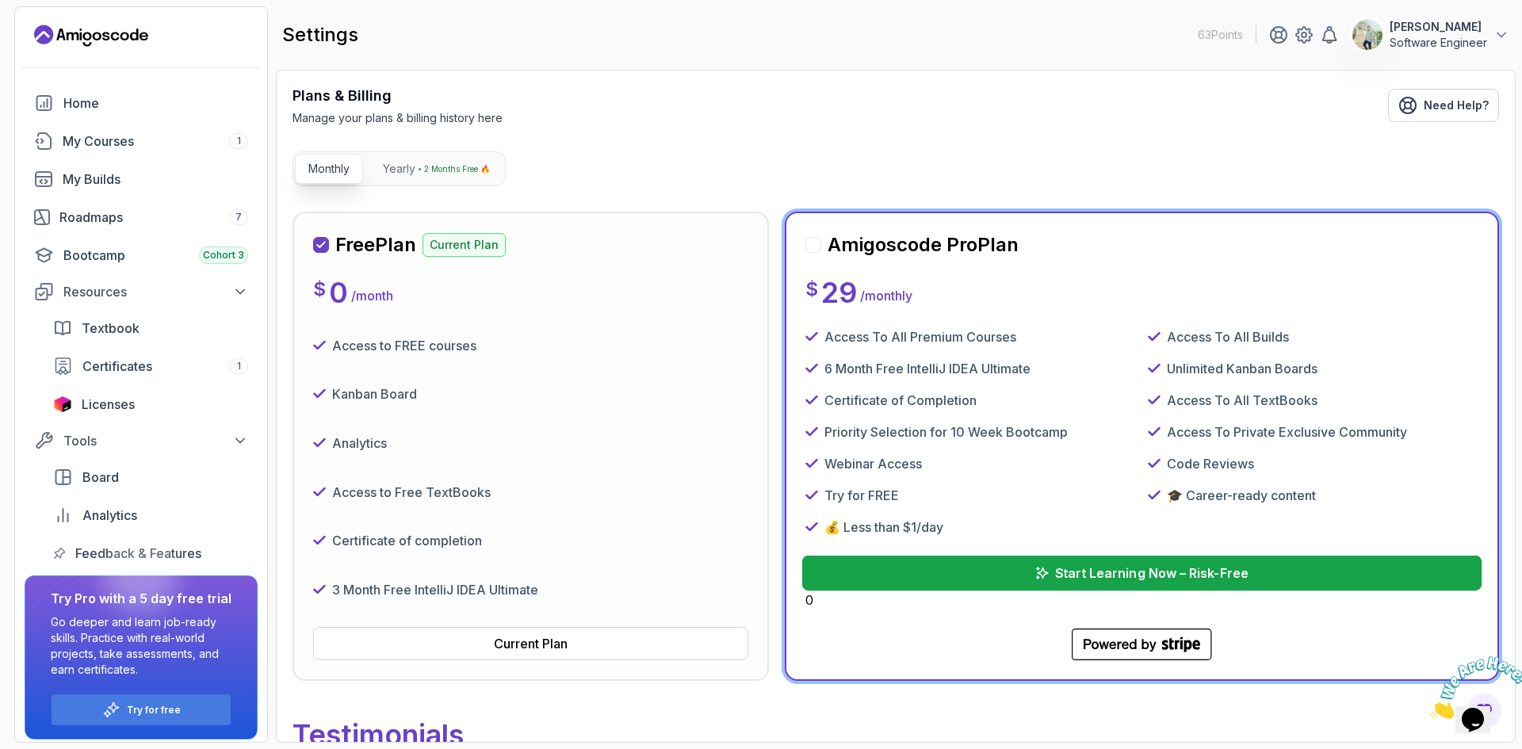
click at [991, 567] on button "Start Learning Now – Risk-Free" at bounding box center [1142, 573] width 680 height 35
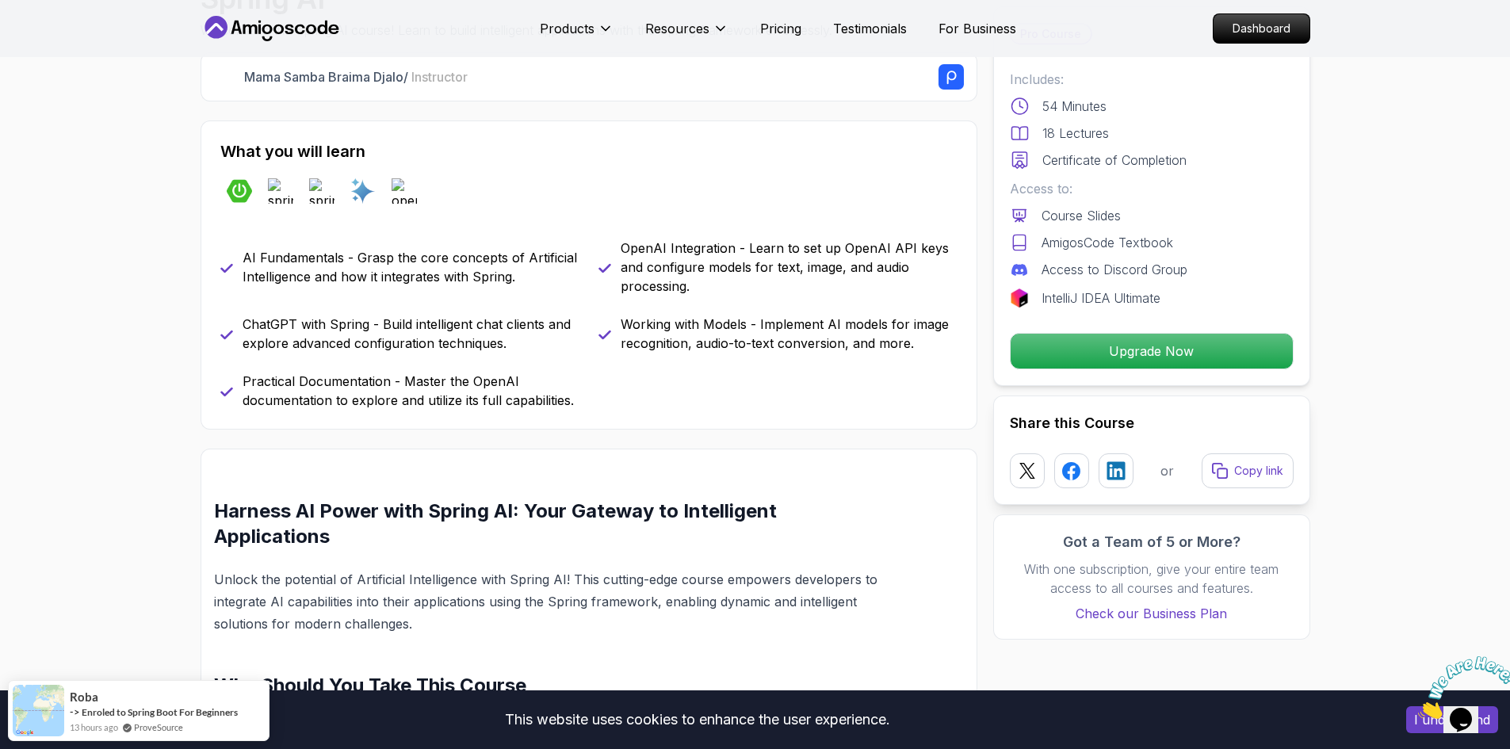
scroll to position [634, 0]
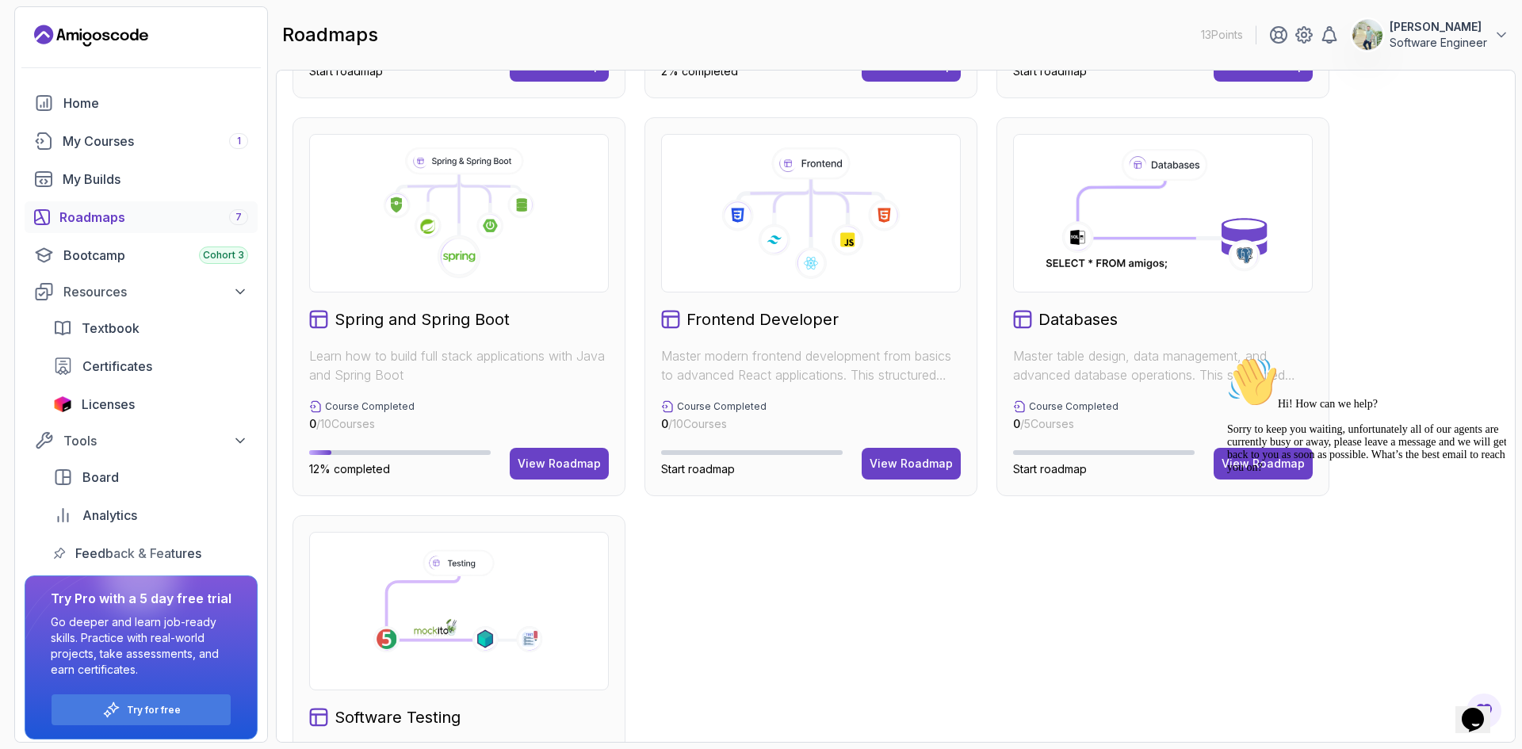
scroll to position [476, 0]
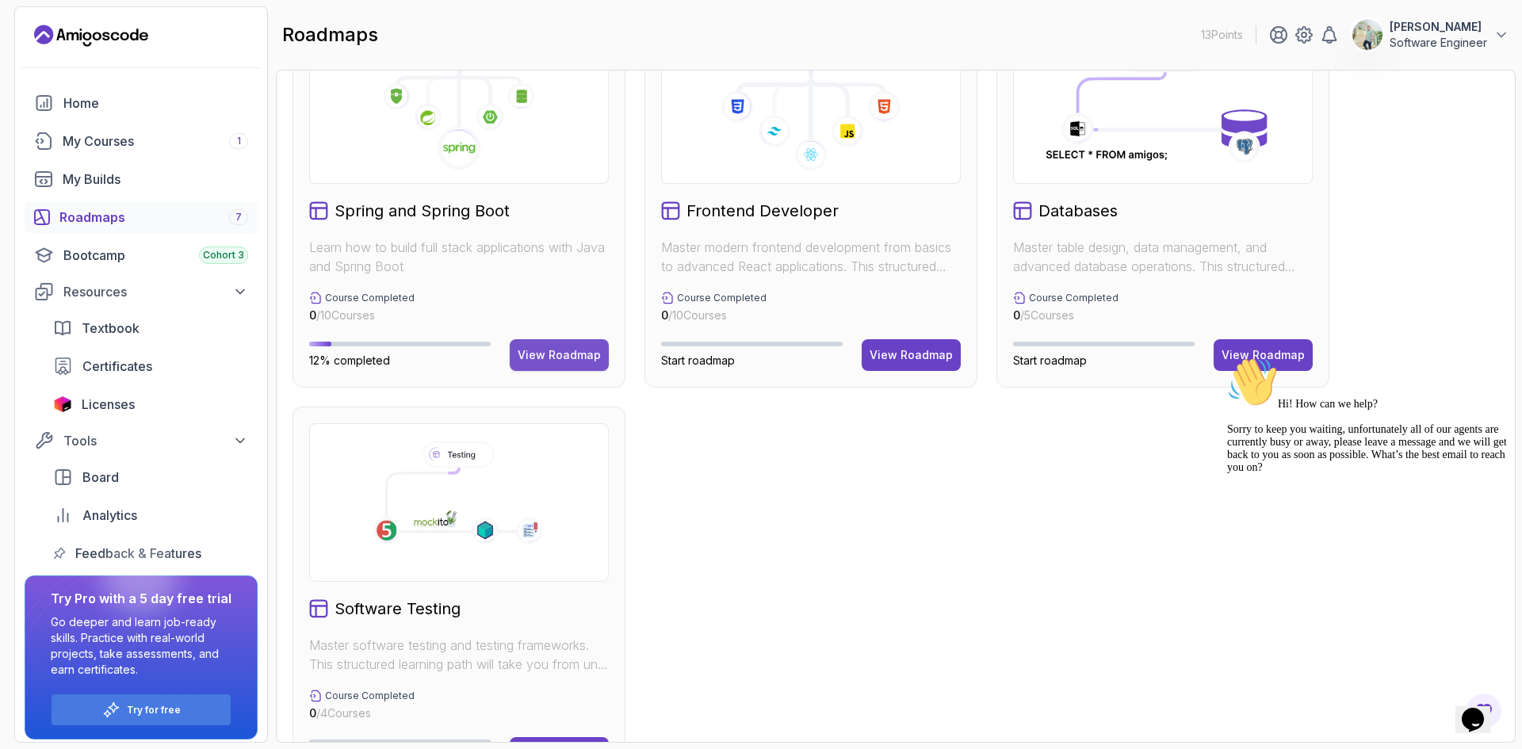
click at [579, 354] on div "View Roadmap" at bounding box center [559, 355] width 83 height 16
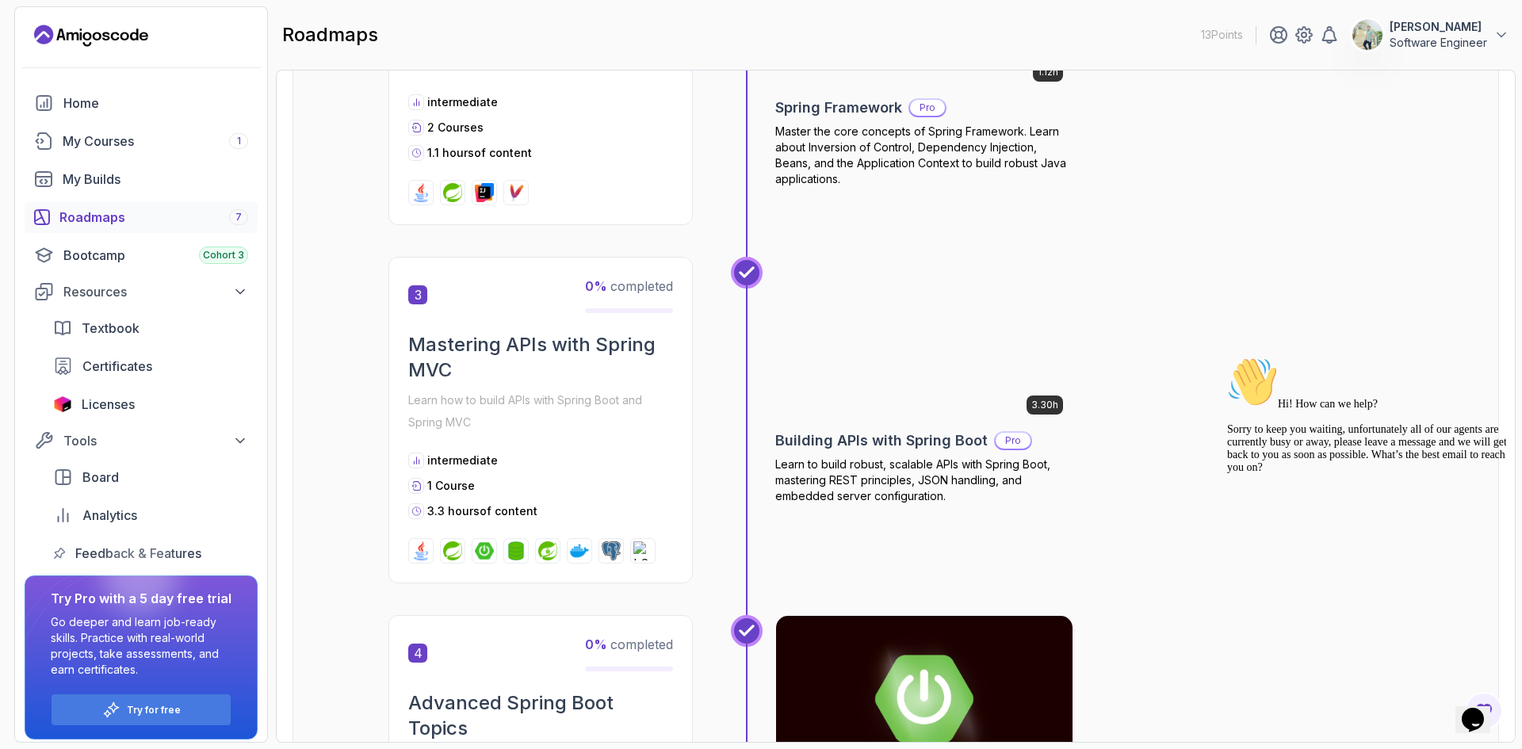
scroll to position [852, 0]
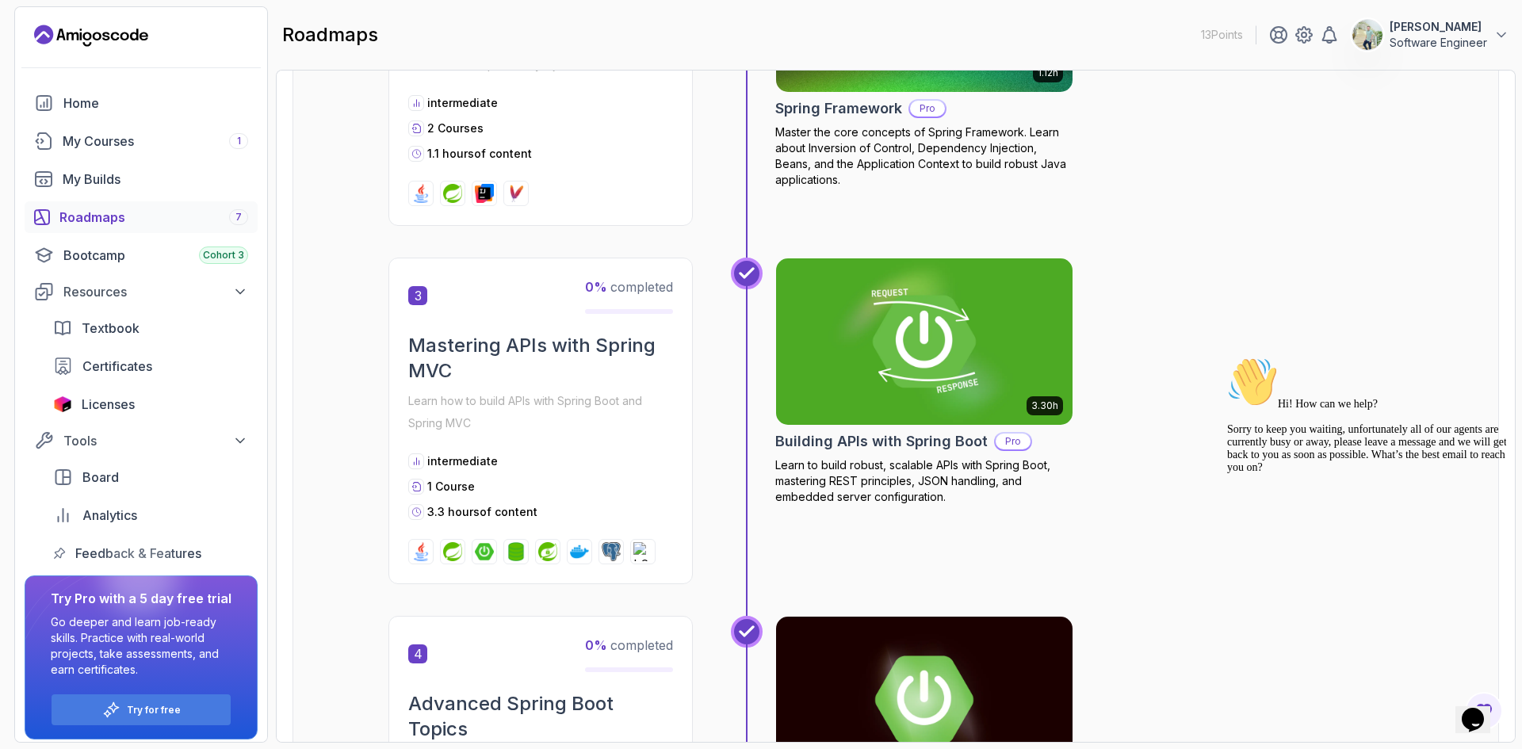
drag, startPoint x: 875, startPoint y: 442, endPoint x: 908, endPoint y: 450, distance: 33.7
click at [908, 450] on h2 "Building APIs with Spring Boot" at bounding box center [881, 441] width 212 height 22
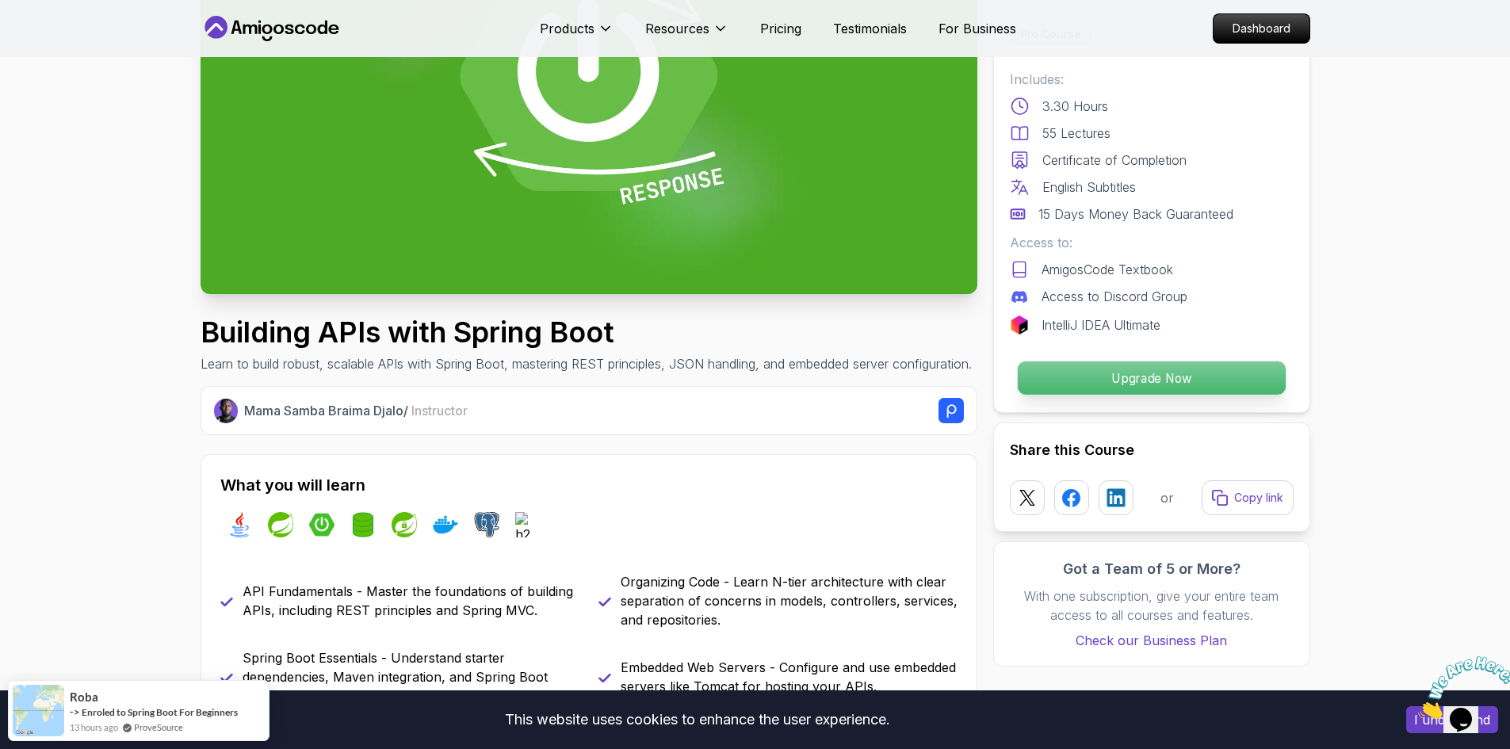
click at [1116, 366] on p "Upgrade Now" at bounding box center [1151, 377] width 268 height 33
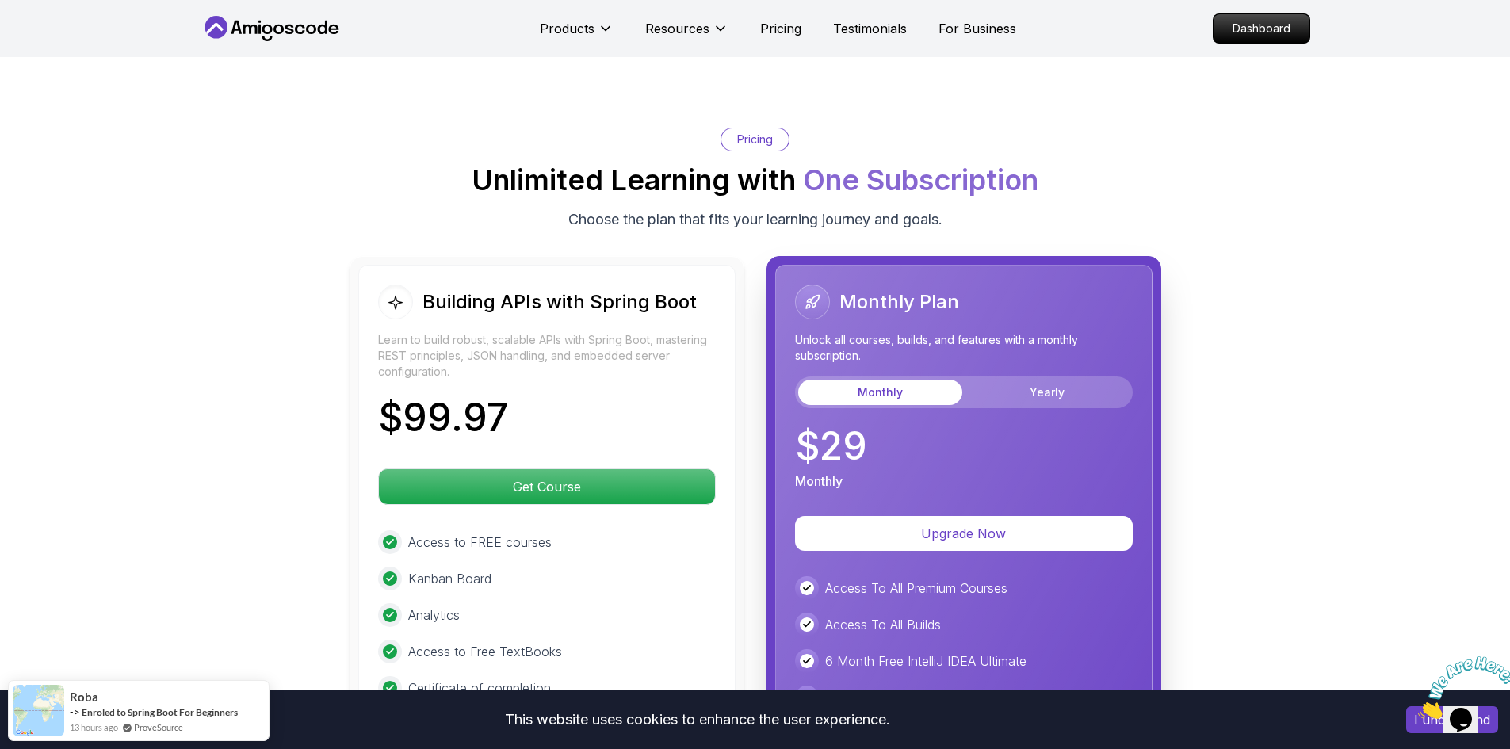
scroll to position [3557, 0]
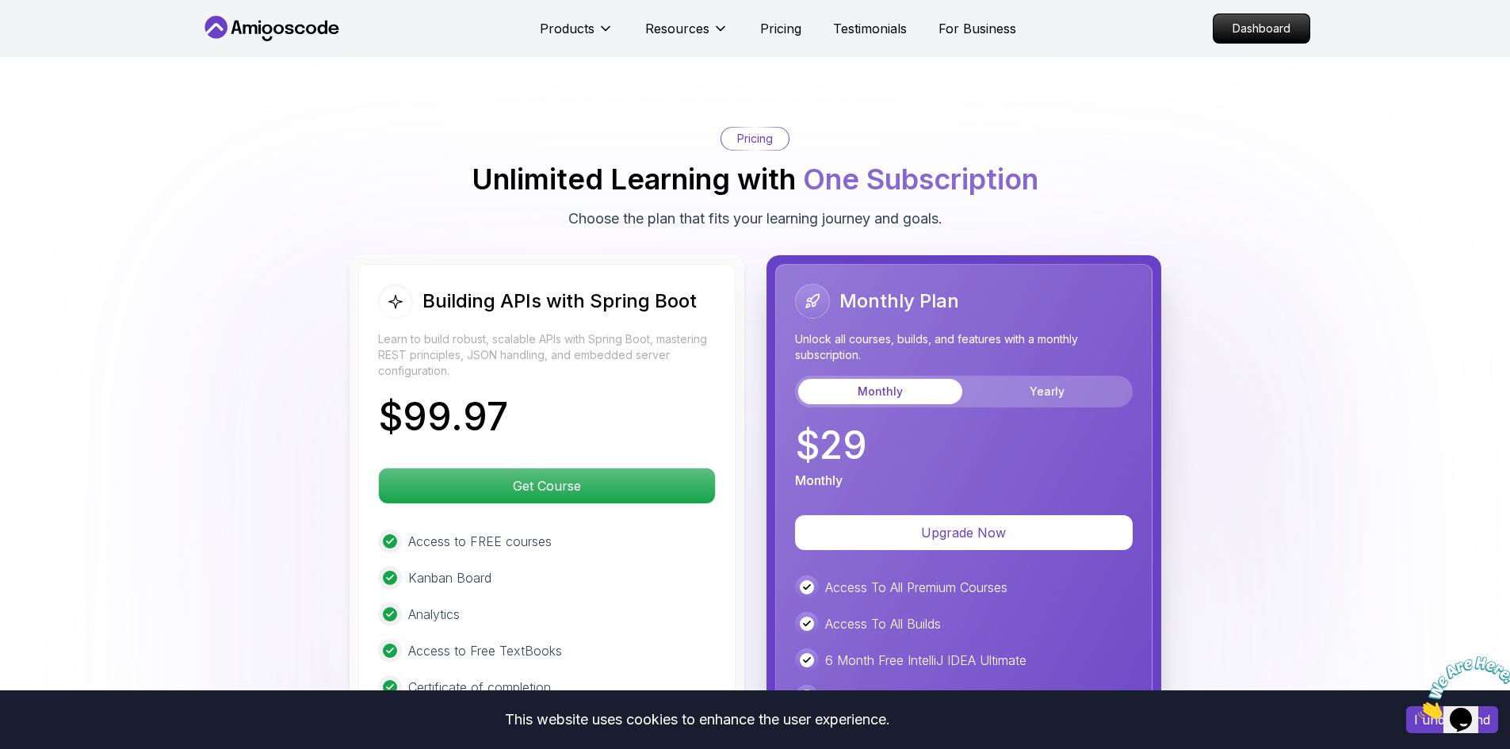
click at [989, 249] on body "This website uses cookies to enhance the user experience. I understand Products…" at bounding box center [755, 112] width 1510 height 7339
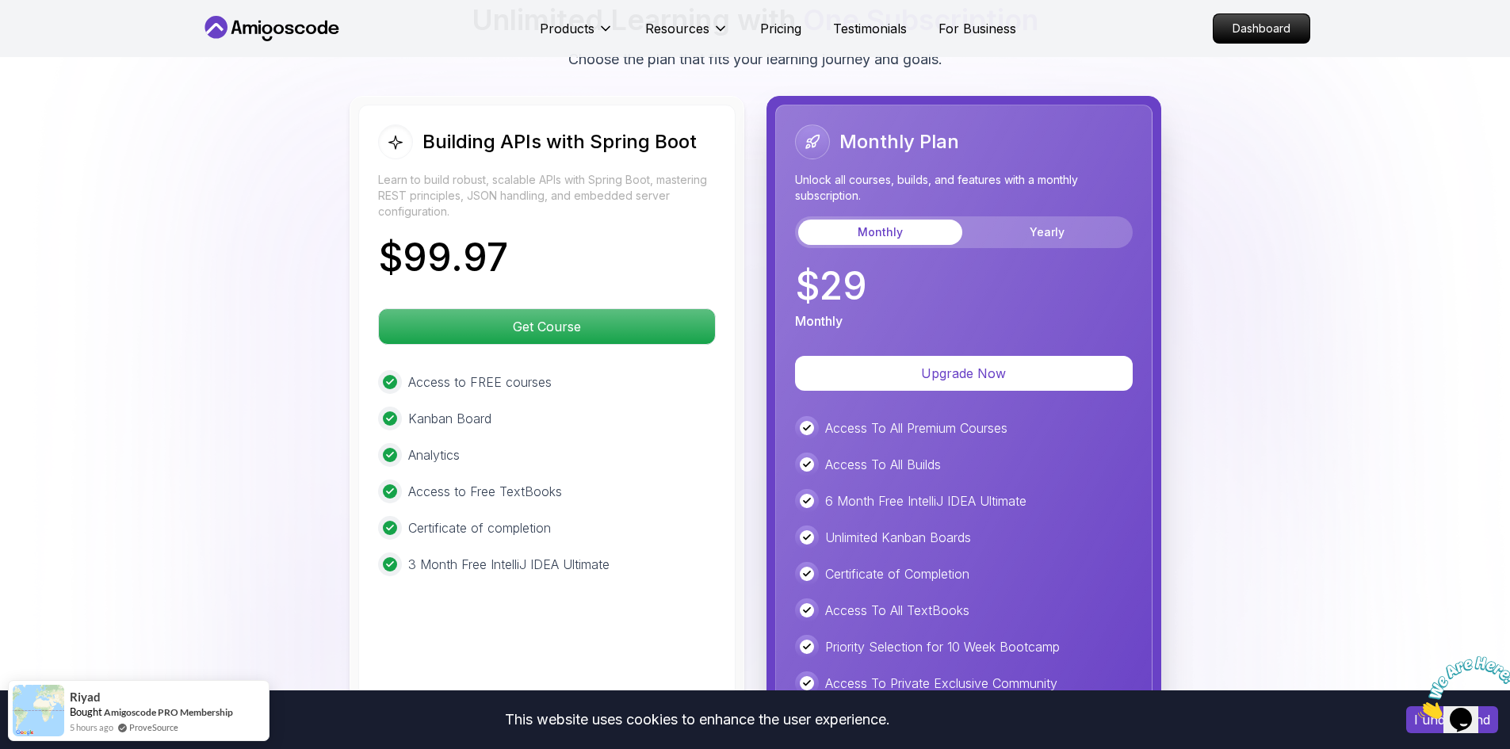
scroll to position [3716, 0]
click at [1013, 220] on button "Yearly" at bounding box center [1048, 232] width 164 height 25
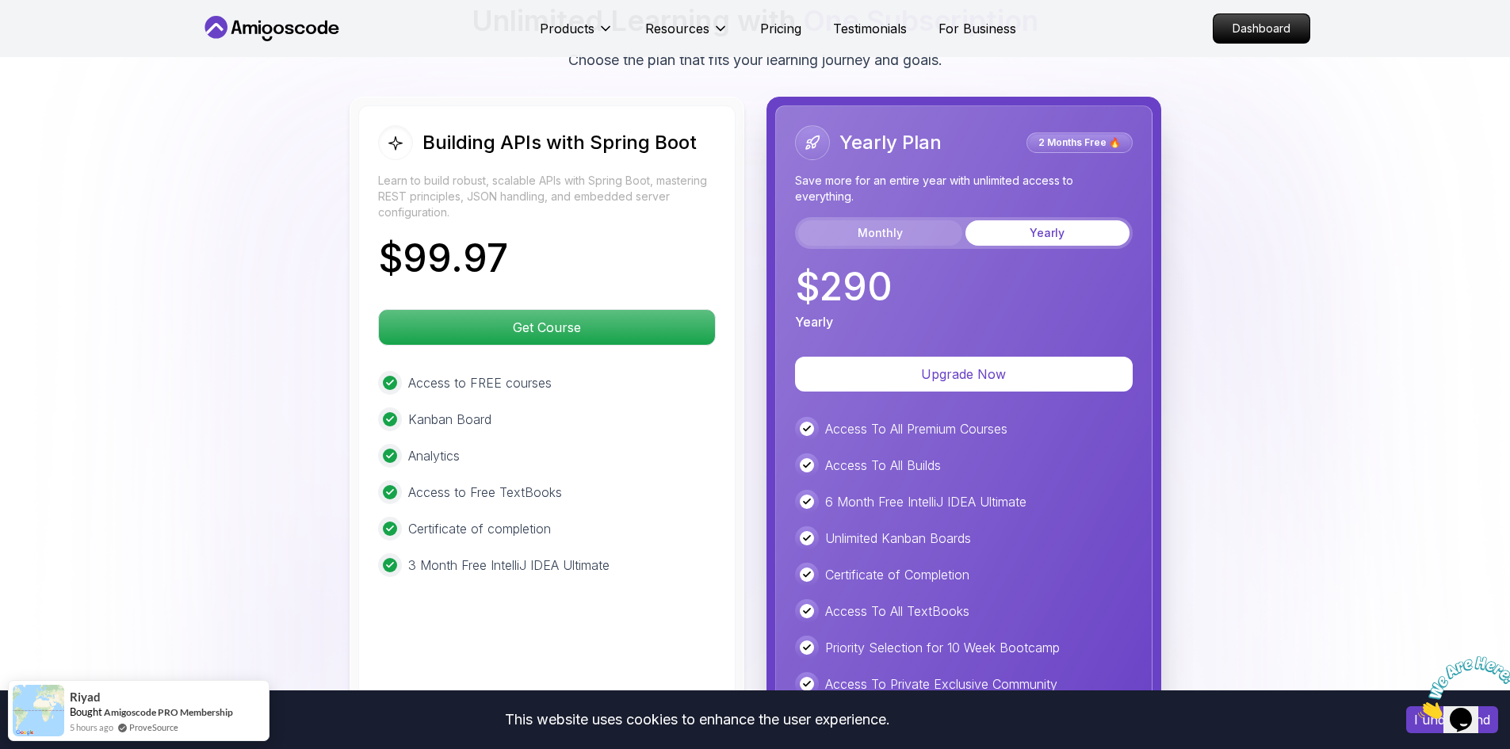
click at [893, 220] on button "Monthly" at bounding box center [880, 232] width 164 height 25
click at [1005, 220] on button "Yearly" at bounding box center [1048, 232] width 164 height 25
click at [887, 220] on button "Monthly" at bounding box center [880, 232] width 164 height 25
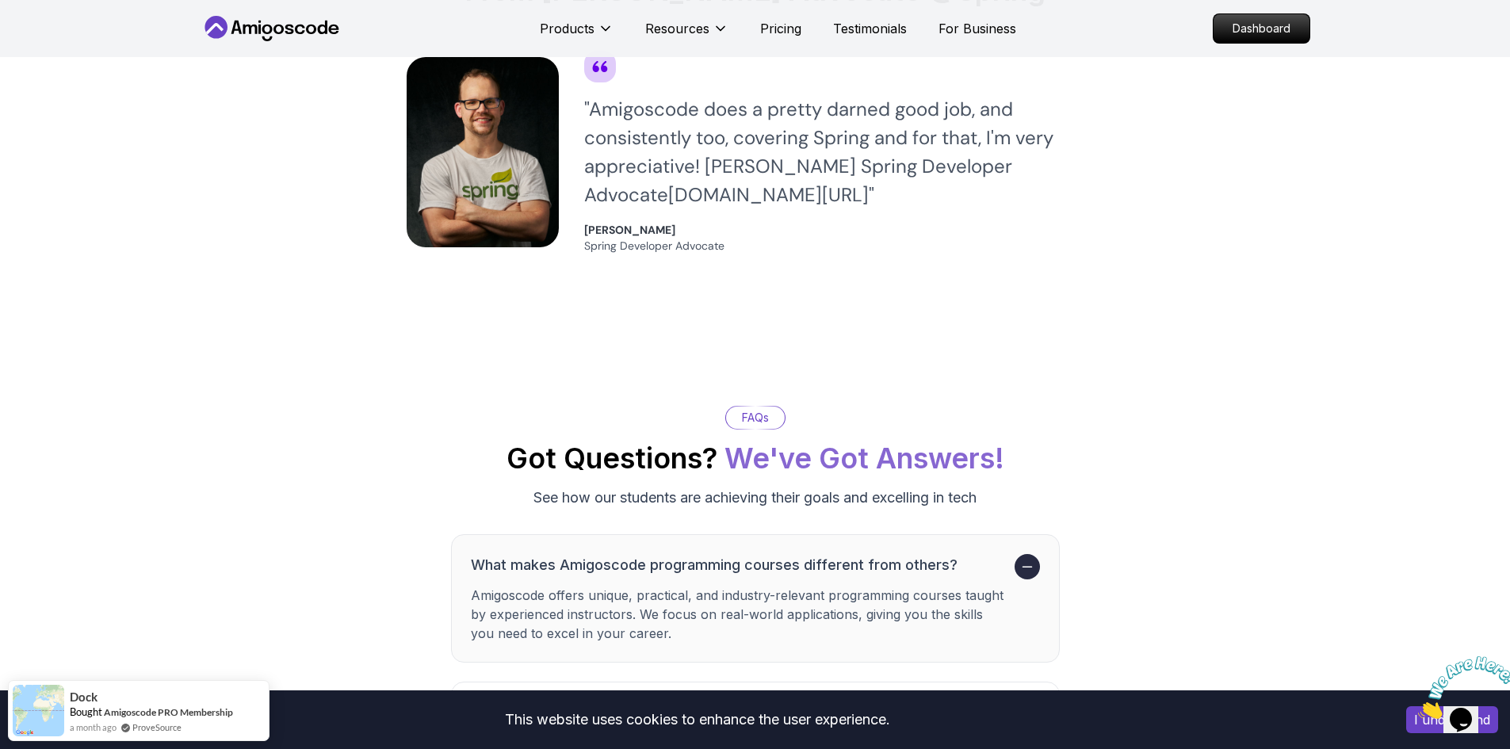
scroll to position [4588, 0]
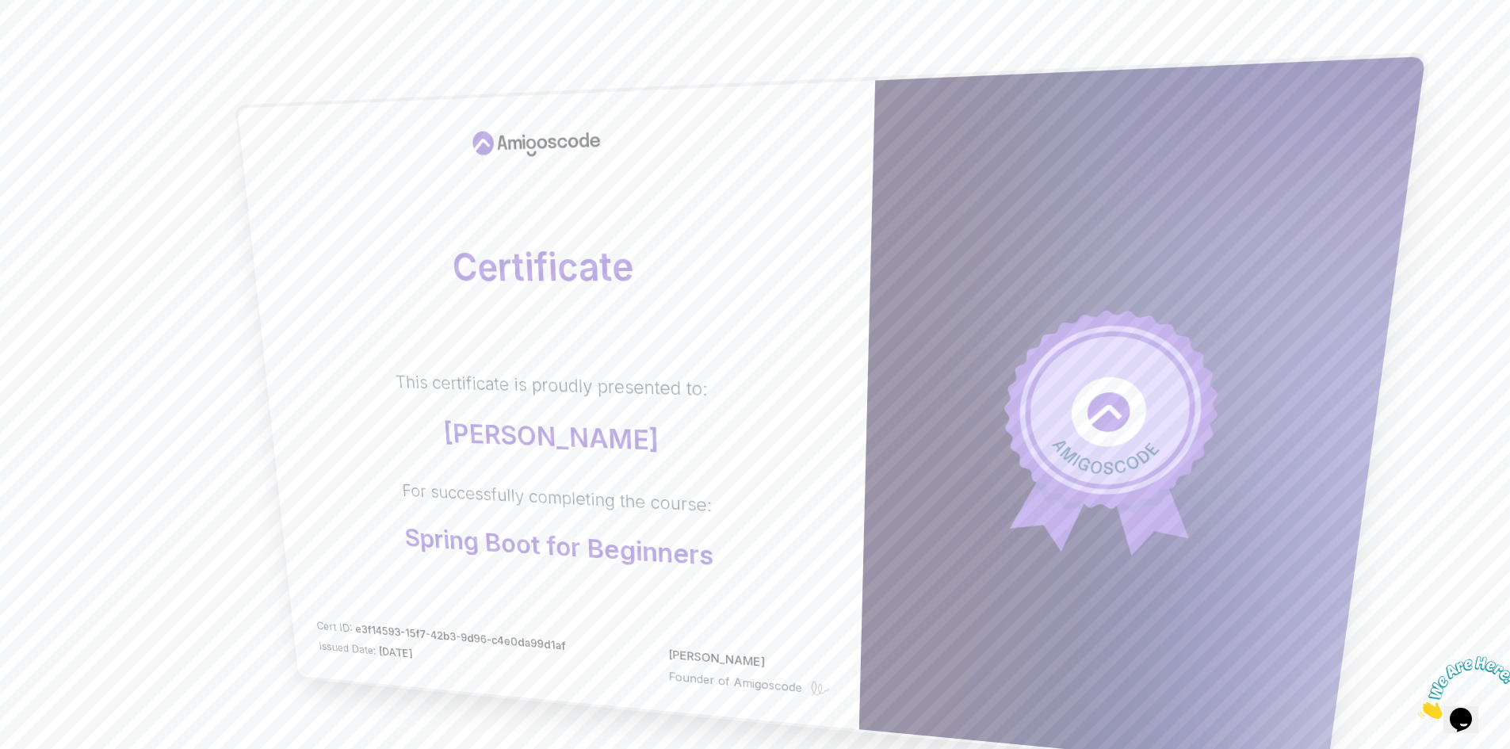
click at [388, 631] on span "e3f14593-15f7-42b3-9d96-c4e0da99d1af" at bounding box center [459, 637] width 211 height 30
click at [395, 631] on span "e3f14593-15f7-42b3-9d96-c4e0da99d1af" at bounding box center [459, 637] width 211 height 30
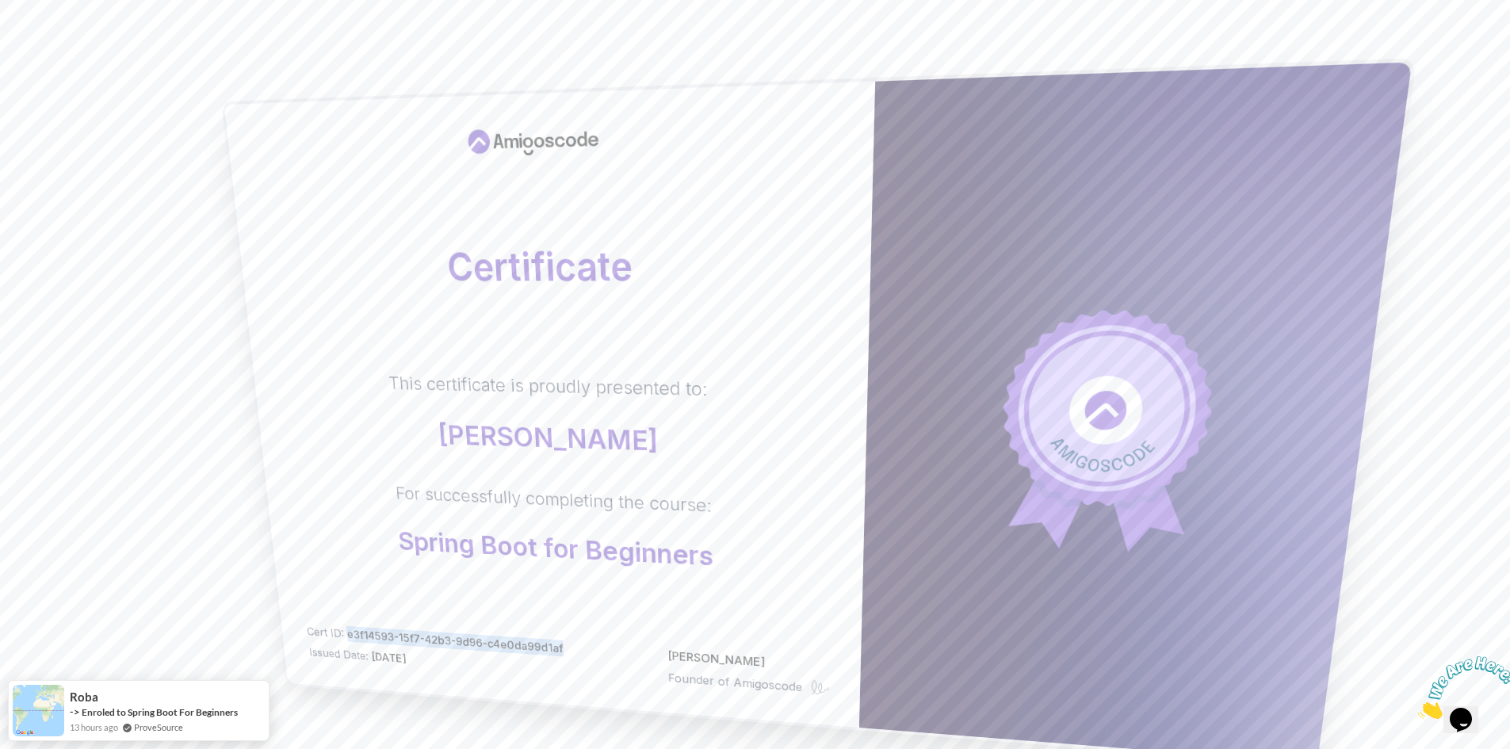
drag, startPoint x: 354, startPoint y: 628, endPoint x: 565, endPoint y: 635, distance: 211.8
click at [565, 635] on div "Certificate This certificate is proudly presented to: moemen gaballa For succes…" at bounding box center [549, 405] width 651 height 646
copy span "e3f14593-15f7-42b3-9d96-c4e0da99d1af"
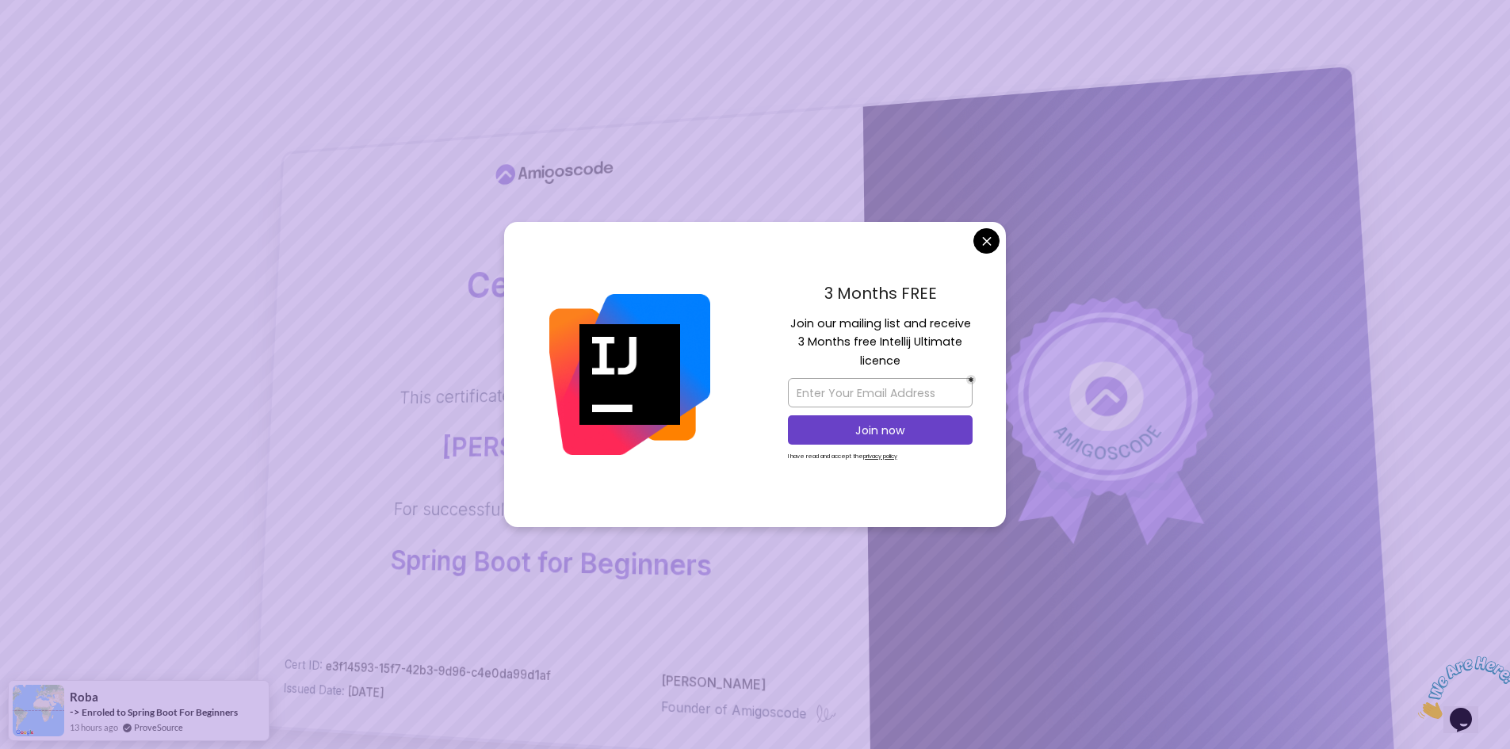
click at [373, 266] on div "Certificate This certificate is proudly presented to: moemen gaballa For succes…" at bounding box center [563, 434] width 614 height 655
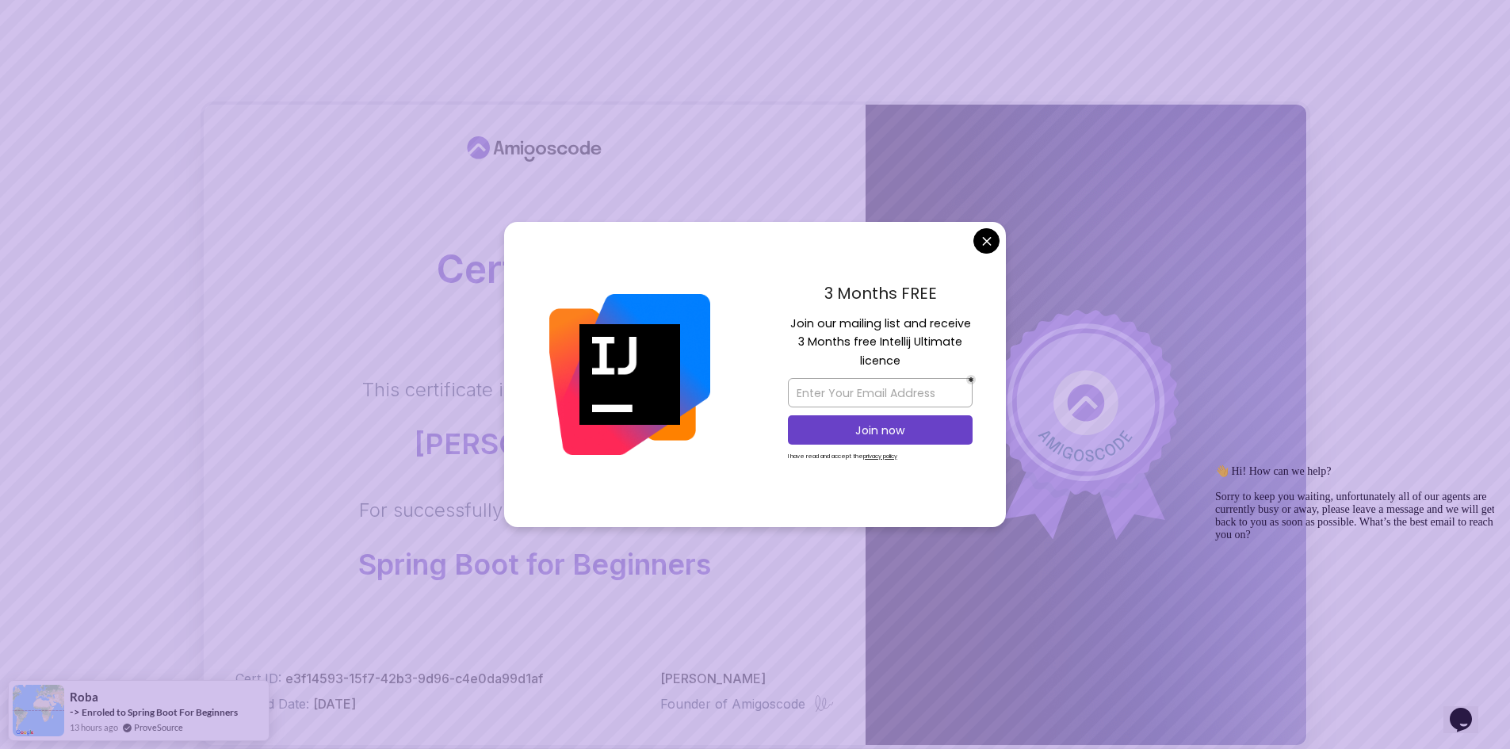
drag, startPoint x: 987, startPoint y: 232, endPoint x: 741, endPoint y: 135, distance: 264.4
click at [985, 233] on body "Certificate This certificate is proudly presented to: moemen gaballa For succes…" at bounding box center [755, 502] width 1510 height 1004
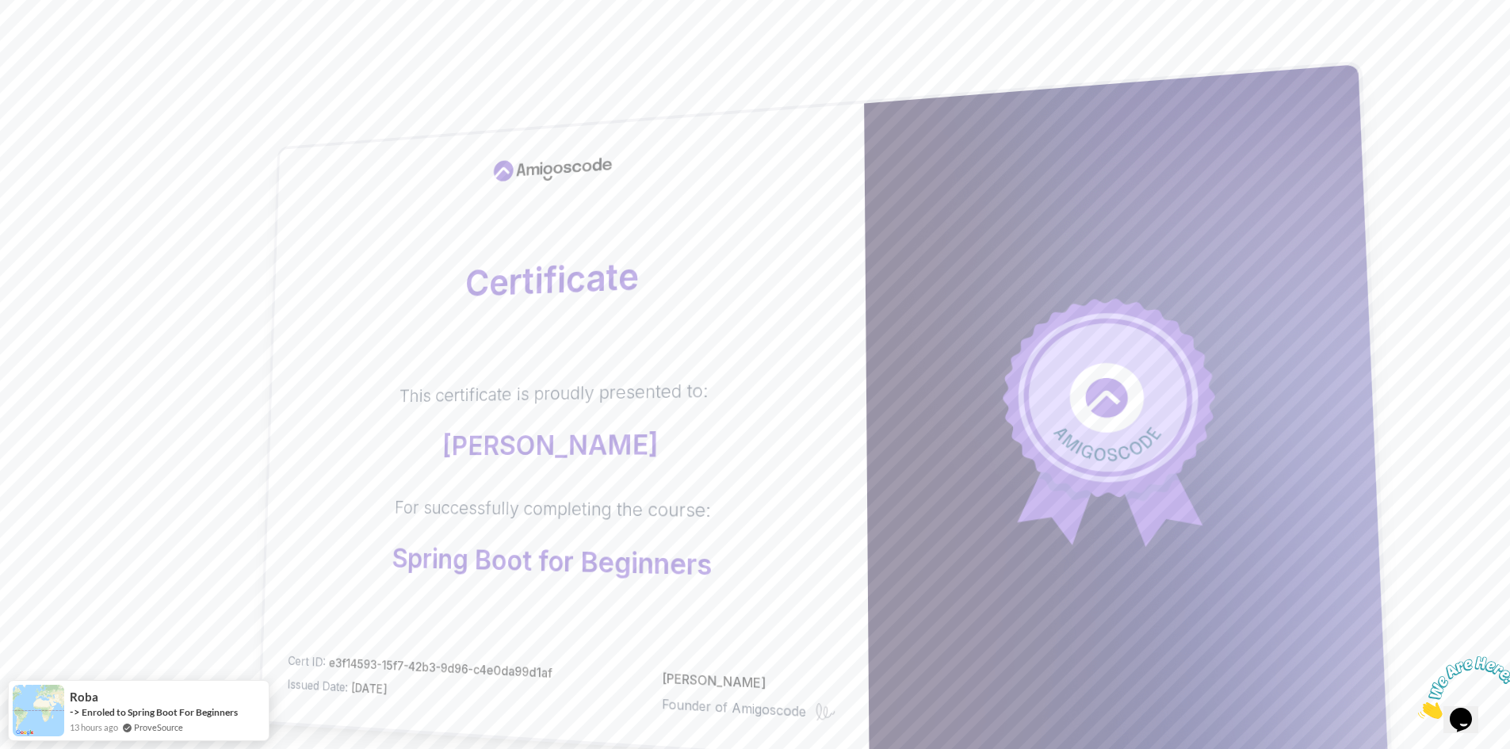
drag, startPoint x: 396, startPoint y: 300, endPoint x: 109, endPoint y: 430, distance: 315.4
click at [109, 430] on div "Certificate This certificate is proudly presented to: [PERSON_NAME] For success…" at bounding box center [755, 502] width 1510 height 1004
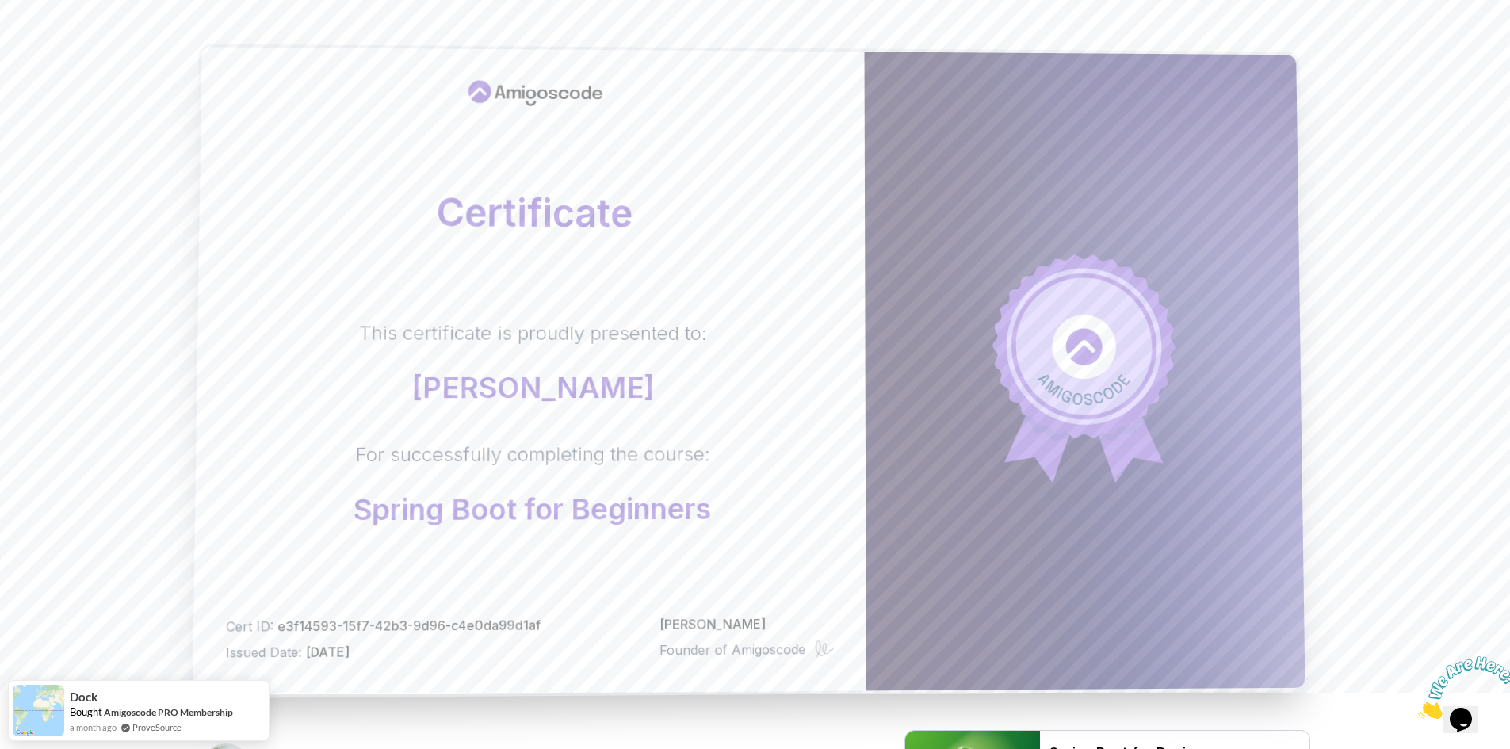
scroll to position [96, 0]
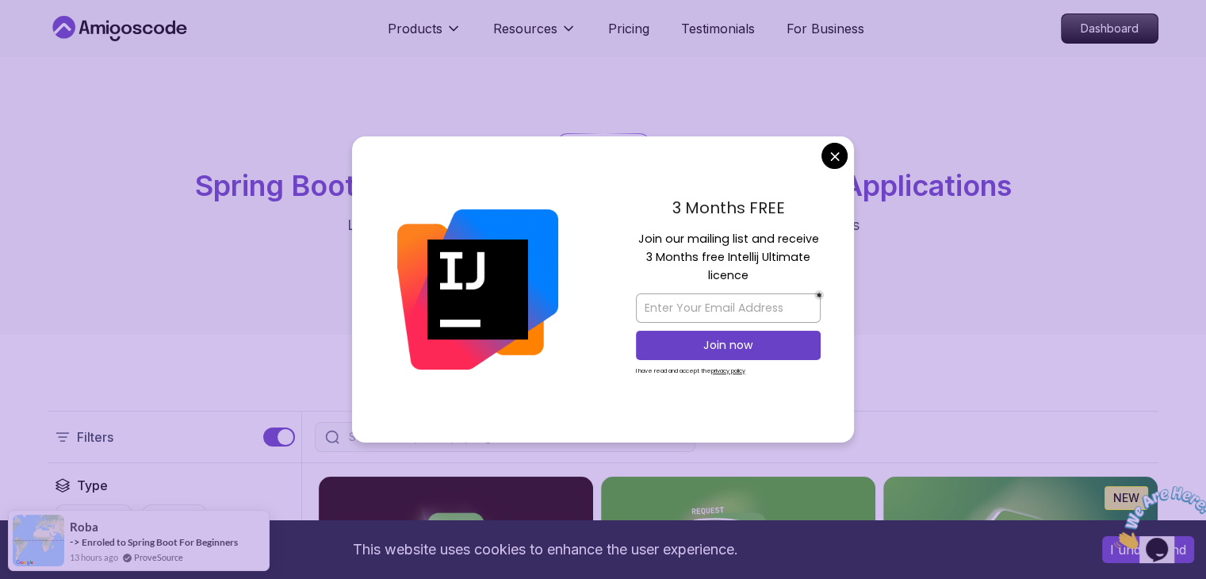
drag, startPoint x: 1062, startPoint y: 6, endPoint x: 263, endPoint y: 113, distance: 805.6
click at [263, 113] on div "spring-boot Spring Boot Courses for Building Scalable Java Applications Learn t…" at bounding box center [603, 195] width 1206 height 277
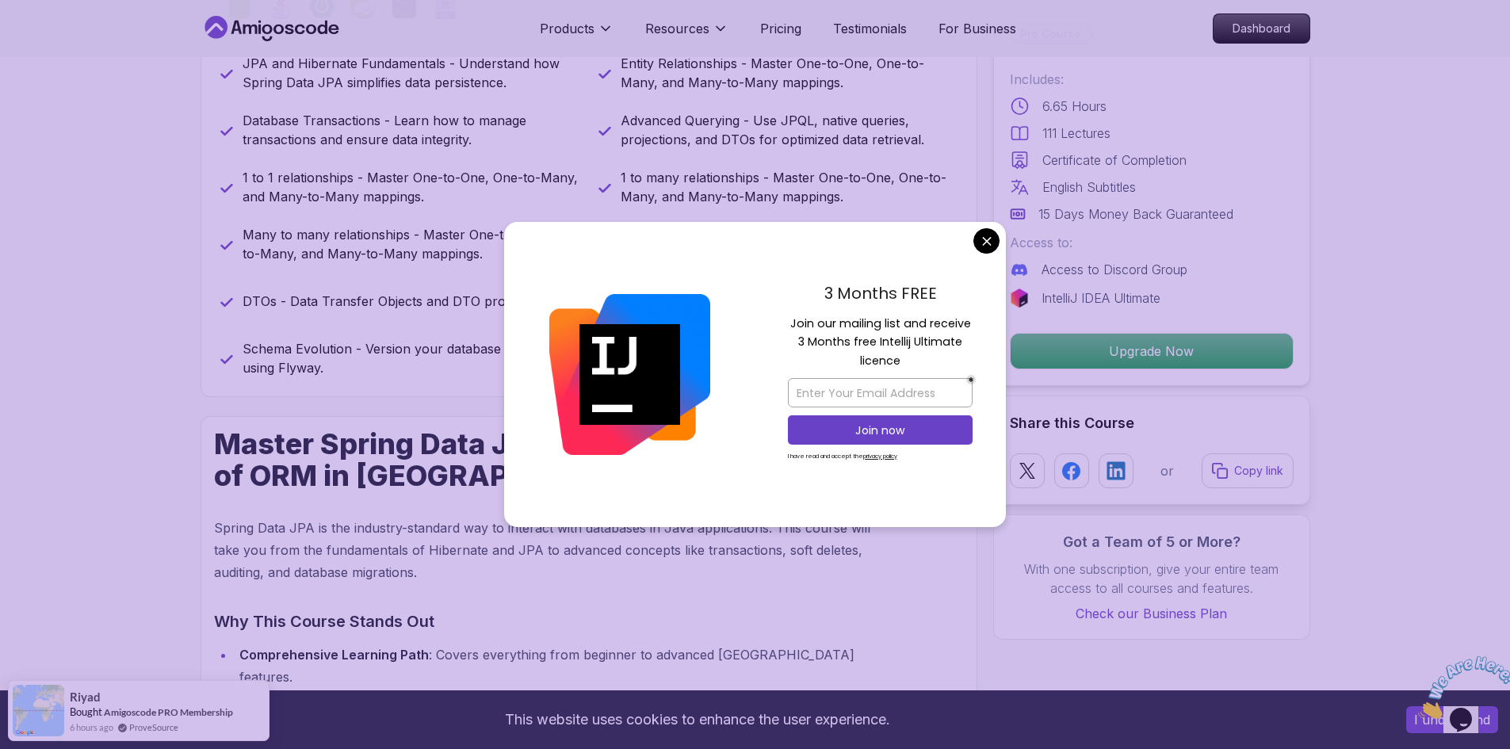
scroll to position [793, 0]
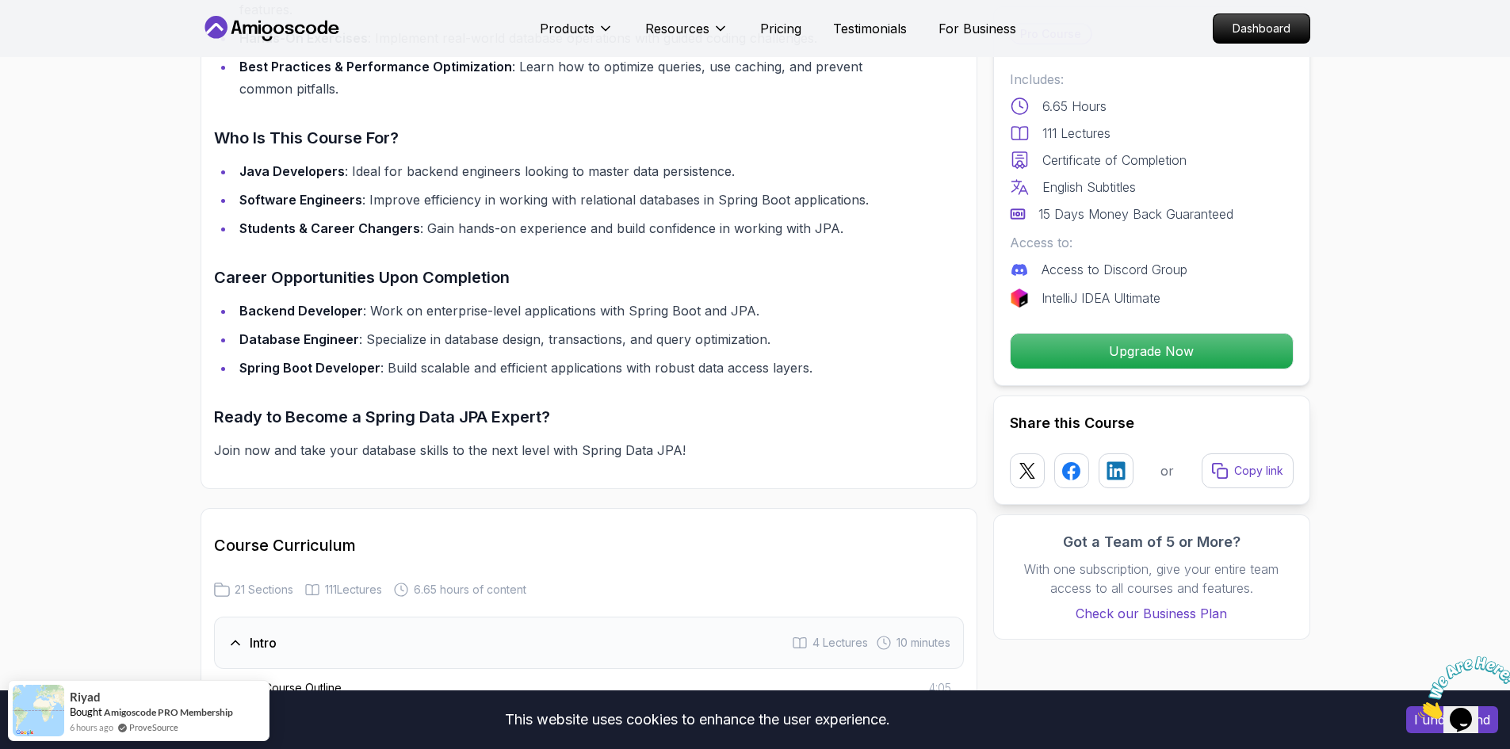
scroll to position [1665, 0]
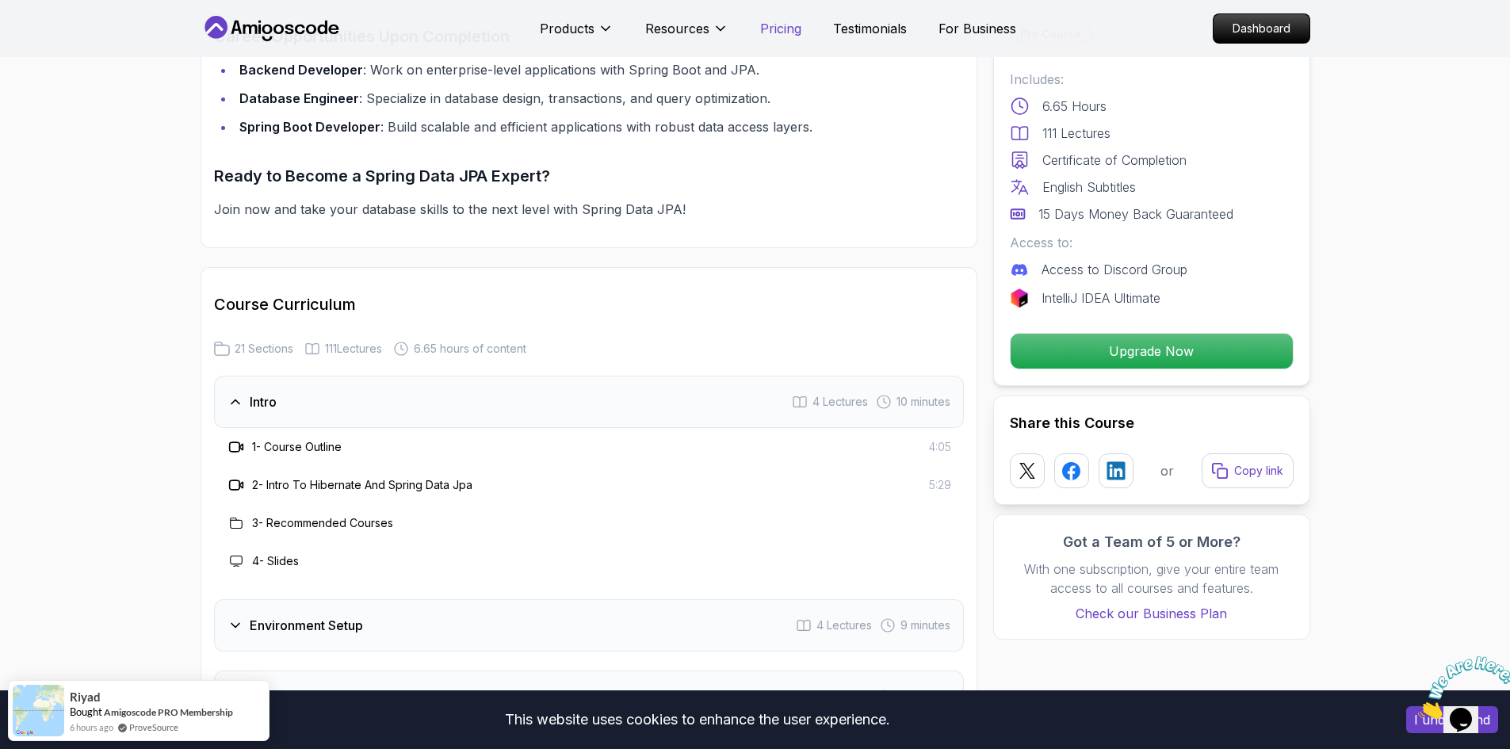
click at [784, 25] on p "Pricing" at bounding box center [780, 28] width 41 height 19
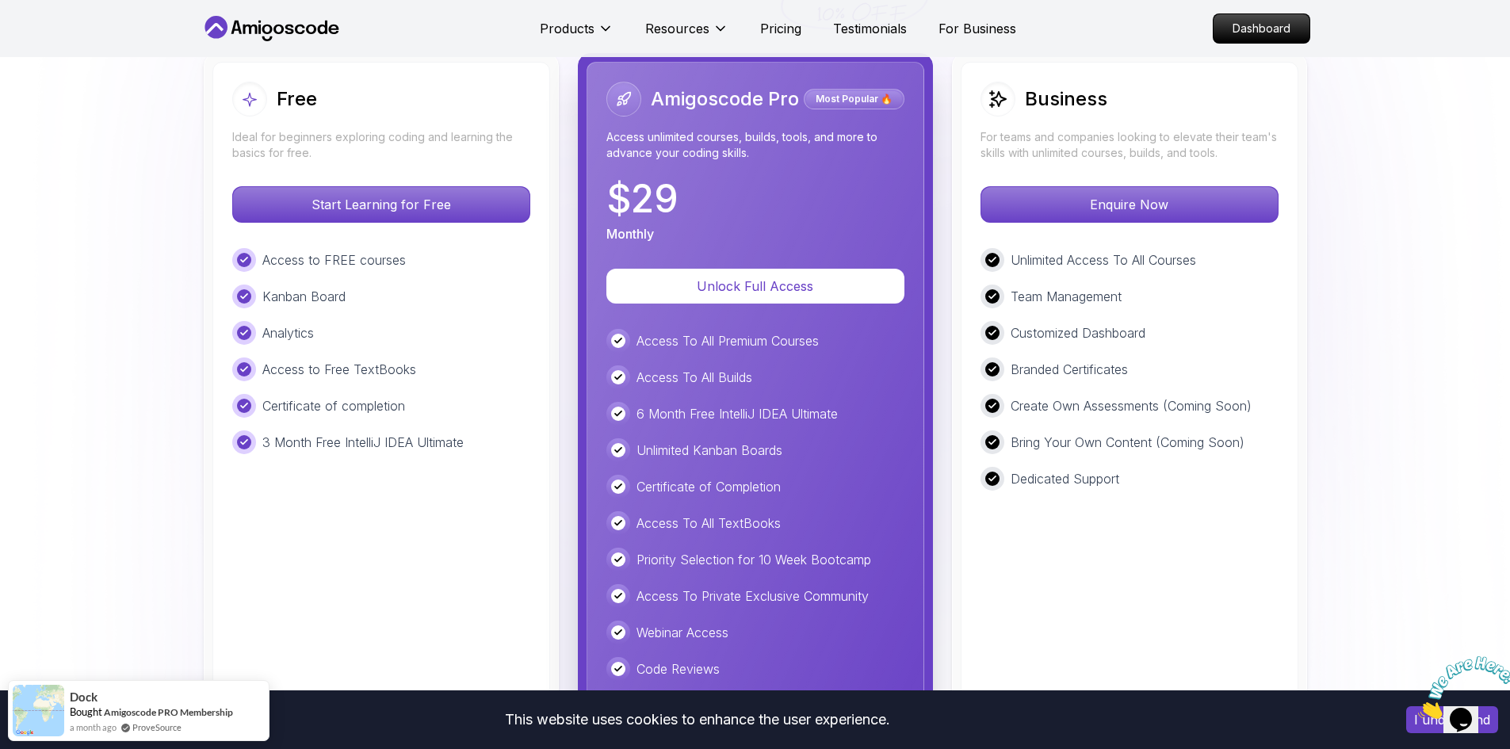
scroll to position [3472, 0]
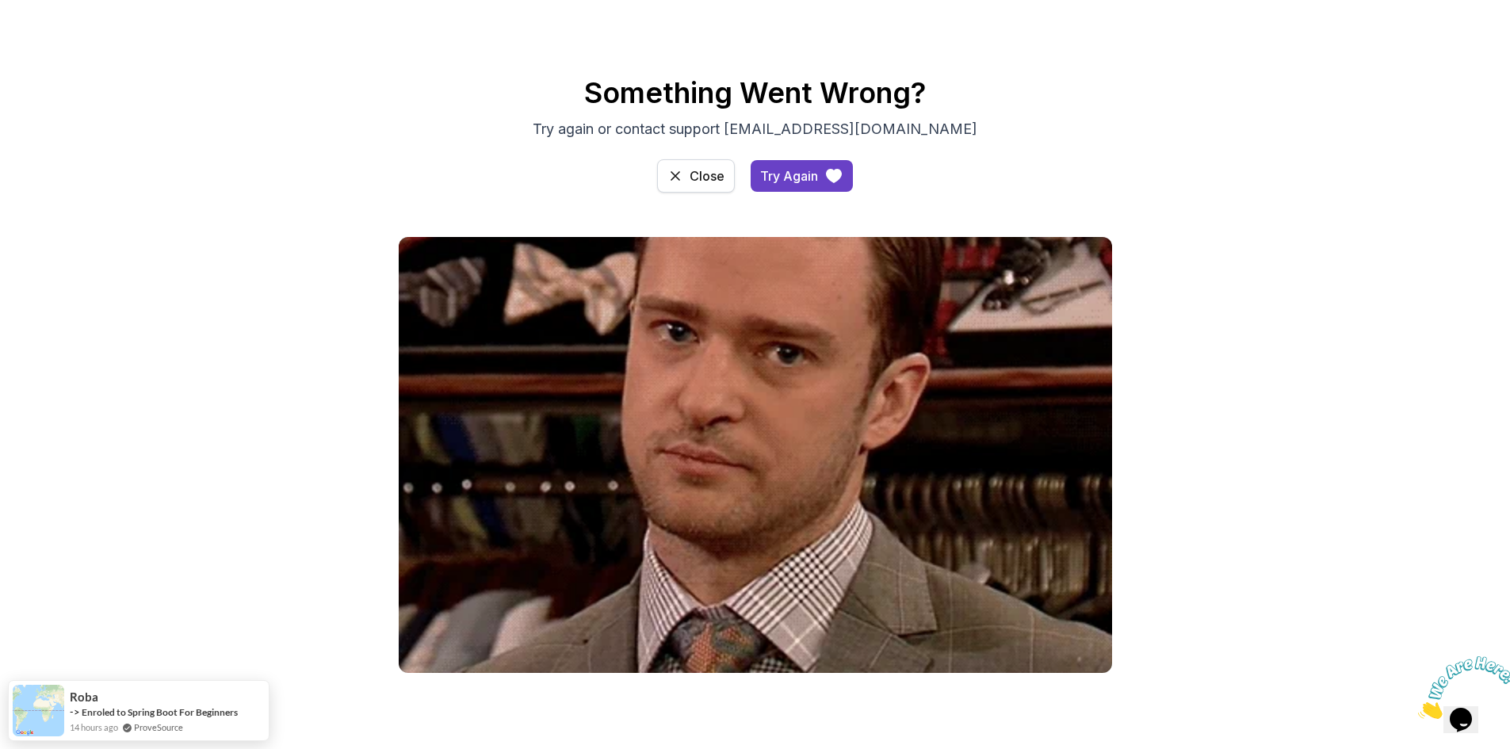
click at [688, 164] on button "Close" at bounding box center [696, 175] width 78 height 33
